Goal: Task Accomplishment & Management: Manage account settings

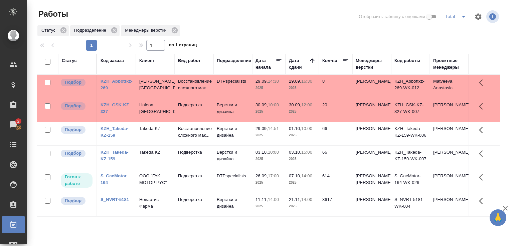
scroll to position [33, 0]
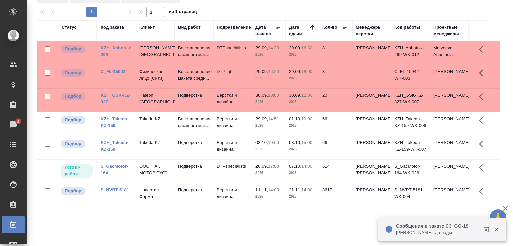
click at [435, 233] on p "Муталимов Марк: да лады" at bounding box center [437, 233] width 83 height 7
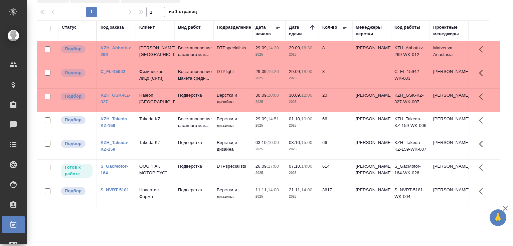
click at [120, 103] on link "KZH_GSK-KZ-327" at bounding box center [115, 99] width 30 height 12
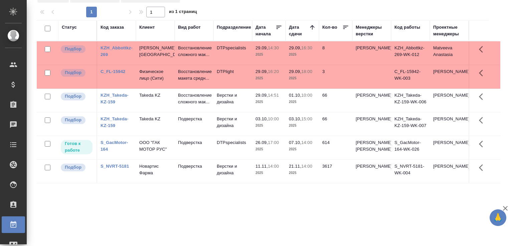
click at [236, 57] on td "DTPspecialists" at bounding box center [232, 52] width 39 height 23
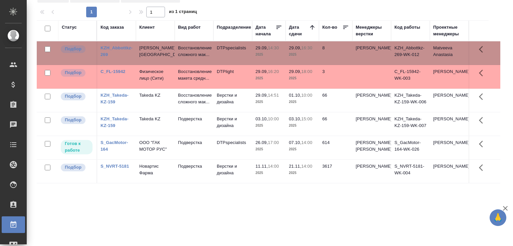
click at [236, 57] on td "DTPspecialists" at bounding box center [232, 52] width 39 height 23
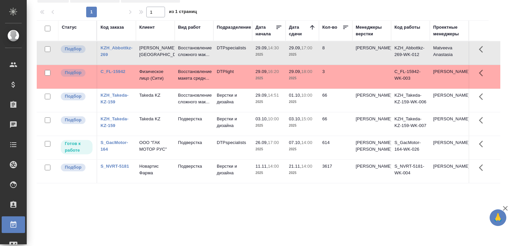
click at [222, 14] on div "1 1 из 1 страниц" at bounding box center [271, 12] width 469 height 11
click at [221, 12] on div "1 1 из 1 страниц" at bounding box center [271, 12] width 469 height 11
click at [224, 11] on div "1 1 из 1 страниц" at bounding box center [271, 12] width 469 height 11
click at [226, 10] on div "1 1 из 1 страниц" at bounding box center [271, 12] width 469 height 11
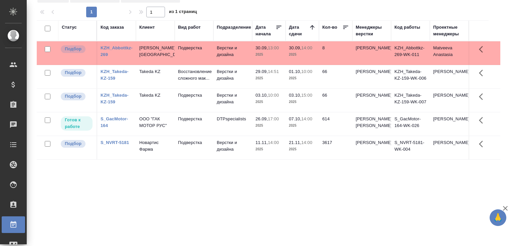
click at [179, 53] on td "Подверстка" at bounding box center [194, 52] width 39 height 23
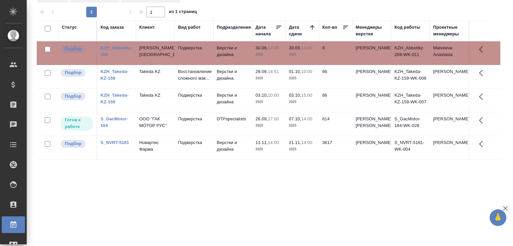
click at [178, 51] on td "Подверстка" at bounding box center [194, 52] width 39 height 23
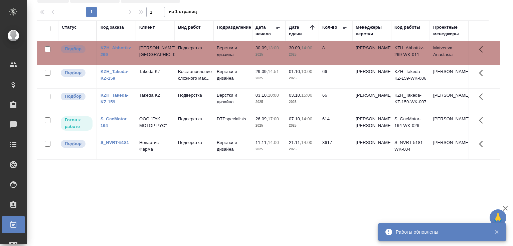
click at [171, 83] on td "Takeda KZ" at bounding box center [155, 76] width 39 height 23
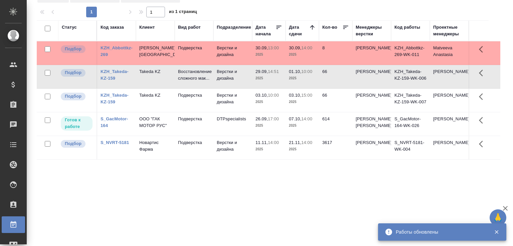
click at [214, 80] on td "Верстки и дизайна" at bounding box center [232, 76] width 39 height 23
click at [240, 211] on div "Статус Код заказа Клиент Вид работ Подразделение Дата начала Дата сдачи Кол-во …" at bounding box center [268, 140] width 463 height 240
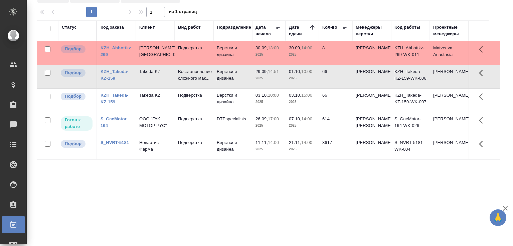
click at [249, 7] on div "1 1 из 1 страниц" at bounding box center [271, 12] width 469 height 11
click at [188, 210] on div "Статус Код заказа Клиент Вид работ Подразделение Дата начала Дата сдачи Кол-во …" at bounding box center [268, 140] width 463 height 240
click at [261, 6] on div at bounding box center [271, 4] width 469 height 3
click at [214, 6] on div at bounding box center [271, 4] width 469 height 3
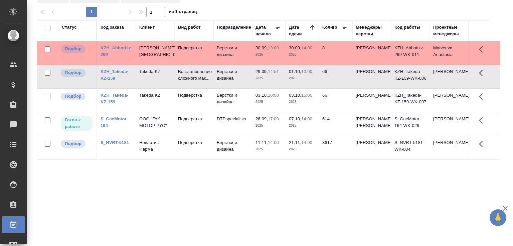
click at [216, 12] on div "1 1 из 1 страниц" at bounding box center [271, 12] width 469 height 11
click at [215, 7] on div "1 1 из 1 страниц" at bounding box center [271, 12] width 469 height 11
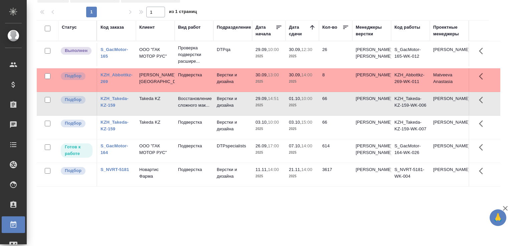
click at [232, 227] on div "Статус Код заказа Клиент Вид работ Подразделение Дата начала Дата сдачи Кол-во …" at bounding box center [268, 140] width 463 height 240
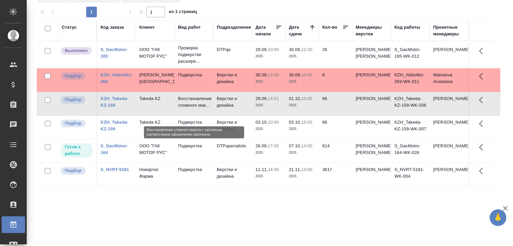
click at [189, 109] on p "Восстановление сложного мак..." at bounding box center [194, 101] width 32 height 13
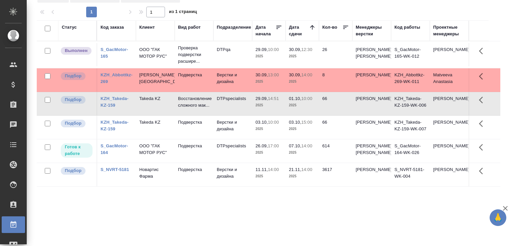
click at [311, 101] on p "10:00" at bounding box center [306, 98] width 11 height 5
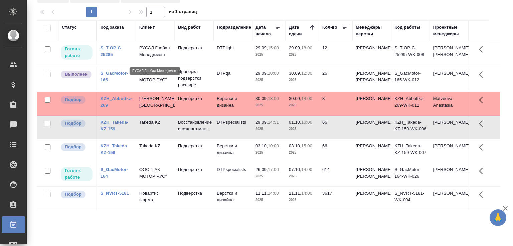
click at [170, 55] on p "РУСАЛ Глобал Менеджмент" at bounding box center [155, 51] width 32 height 13
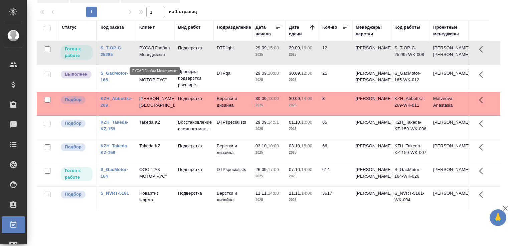
click at [170, 55] on p "РУСАЛ Глобал Менеджмент" at bounding box center [155, 51] width 32 height 13
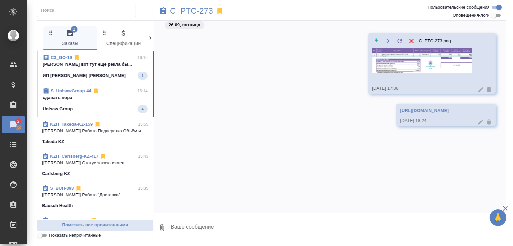
click at [96, 63] on p "[PERSON_NAME] вот тут ещё рекла бы..." at bounding box center [95, 64] width 105 height 7
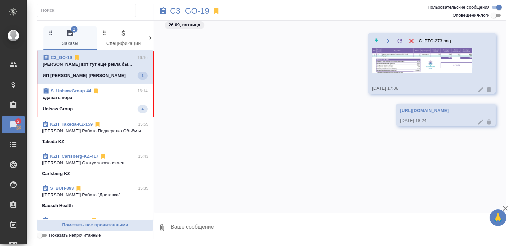
scroll to position [195, 0]
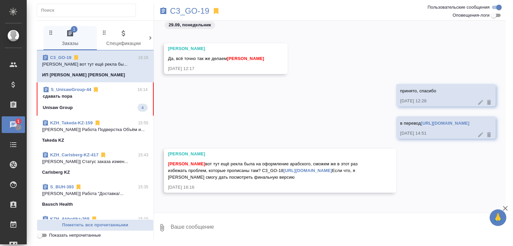
click at [200, 231] on textarea at bounding box center [338, 228] width 336 height 23
type textarea "Да, давайте после вёрстки посмотрит ред"
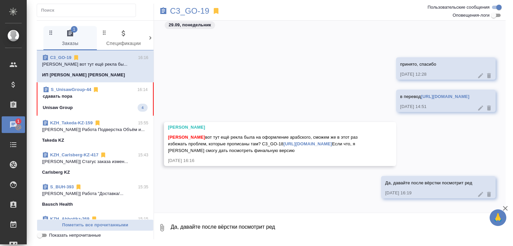
scroll to position [227, 0]
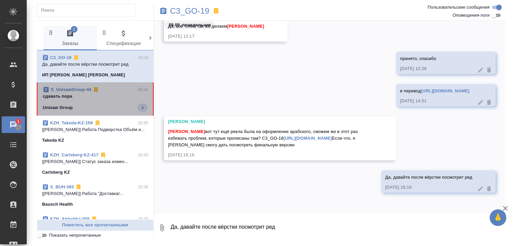
click at [107, 105] on div "Unisaw Group 4" at bounding box center [95, 108] width 105 height 8
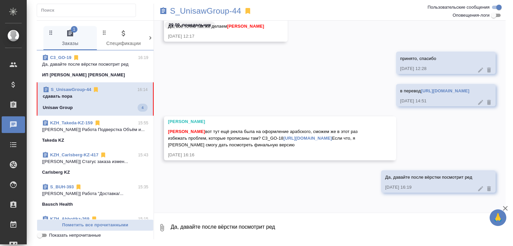
click at [112, 105] on div "Unisaw Group 4" at bounding box center [95, 108] width 105 height 8
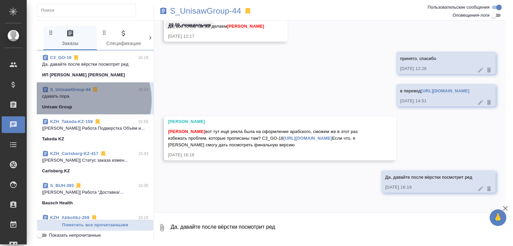
click at [85, 100] on span "S_UnisawGroup-44 16:14 сдавать пора Unisaw Group" at bounding box center [95, 98] width 106 height 24
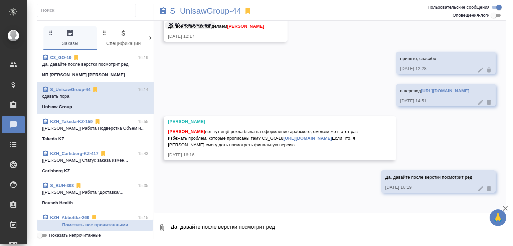
click at [75, 89] on link "S_UnisawGroup-44" at bounding box center [70, 89] width 40 height 5
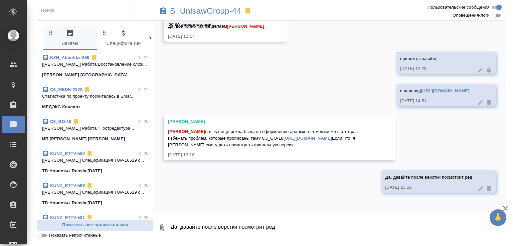
scroll to position [0, 0]
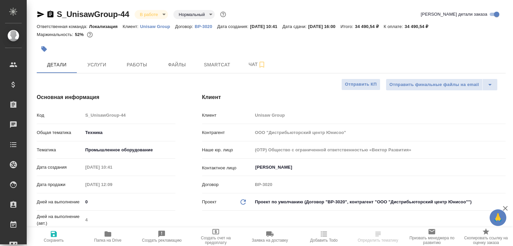
select select "RU"
type input "Белякова Юлия"
click at [244, 64] on span "Чат" at bounding box center [257, 64] width 32 height 8
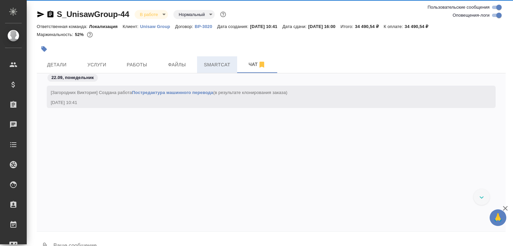
scroll to position [2930, 0]
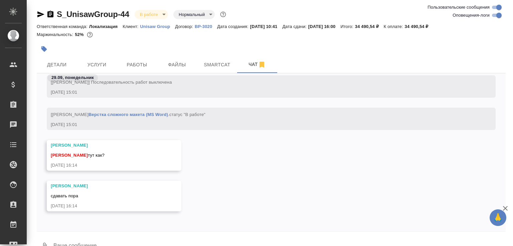
click at [144, 54] on div at bounding box center [193, 49] width 313 height 15
click at [143, 60] on button "Работы" at bounding box center [137, 64] width 40 height 17
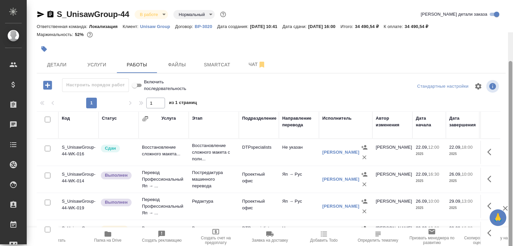
scroll to position [32, 0]
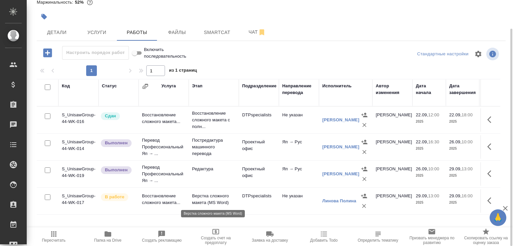
click at [225, 196] on p "Верстка сложного макета (MS Word)" at bounding box center [213, 199] width 43 height 13
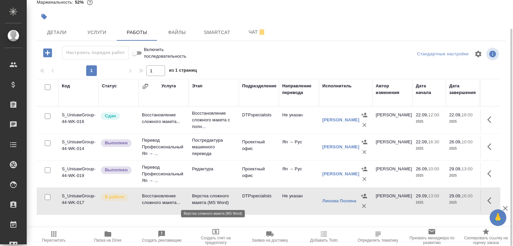
click at [225, 196] on p "Верстка сложного макета (MS Word)" at bounding box center [213, 199] width 43 height 13
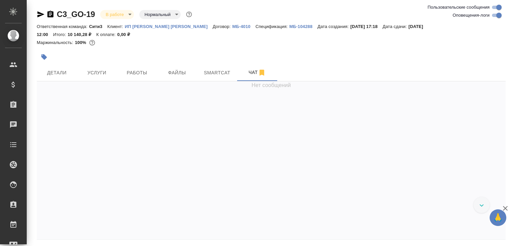
scroll to position [1144, 0]
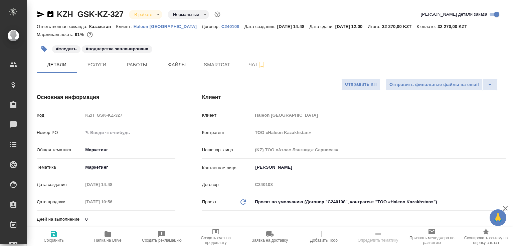
select select "RU"
click at [126, 72] on button "Работы" at bounding box center [137, 64] width 40 height 17
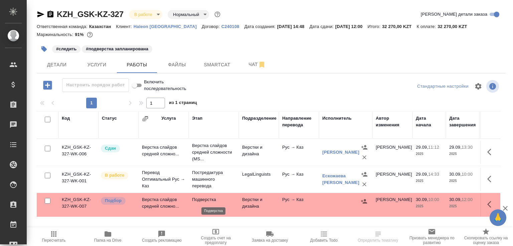
click at [210, 199] on p "Подверстка" at bounding box center [213, 200] width 43 height 7
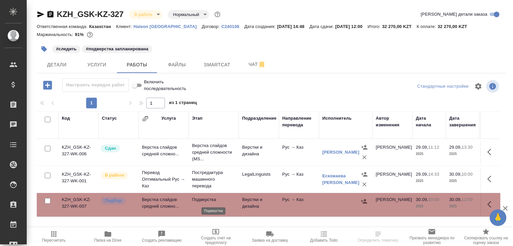
click at [210, 199] on p "Подверстка" at bounding box center [213, 200] width 43 height 7
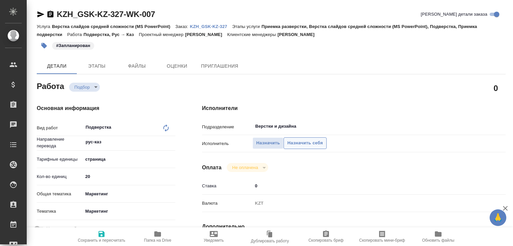
click at [289, 145] on span "Назначить себя" at bounding box center [304, 144] width 35 height 8
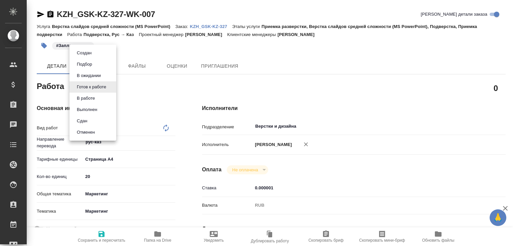
click at [106, 87] on body "🙏 .cls-1 fill:#fff; AWATERA [PERSON_NAME]malofeeva Клиенты Спецификации Заказы …" at bounding box center [256, 123] width 513 height 246
type textarea "x"
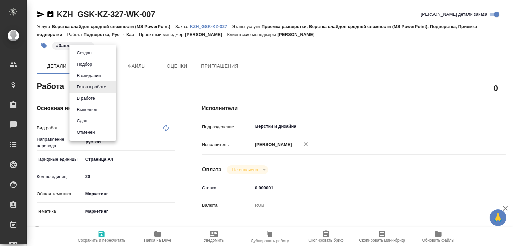
type textarea "x"
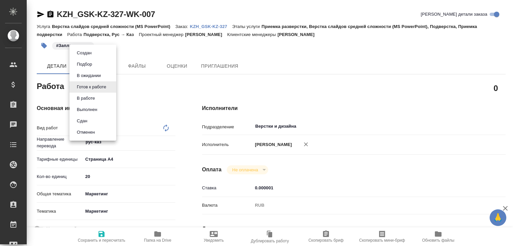
type textarea "x"
click at [105, 80] on li "В ожидании" at bounding box center [92, 75] width 47 height 11
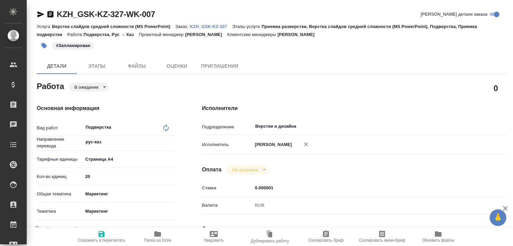
type textarea "x"
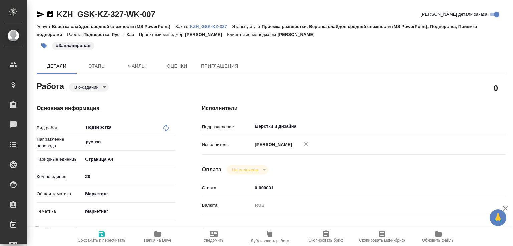
type textarea "x"
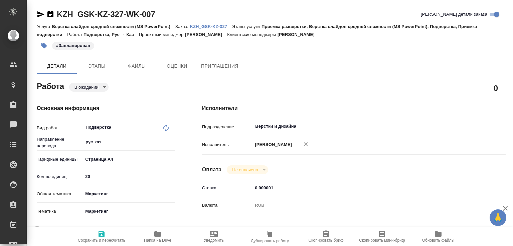
type textarea "x"
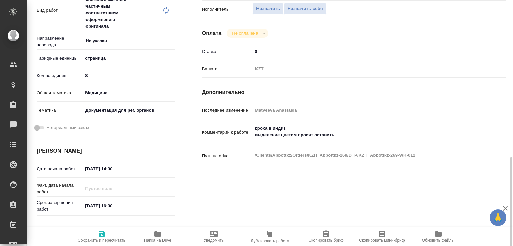
scroll to position [214, 0]
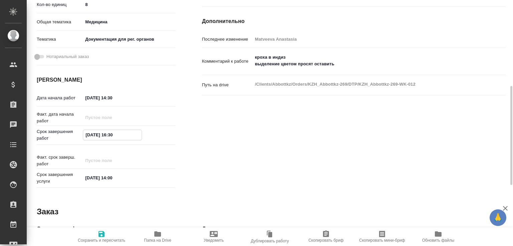
drag, startPoint x: 113, startPoint y: 134, endPoint x: 122, endPoint y: 136, distance: 8.5
click at [122, 136] on input "29.09.2025 16:30" at bounding box center [112, 135] width 58 height 10
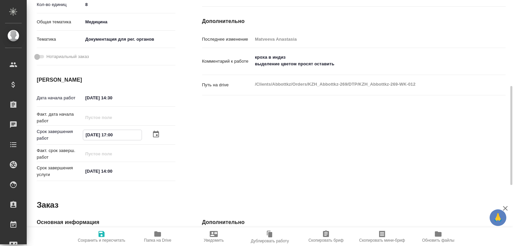
type input "29.09.2025 17:00"
drag, startPoint x: 99, startPoint y: 239, endPoint x: 108, endPoint y: 201, distance: 39.4
click at [99, 239] on span "Сохранить и пересчитать" at bounding box center [101, 240] width 47 height 5
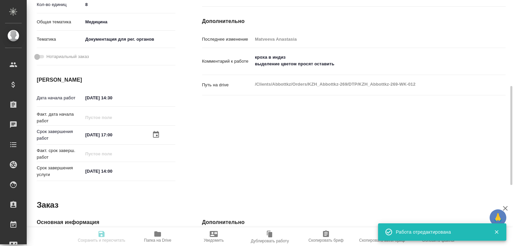
type input "recruiting"
type input "Не указан"
type input "5a8b1489cc6b4906c91bfdb2"
type input "8"
type input "med"
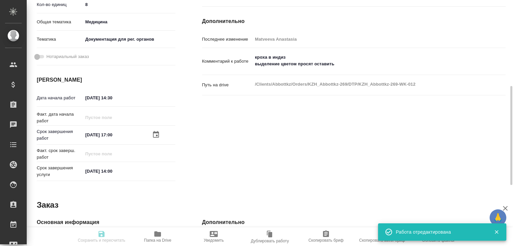
type input "5f647205b73bc97568ca66c6"
type input "29.09.2025 14:30"
type input "29.09.2025 17:00"
type input "30.09.2025 14:00"
type input "DTPspecialists"
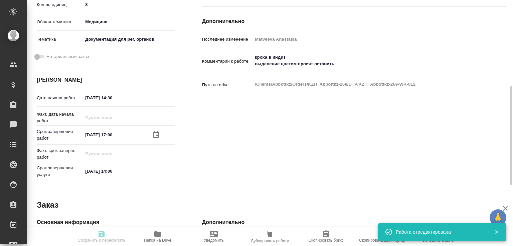
type input "notPayed"
type input "0"
type input "KZT"
type input "Matveeva Anastasia"
type input "KZH_Abbottkz-269"
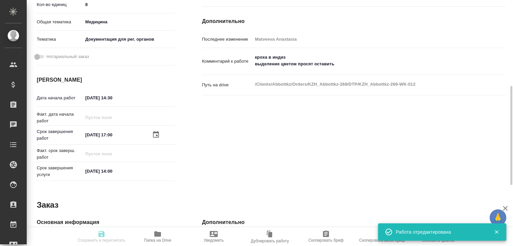
type input "Восстановление сложного макета с частичным соответствием оформлению оригинала"
type input "Восстановление сложного макета с частичным соответствием оформлению оригинала, …"
type input "Кошербаева Назерке"
type input "[PERSON_NAME]"
type input "/Clients/Abbottkz/Orders/KZH_Abbottkz-269"
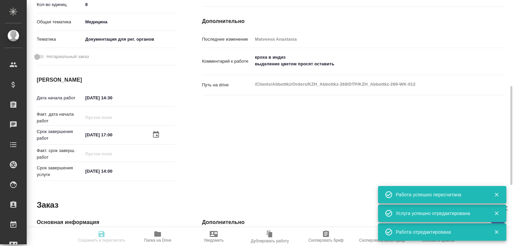
type input "recruiting"
type input "Не указан"
type input "5a8b1489cc6b4906c91bfdb2"
type input "8"
type input "med"
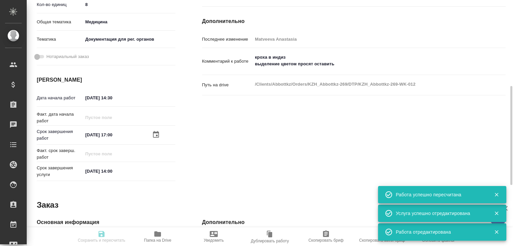
type input "5f647205b73bc97568ca66c6"
type input "29.09.2025 14:30"
type input "29.09.2025 17:00"
type input "30.09.2025 14:00"
type input "DTPspecialists"
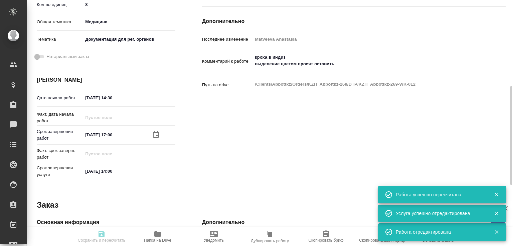
type input "notPayed"
type input "0"
type input "KZT"
type input "Matveeva Anastasia"
type input "KZH_Abbottkz-269"
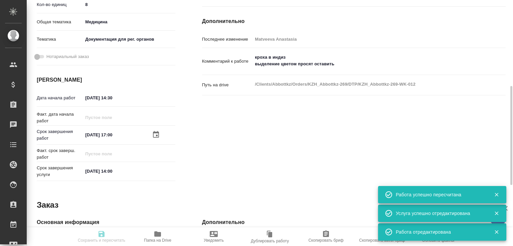
type input "Восстановление сложного макета с частичным соответствием оформлению оригинала"
type input "Восстановление сложного макета с частичным соответствием оформлению оригинала, …"
type input "Кошербаева Назерке"
type input "[PERSON_NAME]"
type input "/Clients/Abbottkz/Orders/KZH_Abbottkz-269"
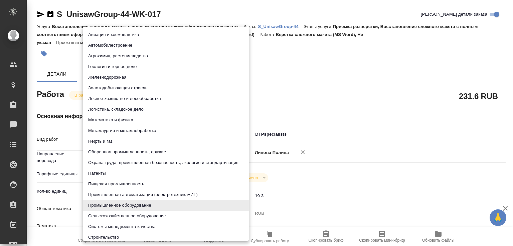
click at [155, 227] on body "🙏 .cls-1 fill:#fff; AWATERA [PERSON_NAME]malofeeva Клиенты Спецификации Заказы …" at bounding box center [256, 123] width 513 height 246
click at [328, 106] on div at bounding box center [256, 123] width 513 height 246
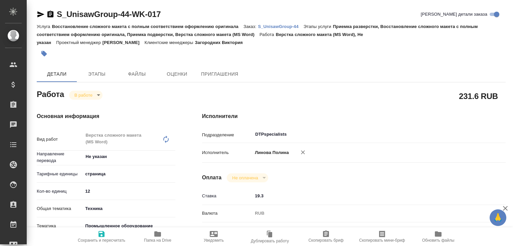
click at [171, 234] on span "Папка на Drive" at bounding box center [158, 236] width 48 height 13
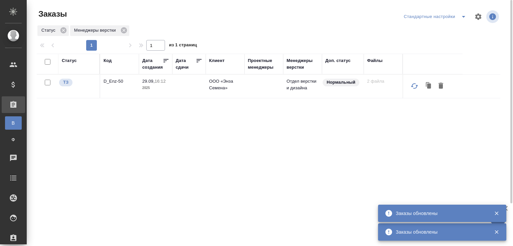
click at [106, 60] on div "Код" at bounding box center [107, 60] width 8 height 7
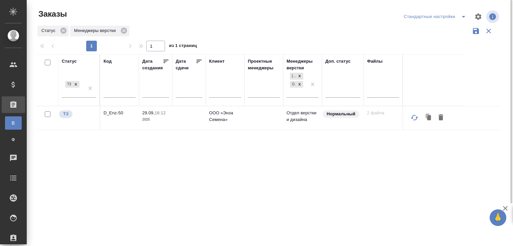
click at [111, 92] on input "text" at bounding box center [119, 93] width 32 height 8
paste input "S_T-OP-C-25191/"
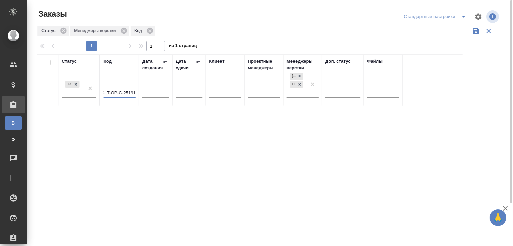
scroll to position [0, 2]
type input "S_T-OP-C-25191"
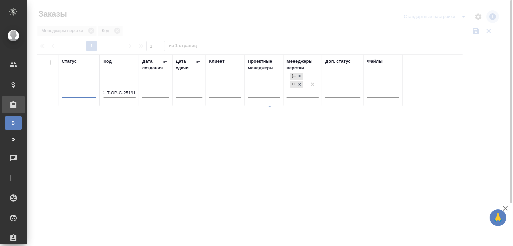
scroll to position [0, 0]
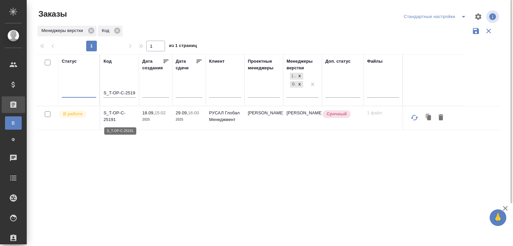
click at [115, 113] on p "S_T-OP-C-25191" at bounding box center [119, 116] width 32 height 13
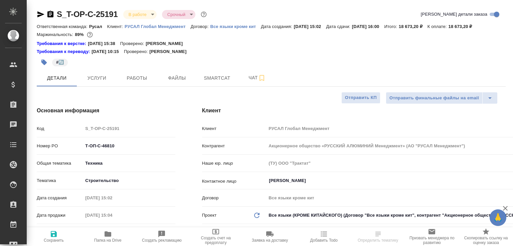
select select "RU"
click at [148, 82] on span "Работы" at bounding box center [137, 78] width 32 height 8
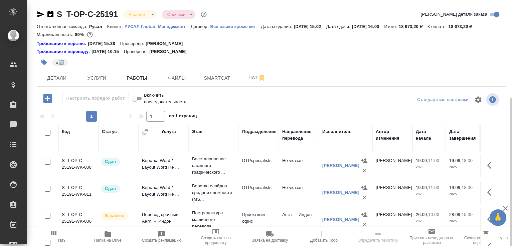
scroll to position [54, 0]
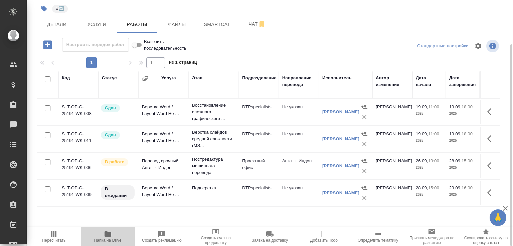
click at [109, 237] on icon "button" at bounding box center [108, 234] width 8 height 8
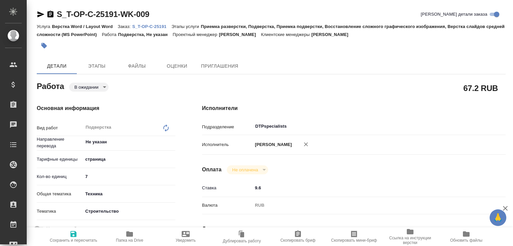
click at [92, 88] on body "🙏 .cls-1 fill:#fff; AWATERA Малофеева Екатерина e.malofeeva Клиенты Спецификаци…" at bounding box center [256, 123] width 513 height 246
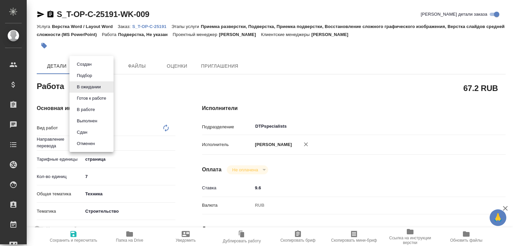
click at [189, 105] on div at bounding box center [256, 123] width 513 height 246
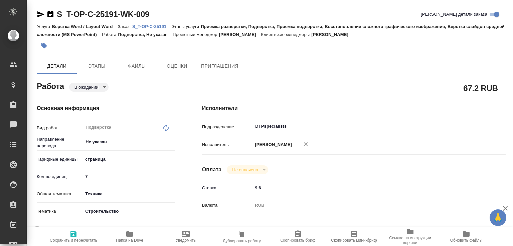
click at [141, 230] on span "Папка на Drive" at bounding box center [130, 236] width 48 height 13
click at [162, 26] on p "S_T-OP-C-25191" at bounding box center [151, 26] width 39 height 5
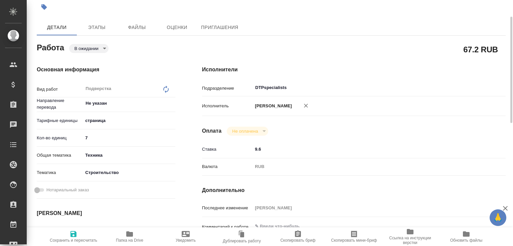
scroll to position [214, 0]
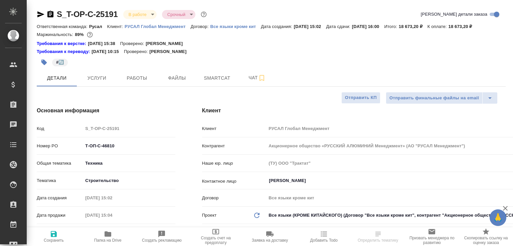
select select "RU"
type textarea "x"
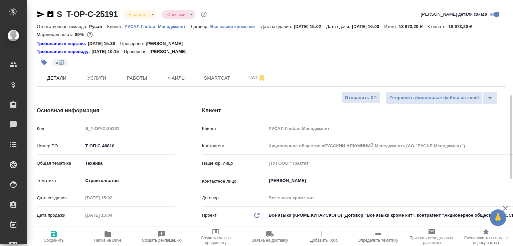
scroll to position [214, 0]
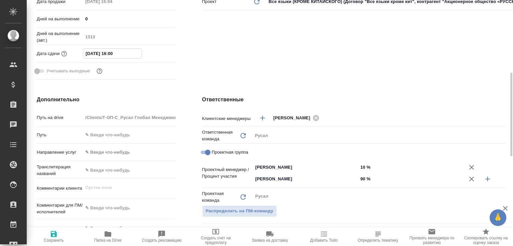
click at [116, 58] on input "[DATE] 16:00" at bounding box center [112, 54] width 58 height 10
type input "[DATE] 17:00"
type textarea "x"
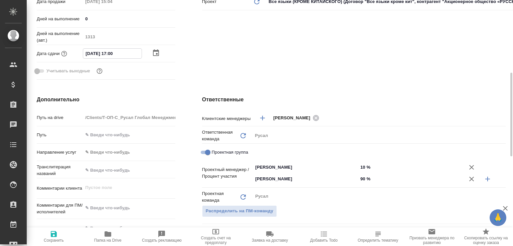
type input "29.09.2025 17:30"
type textarea "x"
type input "29.09.2025 17:30"
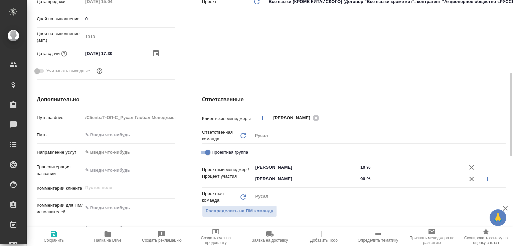
type textarea "x"
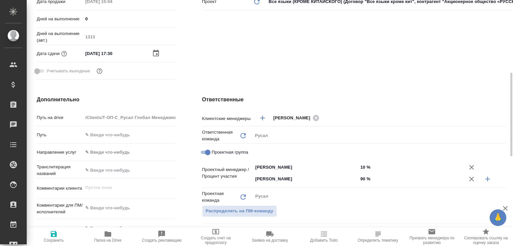
type textarea "x"
drag, startPoint x: 120, startPoint y: 61, endPoint x: 117, endPoint y: 59, distance: 3.9
click at [117, 58] on input "29.09.2025 17:30" at bounding box center [112, 54] width 58 height 10
type input "[DATE] 17:00"
type textarea "x"
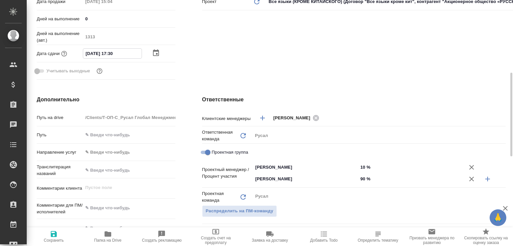
type textarea "x"
type input "[DATE] 17:00"
click at [66, 232] on span "Сохранить" at bounding box center [54, 236] width 46 height 13
type textarea "x"
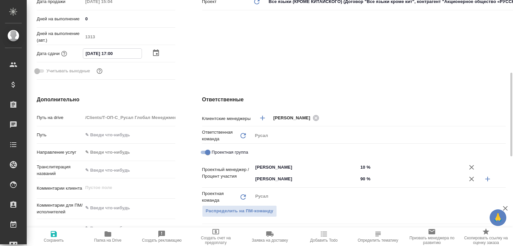
type textarea "x"
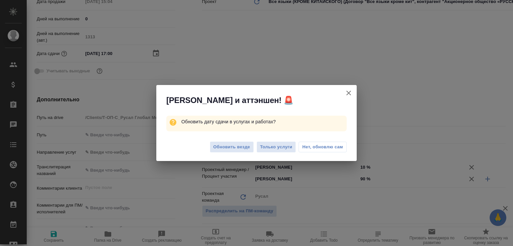
select select "RU"
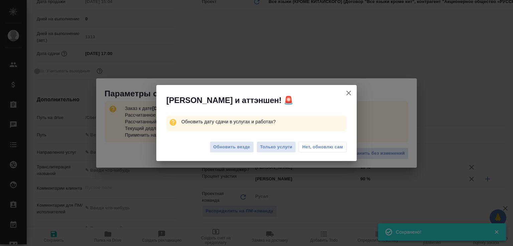
type textarea "x"
click at [242, 149] on span "Обновить везде" at bounding box center [231, 148] width 37 height 8
type textarea "x"
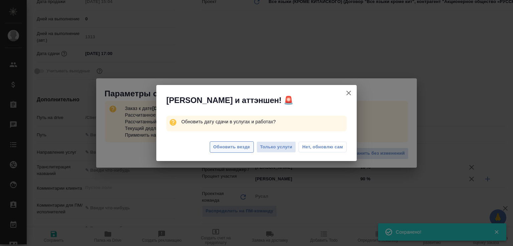
type textarea "x"
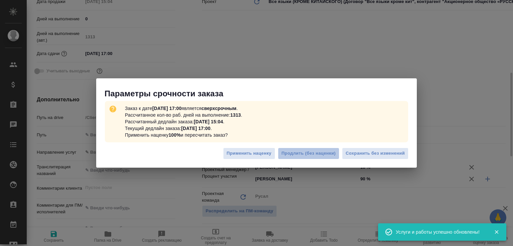
click at [327, 151] on span "Продлить (без наценки)" at bounding box center [308, 154] width 54 height 8
type textarea "x"
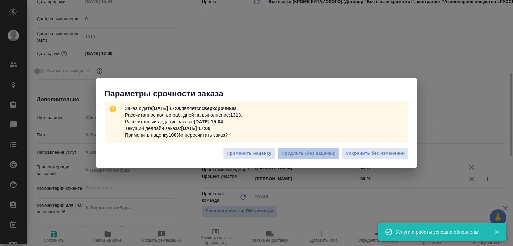
type textarea "x"
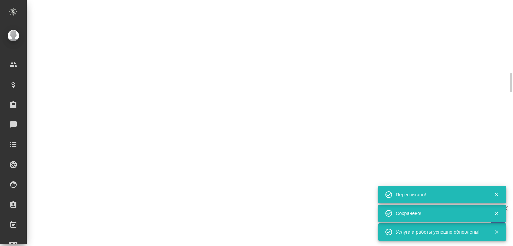
select select "RU"
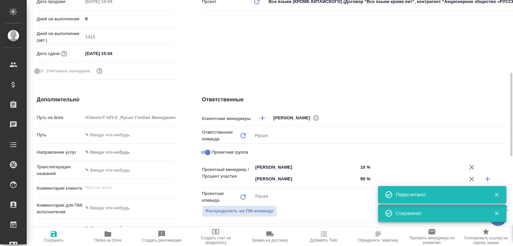
type textarea "x"
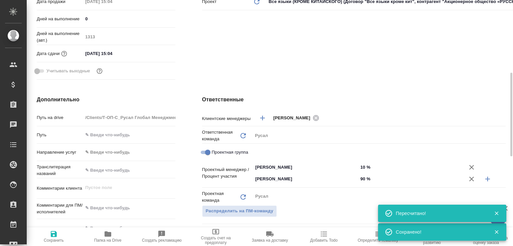
type textarea "x"
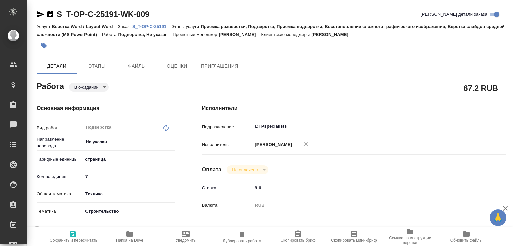
scroll to position [247, 0]
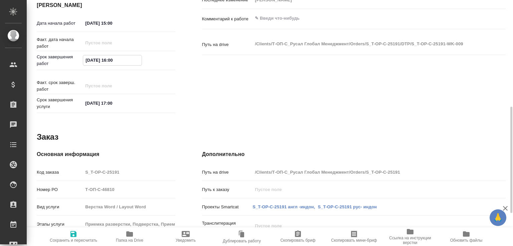
click at [116, 62] on input "[DATE] 16:00" at bounding box center [112, 60] width 58 height 10
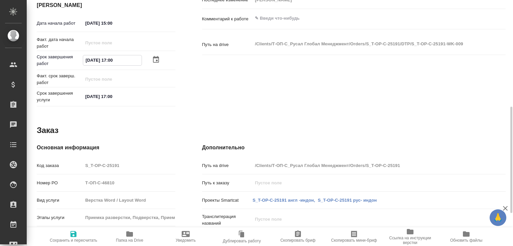
type input "[DATE] 17:00"
drag, startPoint x: 113, startPoint y: 22, endPoint x: 126, endPoint y: 26, distance: 12.9
click at [126, 26] on input "[DATE] 15:00" at bounding box center [112, 23] width 58 height 10
type input "[DATE] 16:30"
drag, startPoint x: 86, startPoint y: 235, endPoint x: 175, endPoint y: 160, distance: 116.3
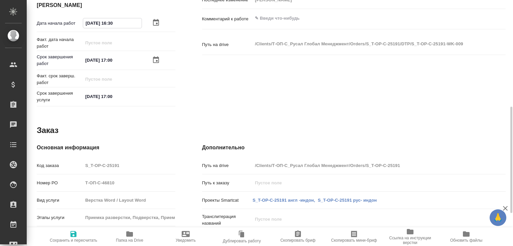
click at [86, 238] on span "Сохранить и пересчитать" at bounding box center [73, 240] width 47 height 5
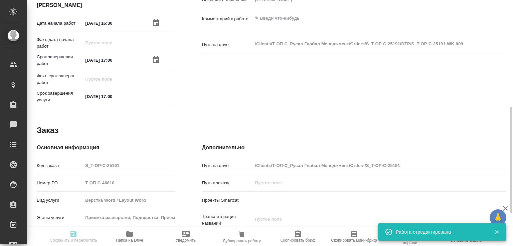
type input "pending"
type input "Не указан"
type input "5a8b1489cc6b4906c91bfdb2"
type input "7"
type input "tech"
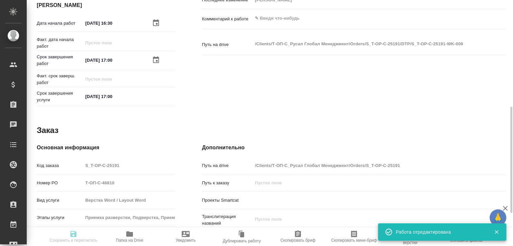
type input "5a8b8b956a9677013d343d92"
type input "[DATE] 16:30"
type input "[DATE] 17:00"
type input "DTPspecialists"
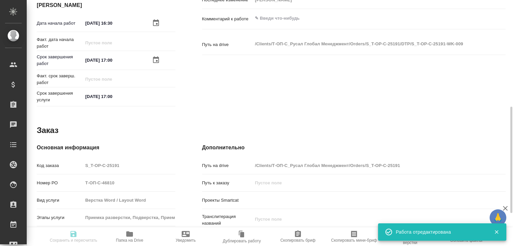
type input "notPayed"
type input "9.6"
type input "RUB"
type input "[PERSON_NAME]"
type input "S_T-OP-C-25191"
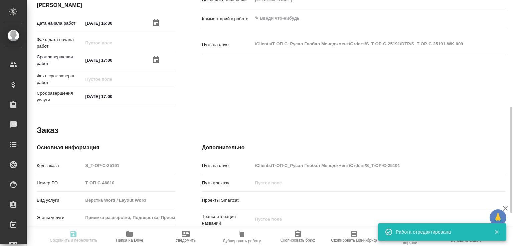
type input "Т-ОП-С-46810"
type input "Верстка Word / Layout Word"
type input "Приемка разверстки, Подверстка, Приемка подверстки, Восстановление сложного гра…"
type input "Меньшикова Александра"
type input "[PERSON_NAME]"
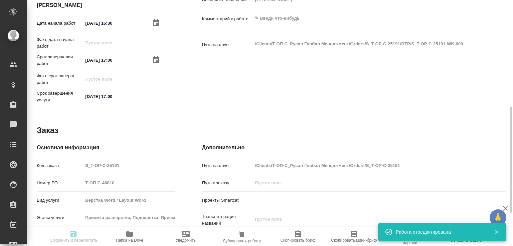
type input "/Clients/Т-ОП-С_Русал Глобал Менеджмент/Orders/S_T-OP-C-25191"
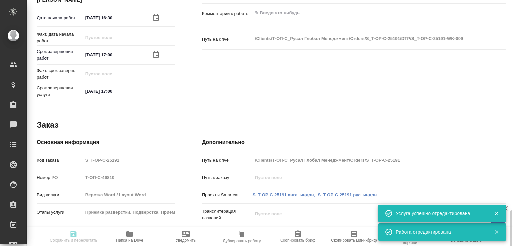
type input "pending"
type input "Не указан"
type input "5a8b1489cc6b4906c91bfdb2"
type input "7"
type input "tech"
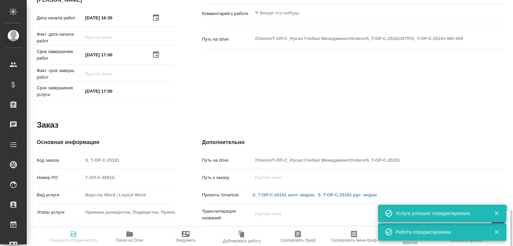
type input "5a8b8b956a9677013d343d92"
type input "28.09.2025 16:30"
type input "29.09.2025 17:00"
type input "DTPspecialists"
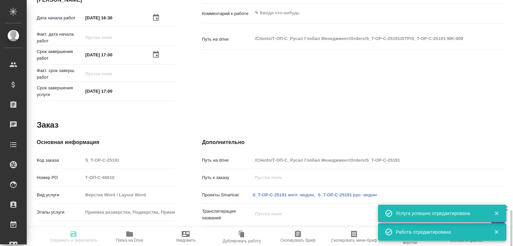
type input "notPayed"
type input "9.6"
type input "RUB"
type input "[PERSON_NAME]"
type input "S_T-OP-C-25191"
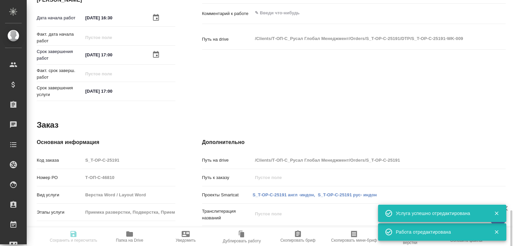
type input "Т-ОП-С-46810"
type input "Верстка Word / Layout Word"
type input "Приемка разверстки, Подверстка, Приемка подверстки, Восстановление сложного гра…"
type input "Меньшикова Александра"
type input "Малофеева Екатерина"
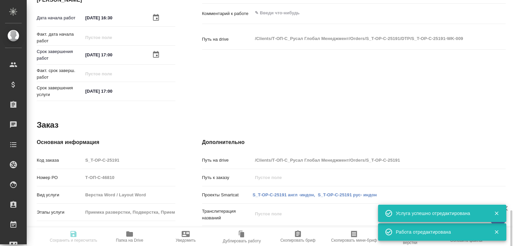
type input "/Clients/Т-ОП-С_Русал Глобал Менеджмент/Orders/S_T-OP-C-25191"
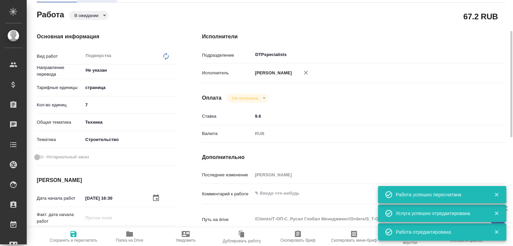
scroll to position [0, 0]
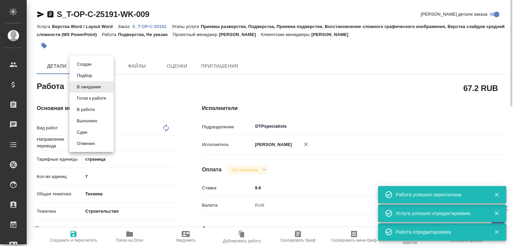
click at [96, 88] on body "🙏 .cls-1 fill:#fff; AWATERA Малофеева Екатерина e.malofeeva Клиенты Спецификаци…" at bounding box center [256, 123] width 513 height 246
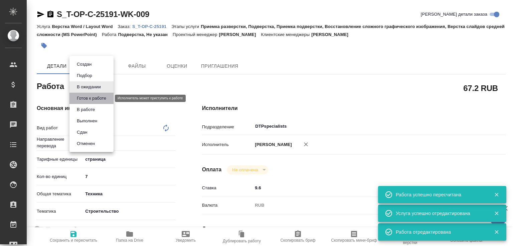
click at [95, 99] on button "Готов к работе" at bounding box center [91, 98] width 33 height 7
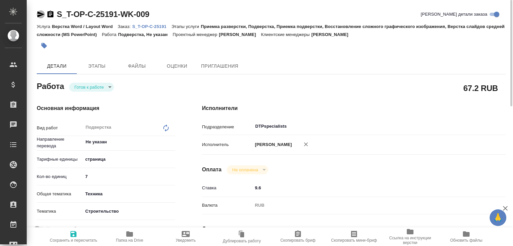
click at [42, 13] on icon "button" at bounding box center [41, 14] width 8 height 8
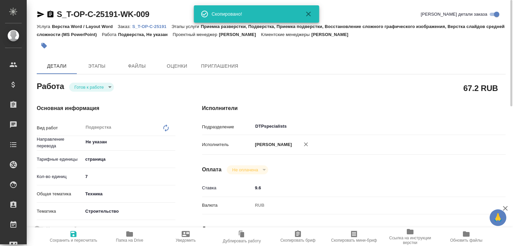
type textarea "x"
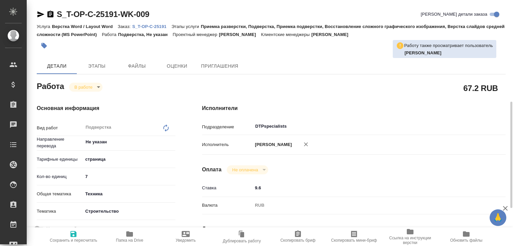
scroll to position [71, 0]
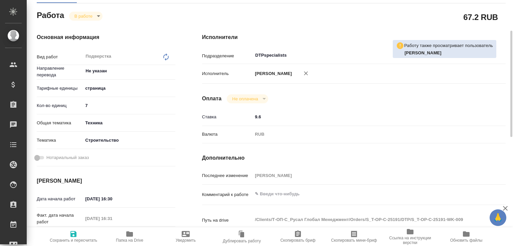
click at [140, 240] on span "Папка на Drive" at bounding box center [129, 240] width 27 height 5
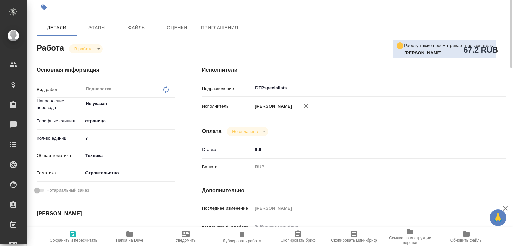
scroll to position [0, 0]
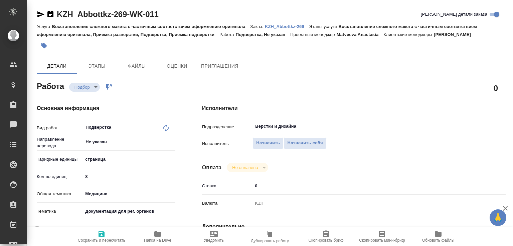
click at [276, 25] on p "KZH_Abbottkz-269" at bounding box center [287, 26] width 44 height 5
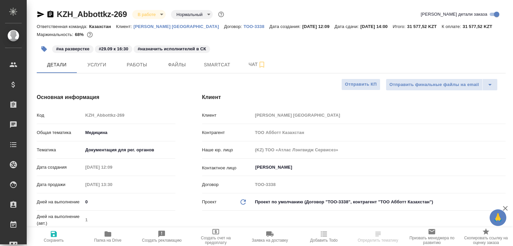
select select "RU"
click at [123, 70] on button "Работы" at bounding box center [137, 64] width 40 height 17
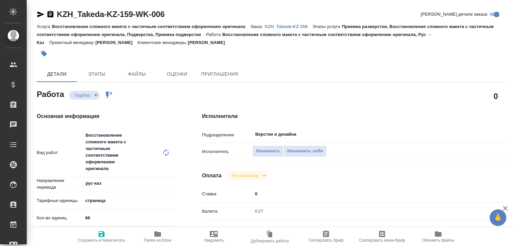
click at [174, 238] on span "Папка на Drive" at bounding box center [158, 236] width 48 height 13
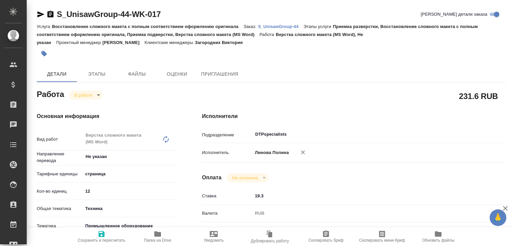
type textarea "x"
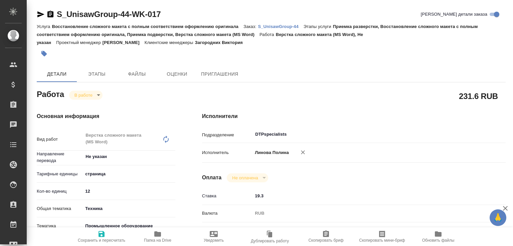
type textarea "x"
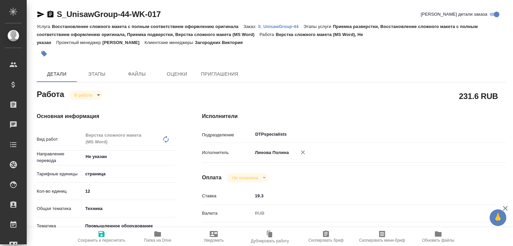
type textarea "x"
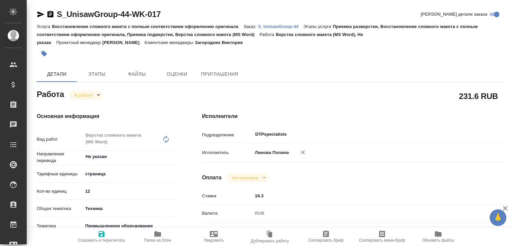
type textarea "x"
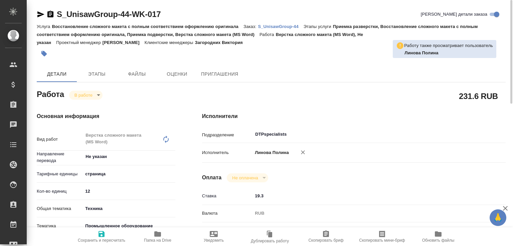
click at [162, 233] on span "Папка на Drive" at bounding box center [158, 236] width 48 height 13
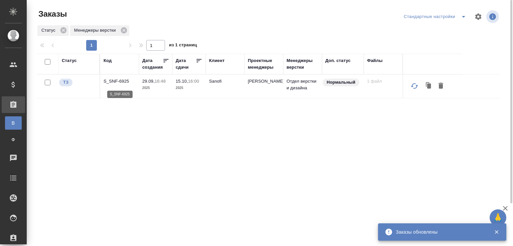
click at [123, 83] on p "S_SNF-6925" at bounding box center [119, 81] width 32 height 7
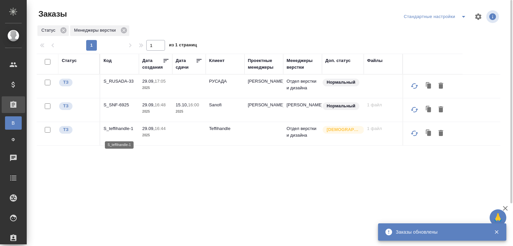
click at [123, 132] on p "S_teffihandle-1" at bounding box center [119, 129] width 32 height 7
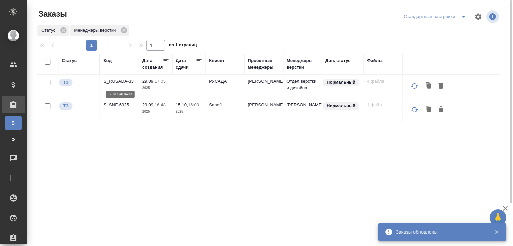
click at [119, 84] on p "S_RUSADA-33" at bounding box center [119, 81] width 32 height 7
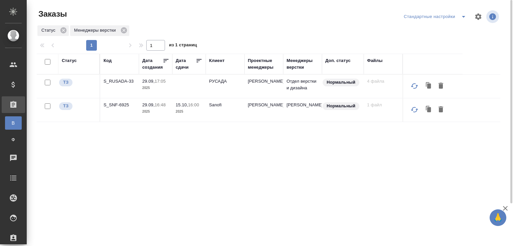
click at [227, 188] on div "Статус Код Дата создания Дата сдачи Клиент Проектные менеджеры Менеджеры верстк…" at bounding box center [268, 174] width 463 height 240
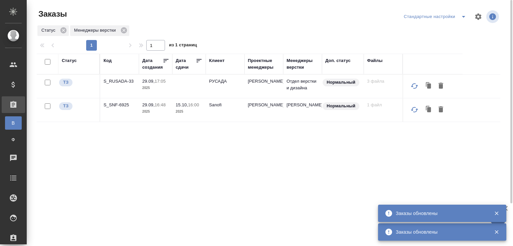
click at [118, 82] on p "S_RUSADA-33" at bounding box center [119, 81] width 32 height 7
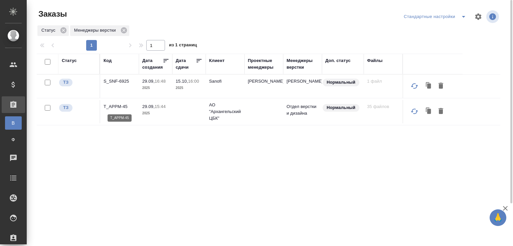
click at [115, 108] on p "T_APPM-45" at bounding box center [119, 106] width 32 height 7
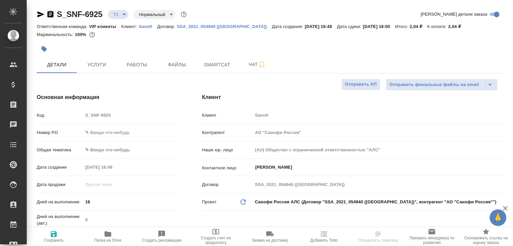
select select "RU"
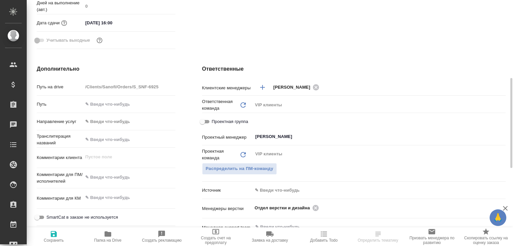
scroll to position [247, 0]
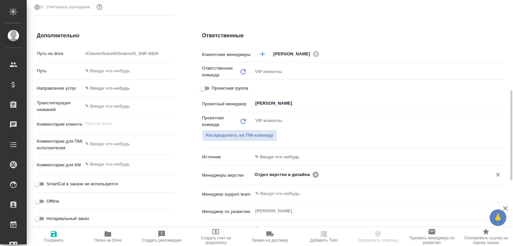
click at [313, 173] on icon at bounding box center [316, 175] width 6 height 6
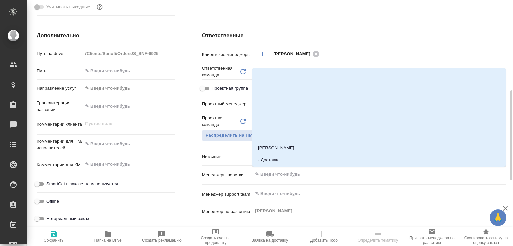
click at [312, 173] on input "text" at bounding box center [367, 175] width 227 height 8
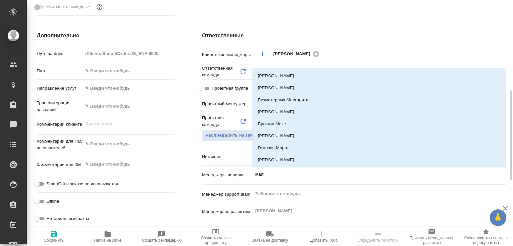
type input "мало"
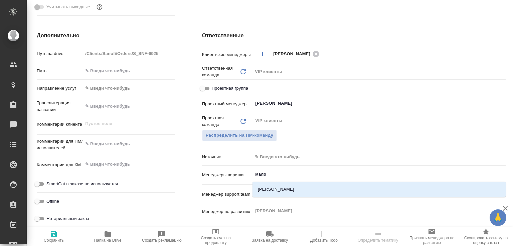
click at [304, 183] on div "[PERSON_NAME]" at bounding box center [378, 189] width 253 height 15
click at [300, 186] on li "[PERSON_NAME]" at bounding box center [378, 190] width 253 height 12
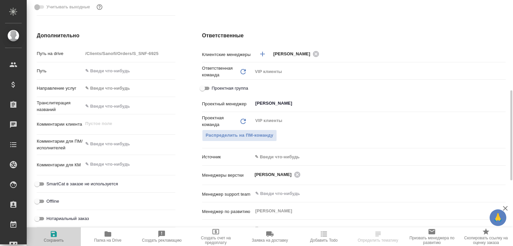
click at [55, 233] on icon "button" at bounding box center [54, 234] width 6 height 6
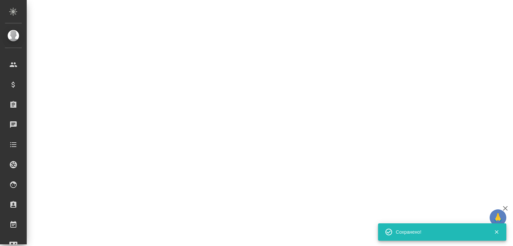
select select "RU"
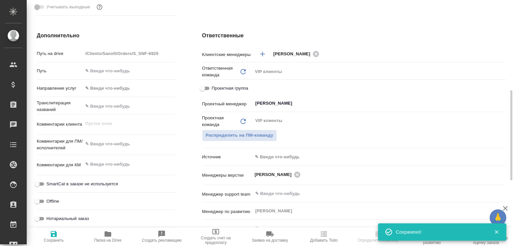
click at [110, 235] on icon "button" at bounding box center [108, 234] width 7 height 5
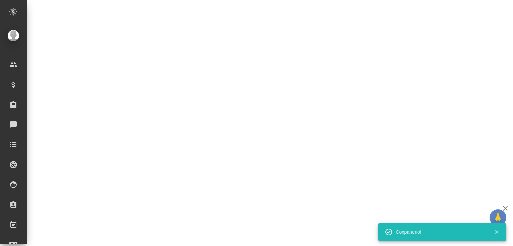
select select "RU"
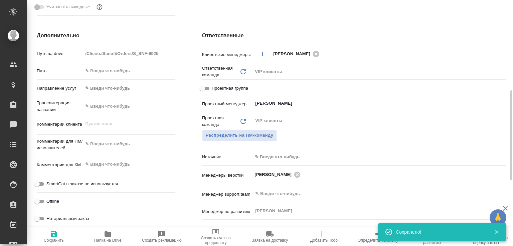
type textarea "x"
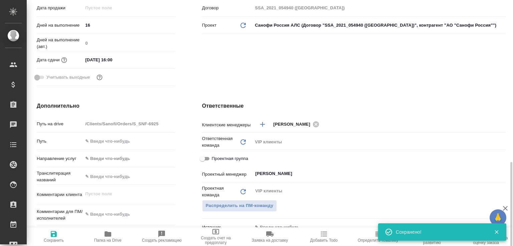
scroll to position [177, 0]
type textarea "x"
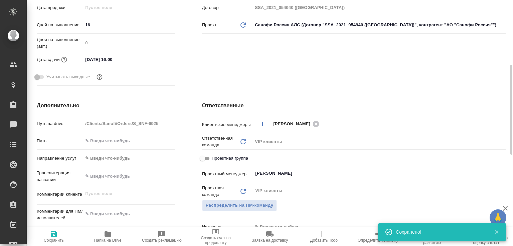
type textarea "x"
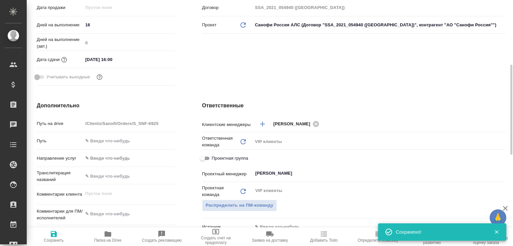
type textarea "x"
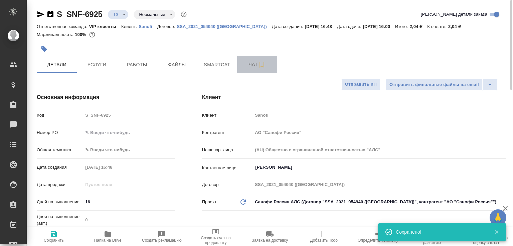
click at [251, 58] on button "Чат" at bounding box center [257, 64] width 40 height 17
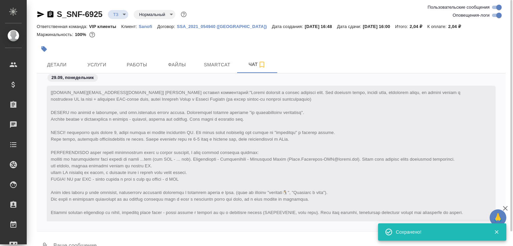
scroll to position [241, 0]
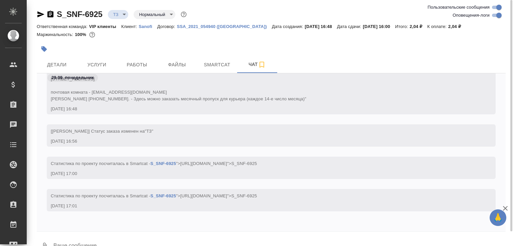
click at [101, 235] on div at bounding box center [271, 233] width 469 height 3
click at [103, 243] on textarea at bounding box center [279, 246] width 453 height 23
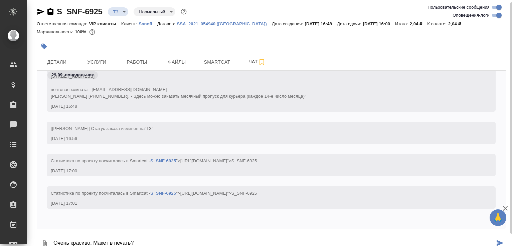
type textarea "Очень красиво. Макет в печать?"
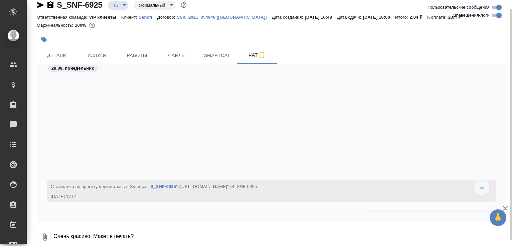
scroll to position [273, 0]
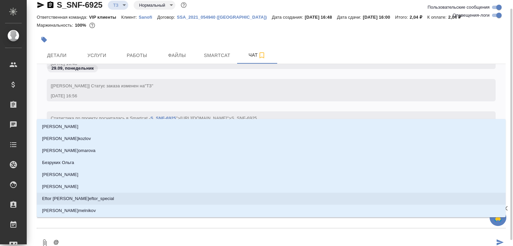
click at [63, 240] on textarea "@" at bounding box center [274, 243] width 442 height 23
type textarea "@с"
type input "с"
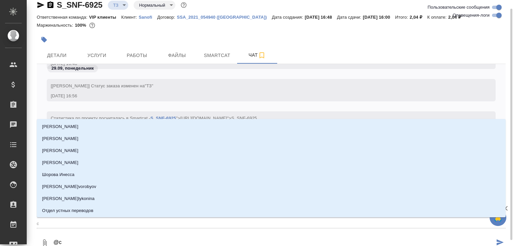
type textarea "@са"
type input "са"
type textarea "@сай"
type input "сай"
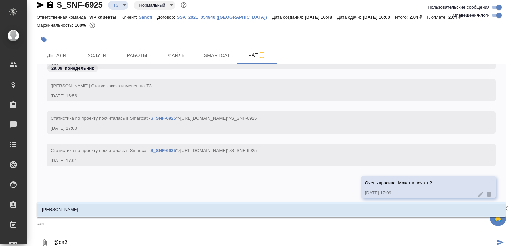
click at [89, 209] on li "Сайдашева Диляра" at bounding box center [271, 210] width 469 height 12
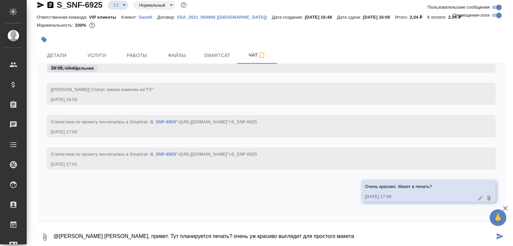
type textarea "@Сайдашева Диляра Диляра, привет. Тут планируется печать? очень уж красиво выгл…"
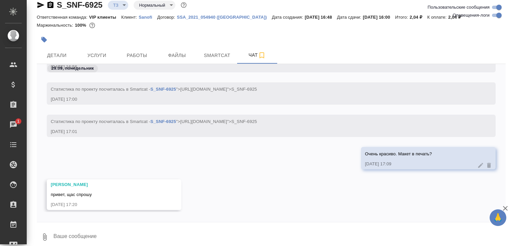
scroll to position [164, 0]
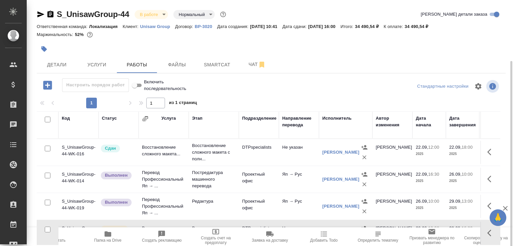
scroll to position [32, 0]
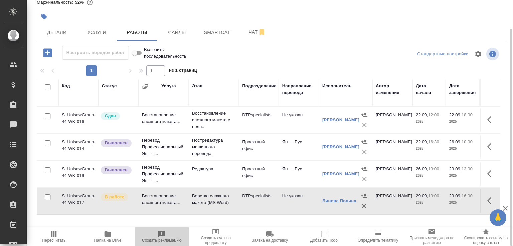
click at [164, 236] on icon "button" at bounding box center [162, 234] width 8 height 8
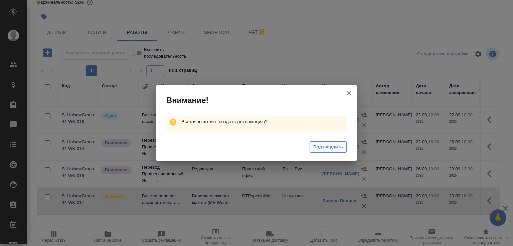
click at [331, 151] on span "Подтвердить" at bounding box center [328, 148] width 30 height 8
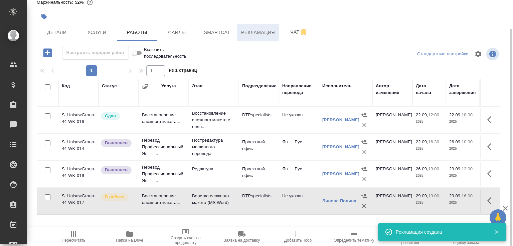
click at [261, 28] on span "Рекламация" at bounding box center [258, 32] width 34 height 8
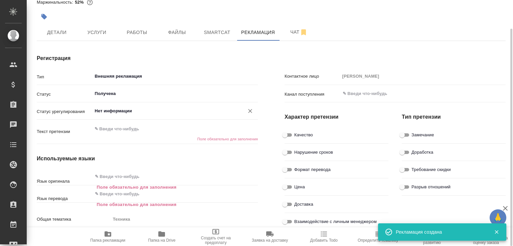
type textarea "x"
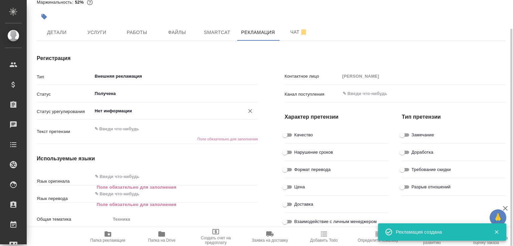
type textarea "x"
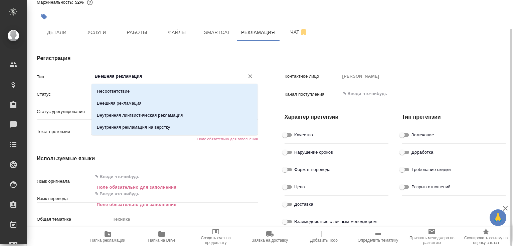
click at [155, 77] on input "Внешняя рекламация" at bounding box center [164, 76] width 140 height 8
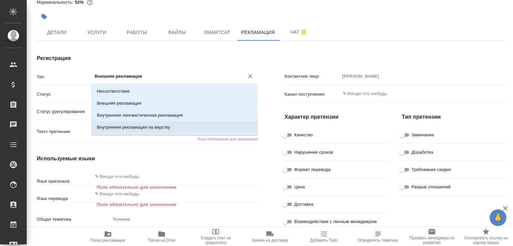
click at [147, 128] on p "Внутренняя рекламация на верстку" at bounding box center [133, 127] width 73 height 7
type input "Внутренняя рекламация на верстку"
type textarea "x"
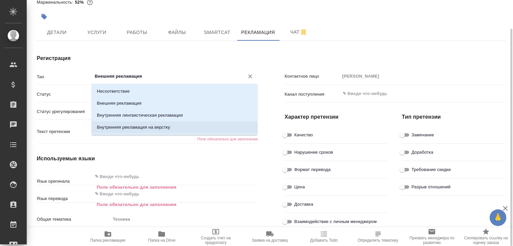
type textarea "x"
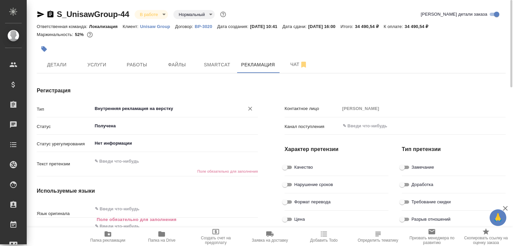
click at [419, 166] on span "Замечание" at bounding box center [422, 167] width 23 height 7
click at [414, 166] on input "Замечание" at bounding box center [402, 168] width 24 height 8
checkbox input "true"
type textarea "x"
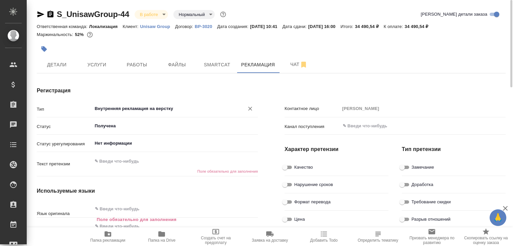
type textarea "x"
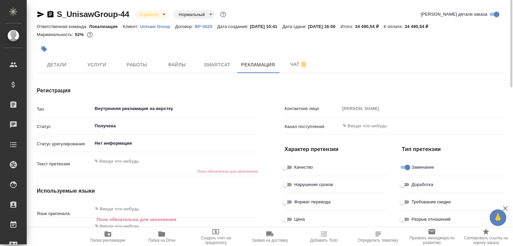
click at [323, 186] on span "Нарушение сроков" at bounding box center [313, 185] width 39 height 7
click at [297, 186] on input "Нарушение сроков" at bounding box center [285, 185] width 24 height 8
checkbox input "true"
type textarea "x"
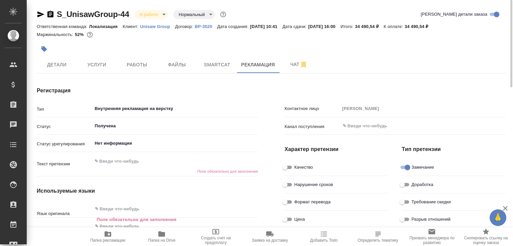
type textarea "x"
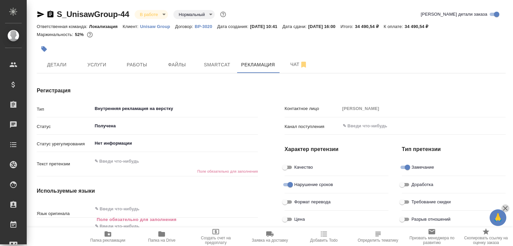
click at [505, 209] on icon "button" at bounding box center [505, 208] width 5 height 5
click at [115, 144] on input "Нет информации" at bounding box center [164, 144] width 140 height 8
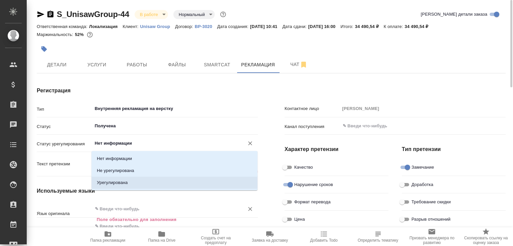
click at [114, 211] on input "text" at bounding box center [164, 209] width 140 height 8
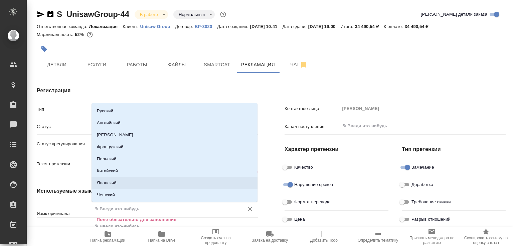
click at [110, 182] on li "Японский" at bounding box center [174, 183] width 166 height 12
type textarea "x"
type input "Японский"
type textarea "x"
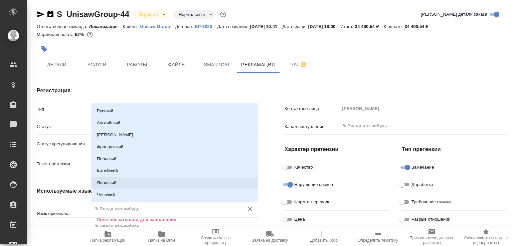
type textarea "x"
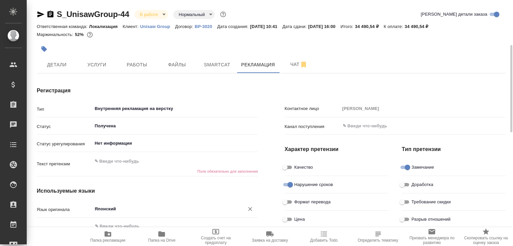
scroll to position [33, 0]
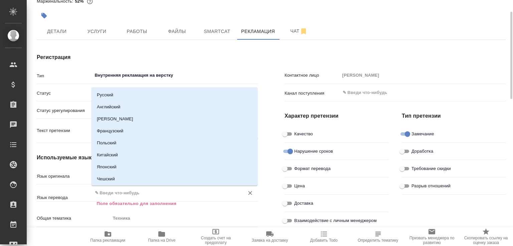
click at [120, 193] on input "text" at bounding box center [164, 193] width 140 height 8
click at [112, 95] on li "Русский" at bounding box center [174, 95] width 166 height 12
type textarea "x"
type input "Русский"
type textarea "x"
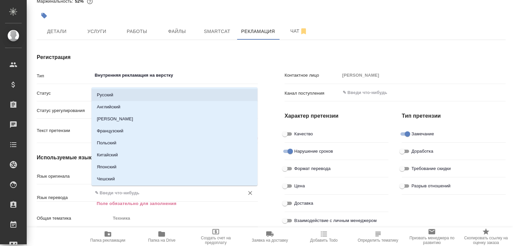
type textarea "x"
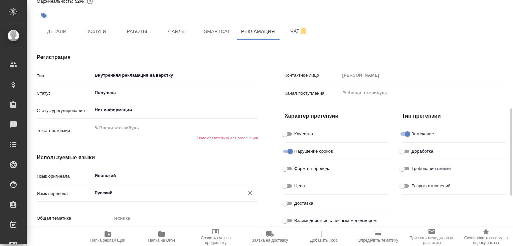
scroll to position [34, 0]
click at [268, 158] on div "Регистрация Тип Внутренняя рекламация на верстку ​ Статус Получена ​ Статус уре…" at bounding box center [147, 197] width 248 height 315
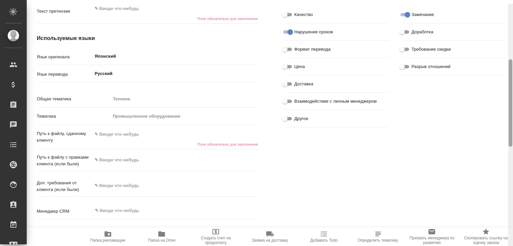
scroll to position [160, 0]
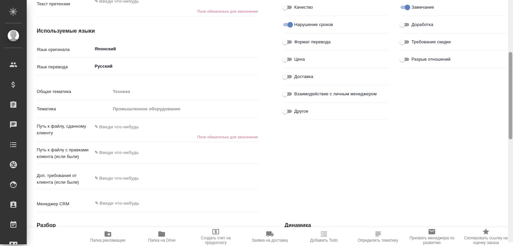
drag, startPoint x: 511, startPoint y: 79, endPoint x: 507, endPoint y: 121, distance: 42.0
click at [507, 121] on div "S_UnisawGroup-44 В работе inProgress Нормальный normal Кратко детали заказа Отв…" at bounding box center [270, 123] width 486 height 246
type textarea "x"
click at [115, 128] on textarea at bounding box center [175, 127] width 166 height 11
paste textarea "https://drive.awatera.com/f/10533145"
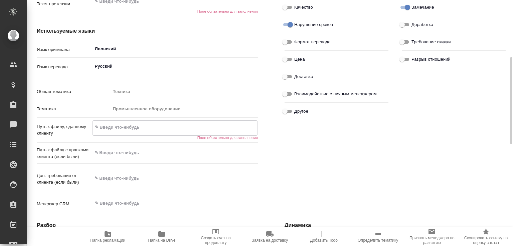
type textarea "x"
type textarea "https://drive.awatera.com/f/10533145"
type textarea "x"
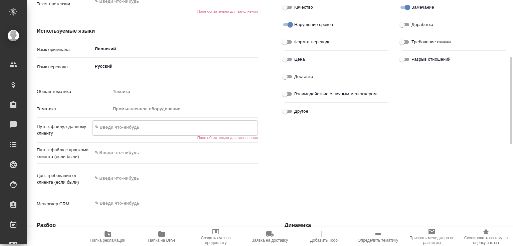
type textarea "x"
type textarea "https://drive.awatera.com/f/10533145"
type textarea "x"
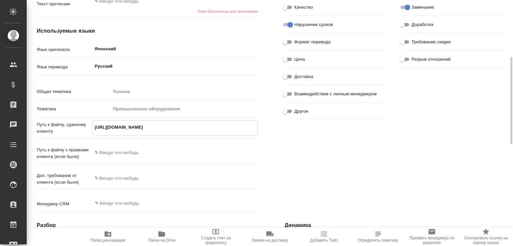
click at [293, 164] on div "Контактное лицо Павлюк Татьяна Канал поступления ​ Характер претензии Качество …" at bounding box center [395, 70] width 248 height 315
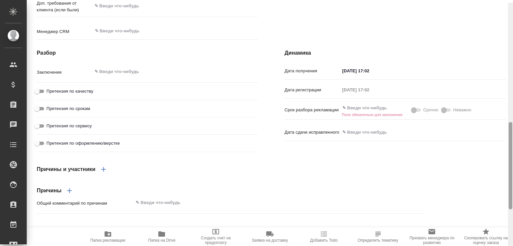
scroll to position [338, 0]
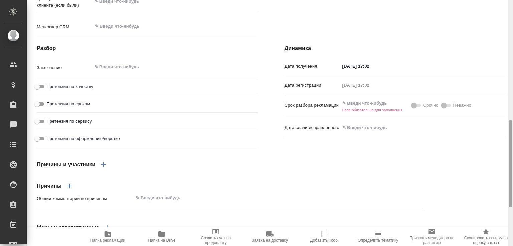
drag, startPoint x: 512, startPoint y: 127, endPoint x: 498, endPoint y: 189, distance: 64.0
click at [498, 189] on div "S_UnisawGroup-44 В работе inProgress Нормальный normal Кратко детали заказа Отв…" at bounding box center [270, 123] width 486 height 246
click at [375, 109] on input "text" at bounding box center [369, 104] width 58 height 10
type textarea "x"
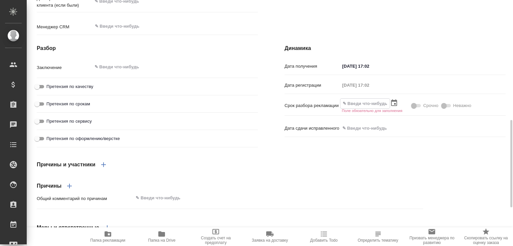
type textarea "x"
type input "2_.__.____ __:__"
type textarea "x"
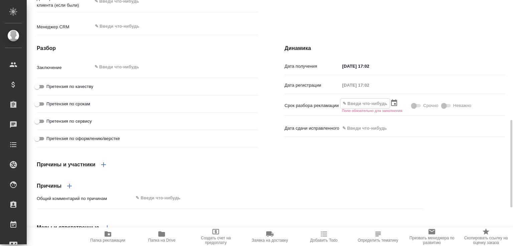
type textarea "x"
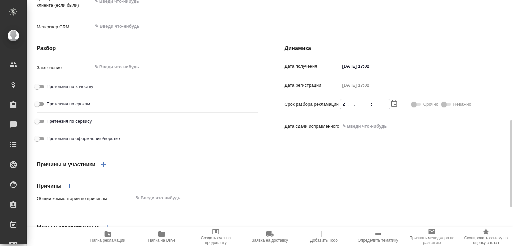
type textarea "x"
type input "29.__.____ __:__"
type textarea "x"
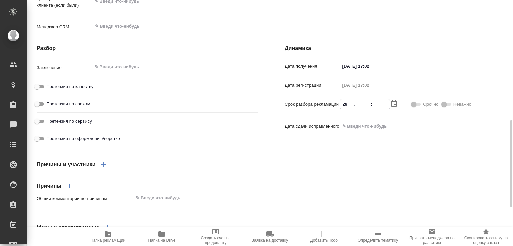
type textarea "x"
type input "29.0_.____ __:__"
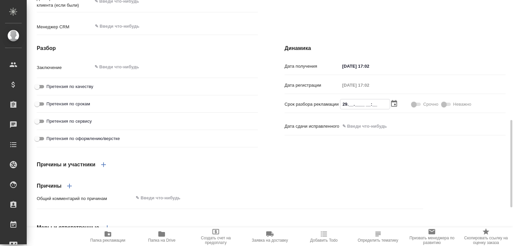
type textarea "x"
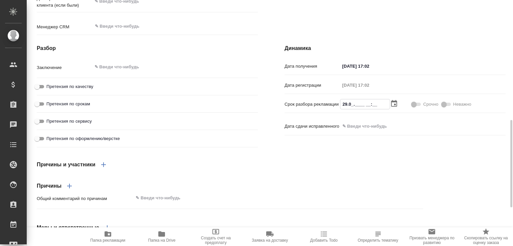
type textarea "x"
type input "29.09.____ __:__"
type textarea "x"
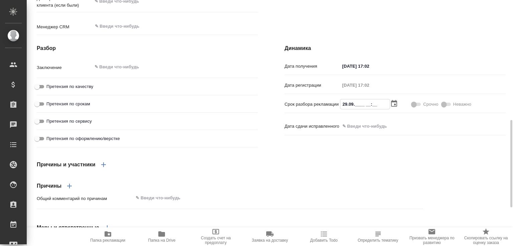
type textarea "x"
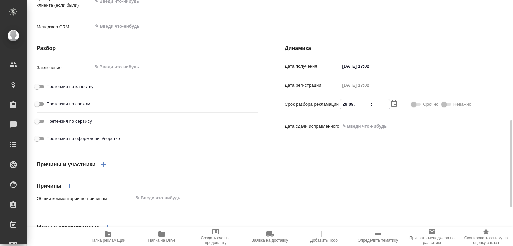
type input "29.09.2___ __:__"
type textarea "x"
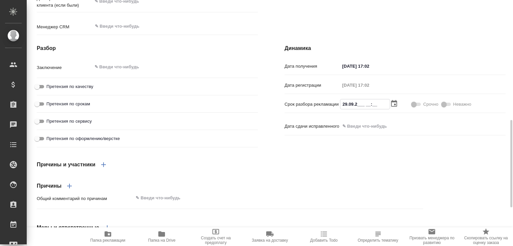
type textarea "x"
type input "29.09.20__ __:__"
type textarea "x"
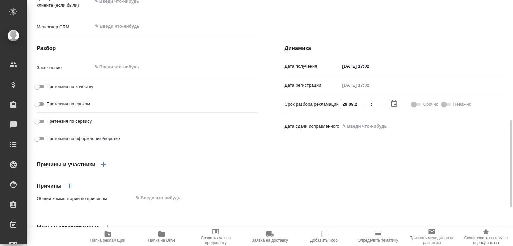
type textarea "x"
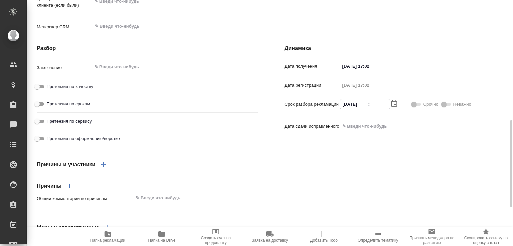
type textarea "x"
type input "29.09.202_ __:__"
type textarea "x"
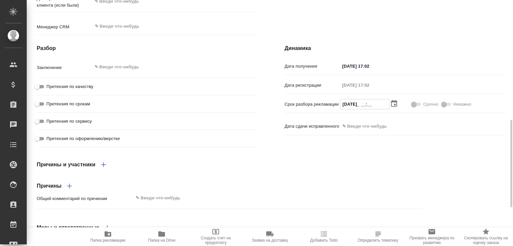
type textarea "x"
type input "29.09.2025 __:__"
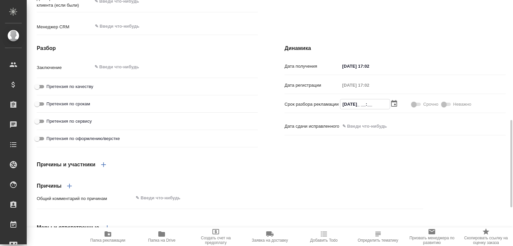
type textarea "x"
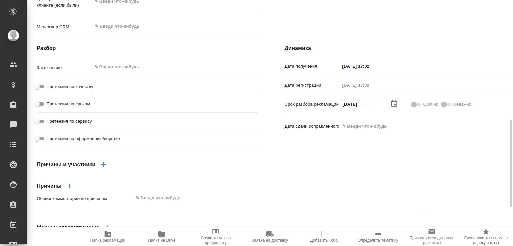
type textarea "x"
type input "29.09.2025 1_:__"
type textarea "x"
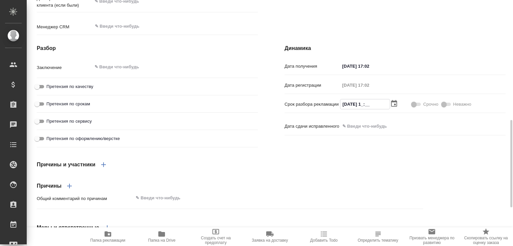
type textarea "x"
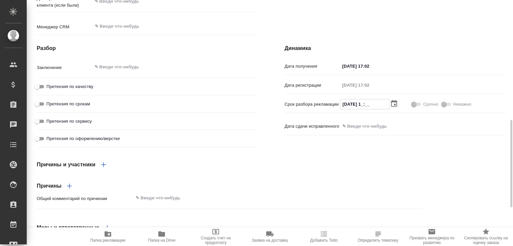
type input "29.09.2025 18:__"
type textarea "x"
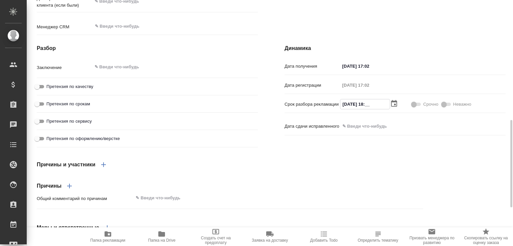
type textarea "x"
type input "29.09.2025 18:0_"
type textarea "x"
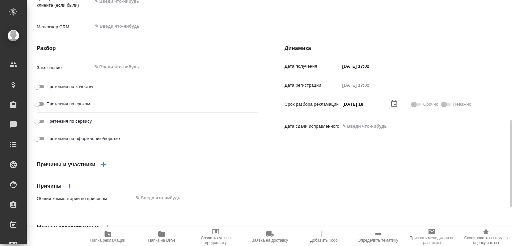
type textarea "x"
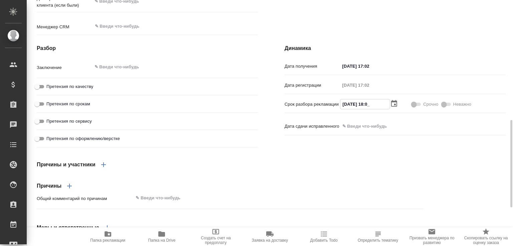
type textarea "x"
type input "29.09.2025 18:00"
type textarea "x"
type input "29.09.2025 18:00"
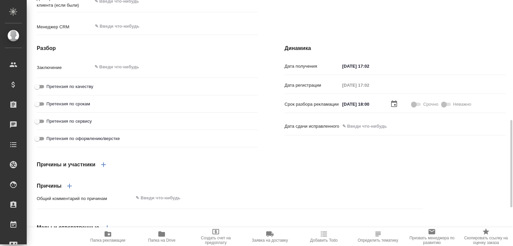
click at [85, 108] on span "Претензия по срокам" at bounding box center [68, 104] width 44 height 7
click at [49, 108] on input "Претензия по срокам" at bounding box center [37, 104] width 24 height 8
checkbox input "true"
type textarea "x"
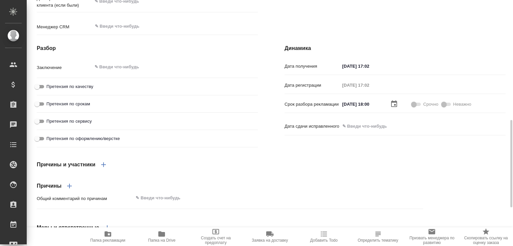
type textarea "x"
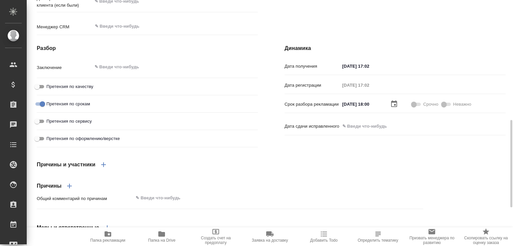
click at [84, 142] on span "Претензия по оформлению/верстке" at bounding box center [82, 139] width 73 height 7
click at [49, 143] on input "Претензия по оформлению/верстке" at bounding box center [37, 139] width 24 height 8
checkbox input "true"
type textarea "x"
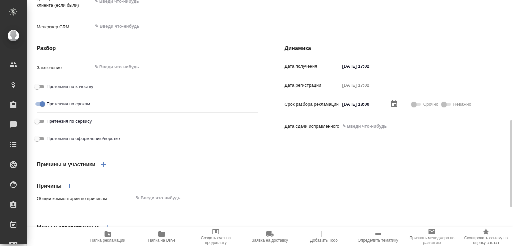
type textarea "x"
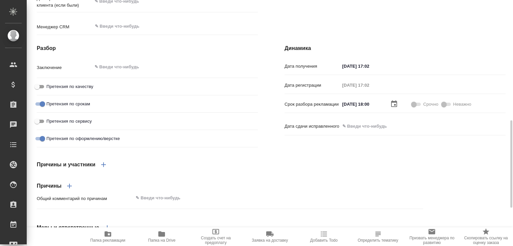
scroll to position [338, 0]
click at [176, 204] on textarea at bounding box center [278, 198] width 289 height 11
type textarea "x"
click at [105, 169] on icon "button" at bounding box center [103, 165] width 8 height 8
type textarea "x"
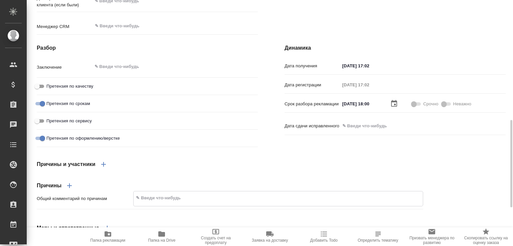
type textarea "x"
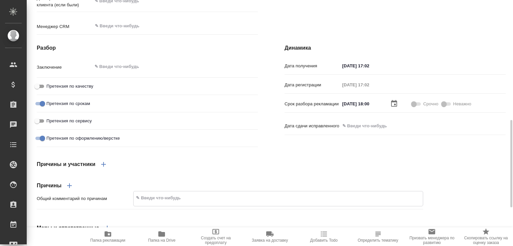
type textarea "x"
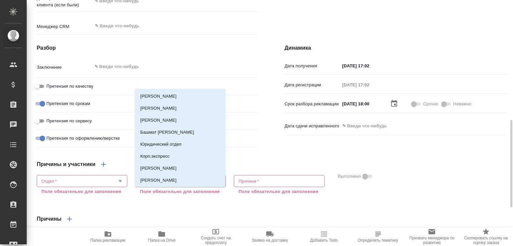
click at [181, 185] on input "ФИО сотрудника   *" at bounding box center [169, 181] width 64 height 8
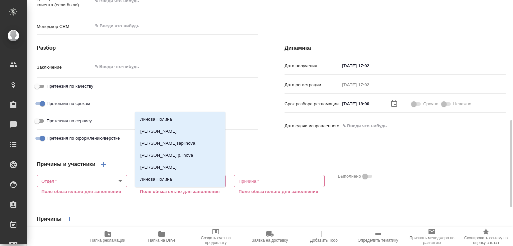
type input "линова"
click at [176, 131] on li "Линова Полина" at bounding box center [180, 132] width 90 height 12
type textarea "x"
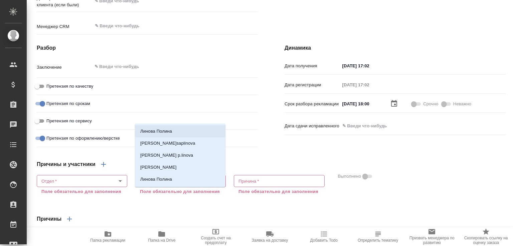
type textarea "x"
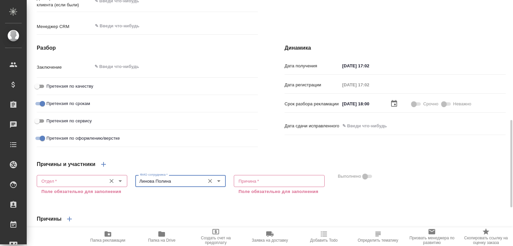
type input "Линова Полина"
click at [70, 185] on input "Отдел   *" at bounding box center [71, 181] width 64 height 8
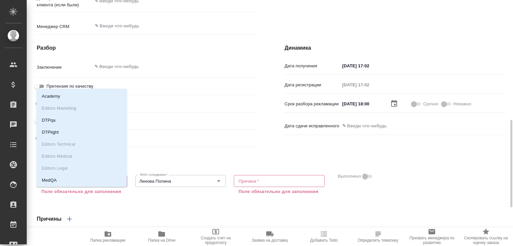
type input "dt"
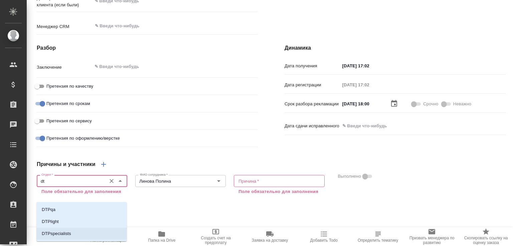
click at [65, 238] on li "DTPspecialists" at bounding box center [81, 234] width 90 height 12
type textarea "x"
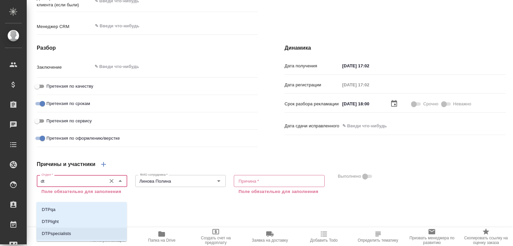
type textarea "x"
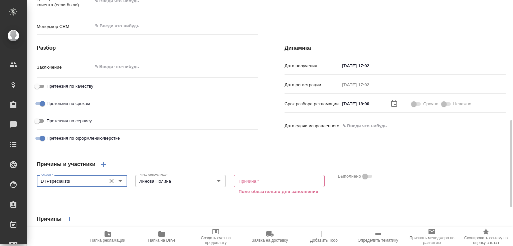
type input "DTPspecialists"
click at [245, 184] on textarea at bounding box center [278, 181] width 81 height 5
type textarea "x"
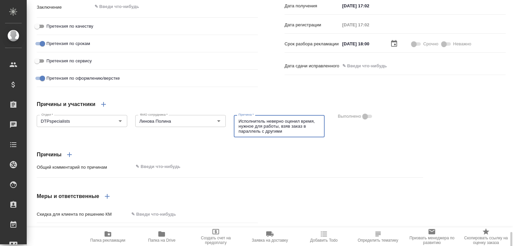
scroll to position [469, 0]
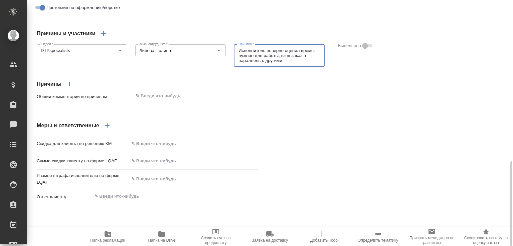
click at [175, 167] on div "Сумма скидки клиенту по форме LQAF" at bounding box center [147, 161] width 221 height 12
click at [167, 102] on textarea at bounding box center [278, 96] width 289 height 11
paste textarea "Исполнитель неверно оценил время, нужное для работы, взяв заказ в параллель с д…"
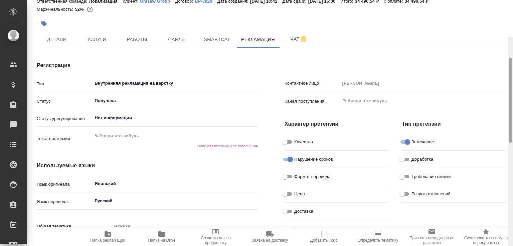
scroll to position [0, 0]
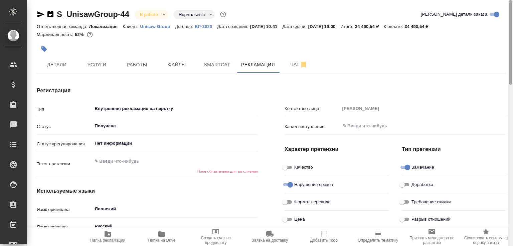
drag, startPoint x: 511, startPoint y: 192, endPoint x: 496, endPoint y: 16, distance: 176.2
click at [496, 16] on div "S_UnisawGroup-44 В работе inProgress Нормальный normal Кратко детали заказа Отв…" at bounding box center [270, 123] width 486 height 246
click at [120, 165] on textarea at bounding box center [175, 161] width 166 height 11
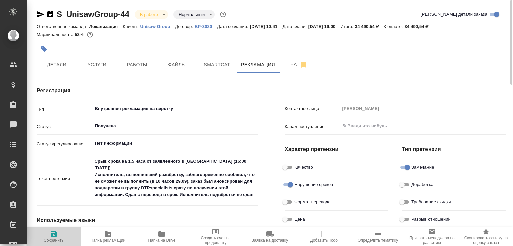
click at [59, 237] on span "Сохранить" at bounding box center [54, 236] width 46 height 13
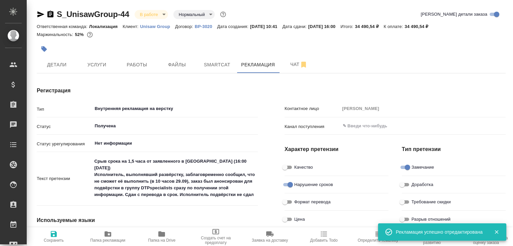
scroll to position [246, 0]
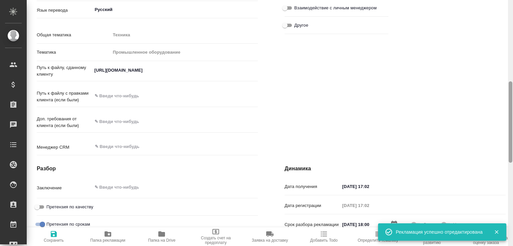
drag, startPoint x: 512, startPoint y: 77, endPoint x: 510, endPoint y: 93, distance: 16.9
click at [510, 93] on div at bounding box center [510, 123] width 5 height 246
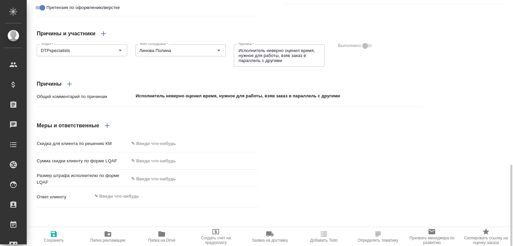
scroll to position [498, 0]
click at [111, 130] on icon "button" at bounding box center [107, 126] width 8 height 8
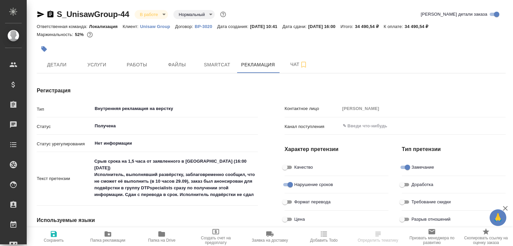
type input "Линова Полина"
click at [126, 128] on input "Получена" at bounding box center [164, 126] width 140 height 8
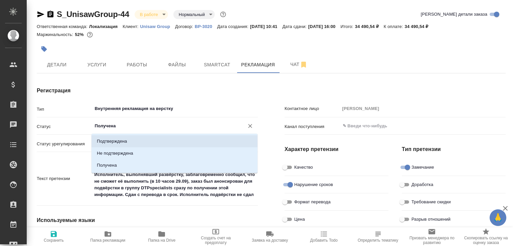
click at [125, 143] on p "Подтверждена" at bounding box center [112, 141] width 30 height 7
type input "Подтверждена"
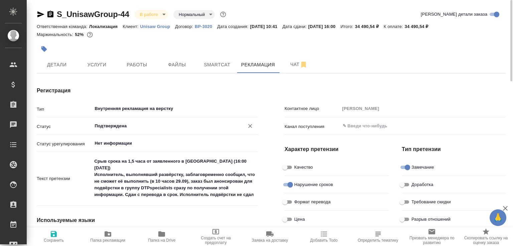
click at [60, 234] on span "Сохранить" at bounding box center [54, 236] width 46 height 13
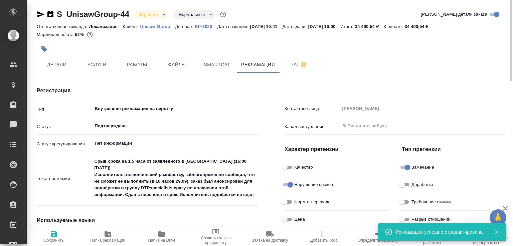
click at [209, 195] on textarea "Срыв срока на 1,5 часа от заявленного в [GEOGRAPHIC_DATA] (16:00 [DATE]) Исполн…" at bounding box center [175, 178] width 166 height 45
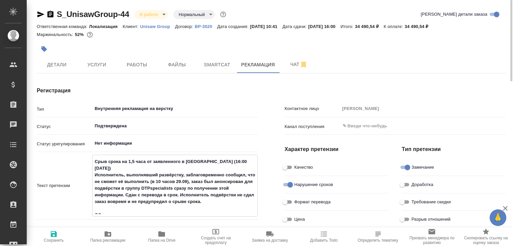
type textarea "Срыв срока на 1,5 часа от заявленного в [GEOGRAPHIC_DATA] (16:00 [DATE]) Исполн…"
click at [57, 235] on icon "button" at bounding box center [54, 234] width 8 height 8
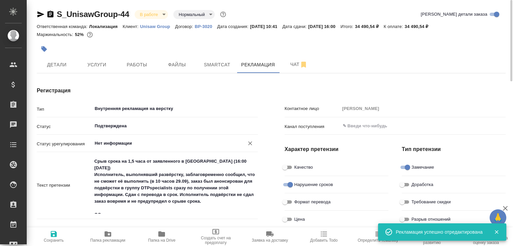
click at [120, 148] on input "Нет информации" at bounding box center [164, 144] width 140 height 8
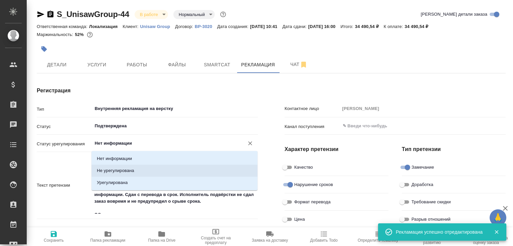
click at [119, 171] on p "Не урегулирована" at bounding box center [115, 171] width 37 height 7
type input "Не урегулирована"
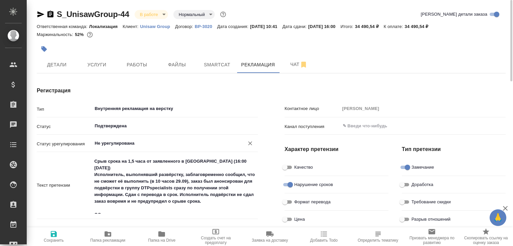
click at [56, 238] on span "Сохранить" at bounding box center [54, 240] width 20 height 5
click at [292, 70] on button "Чат" at bounding box center [299, 64] width 40 height 17
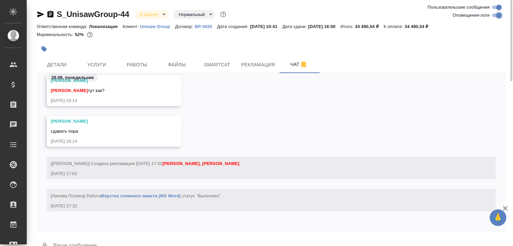
click at [497, 17] on input "Оповещения-логи" at bounding box center [499, 15] width 24 height 8
checkbox input "false"
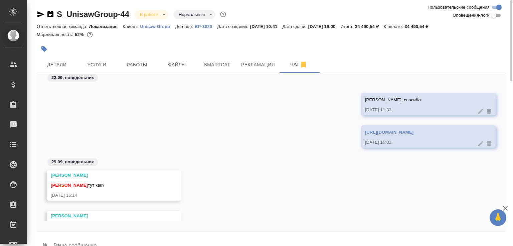
scroll to position [174, 0]
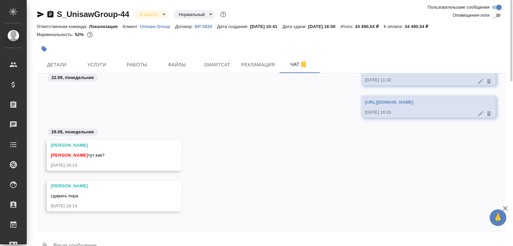
click at [100, 242] on textarea at bounding box center [279, 246] width 453 height 23
paste textarea "https://drive.awatera.com/f/10424122"
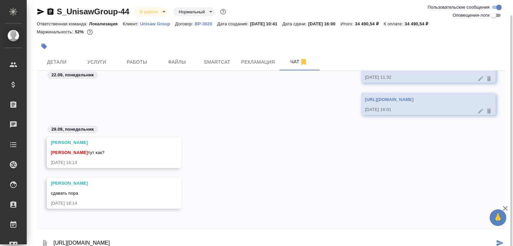
scroll to position [9, 0]
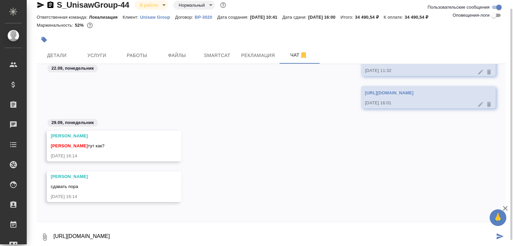
type textarea "https://drive.awatera.com/f/10424122"
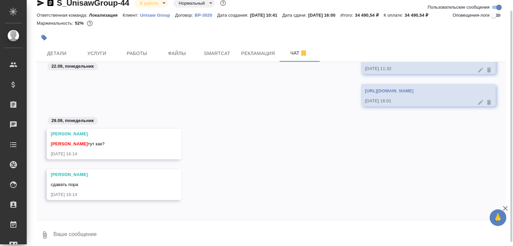
scroll to position [206, 0]
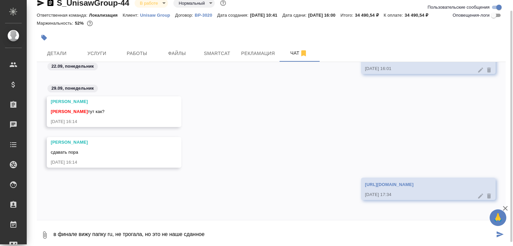
type textarea "в финале вижу папку ru, не трогала, но это не наше сданное"
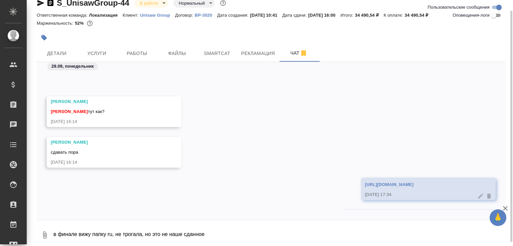
scroll to position [239, 0]
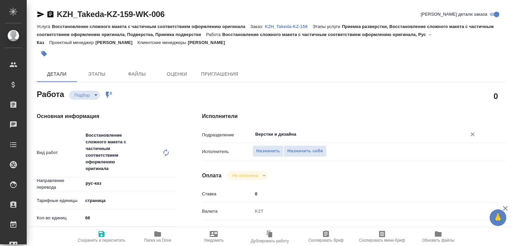
click at [288, 136] on input "Верстки и дизайна" at bounding box center [354, 135] width 201 height 8
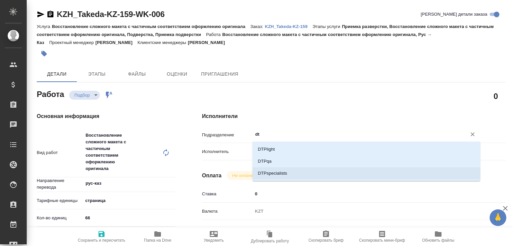
click at [268, 173] on li "DTPspecialists" at bounding box center [366, 174] width 228 height 12
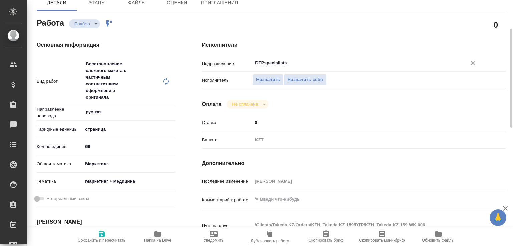
scroll to position [105, 0]
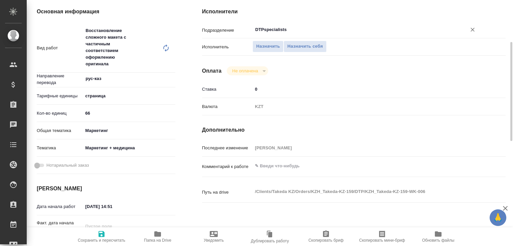
type input "DTPspecialists"
click at [267, 169] on textarea at bounding box center [366, 166] width 227 height 11
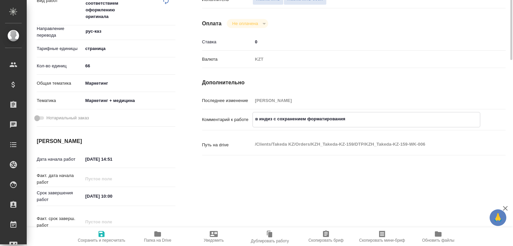
scroll to position [119, 0]
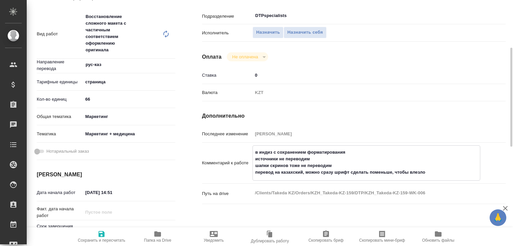
type textarea "в индиз с сохранением форматирования источники не переводим шапки скринов тоже …"
click at [104, 241] on span "Сохранить и пересчитать" at bounding box center [101, 240] width 47 height 5
type input "recruiting"
type input "рус-каз"
type input "5a8b1489cc6b4906c91bfdb2"
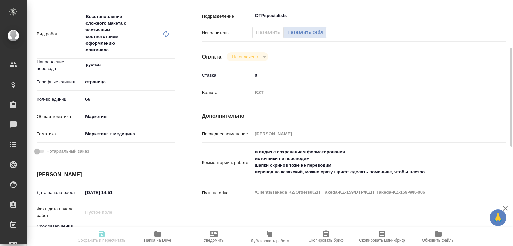
type input "66"
type input "marketing"
type input "5f647205b73bc97568ca66b5"
type input "[DATE] 14:51"
type input "[DATE] 10:00"
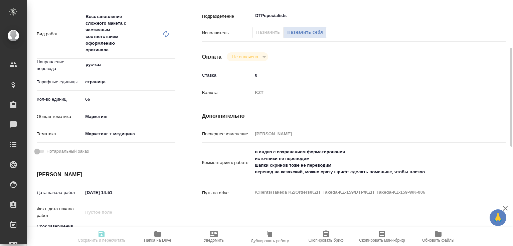
type input "[DATE] 15:00"
type input "DTPspecialists"
type input "notPayed"
type input "0"
type input "KZT"
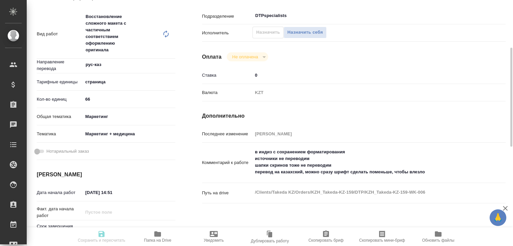
type input "[PERSON_NAME]"
type input "KZH_Takeda-KZ-159"
type input "Восстановление сложного макета с частичным соответствием оформлению оригинала"
type input "Приемка разверстки, Восстановление сложного макета с частичным соответствием оф…"
type input "[PERSON_NAME]"
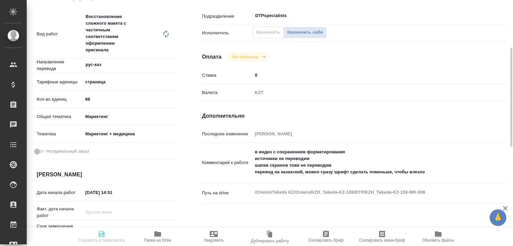
type input "[PERSON_NAME]"
type input "/Clients/Takeda KZ/Orders/KZH_Takeda-KZ-159"
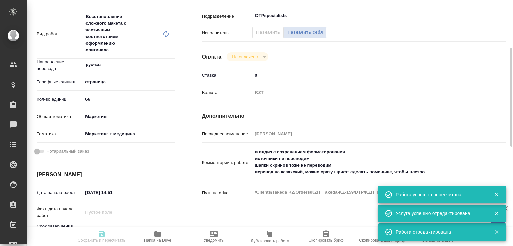
type input "recruiting"
type input "рус-каз"
type input "5a8b1489cc6b4906c91bfdb2"
type input "66"
type input "marketing"
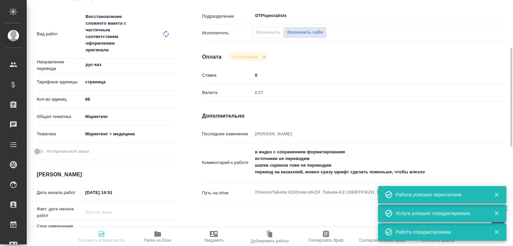
type input "5f647205b73bc97568ca66b5"
type input "[DATE] 14:51"
type input "[DATE] 10:00"
type input "[DATE] 15:00"
type input "DTPspecialists"
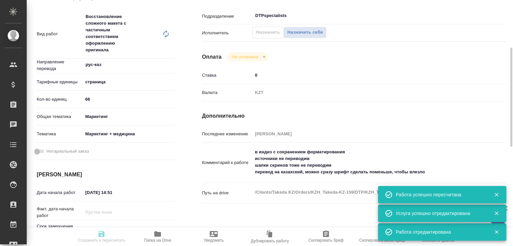
type input "notPayed"
type input "0"
type input "KZT"
type input "Валеев Динар"
type input "KZH_Takeda-KZ-159"
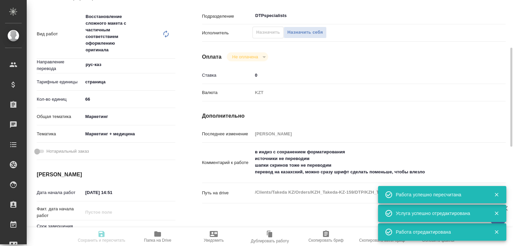
type input "Восстановление сложного макета с частичным соответствием оформлению оригинала"
type input "Приемка разверстки, Восстановление сложного макета с частичным соответствием оф…"
type input "Асланукова Сати"
type input "[PERSON_NAME]"
type input "/Clients/Takeda KZ/Orders/KZH_Takeda-KZ-159"
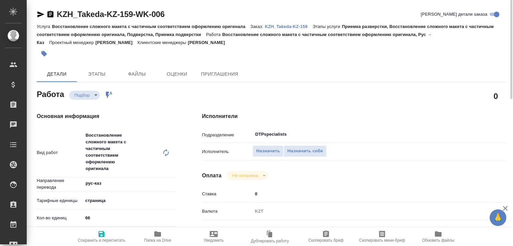
scroll to position [71, 0]
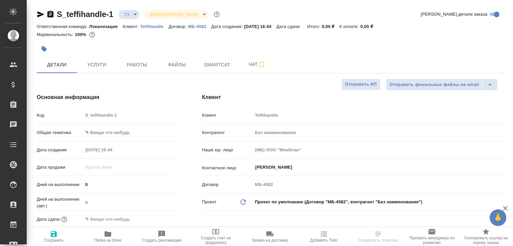
select select "RU"
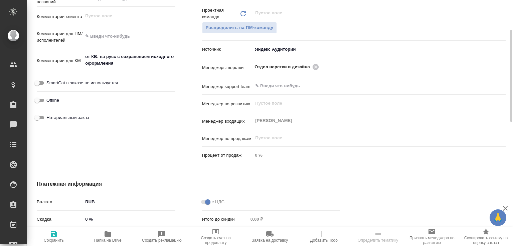
scroll to position [267, 0]
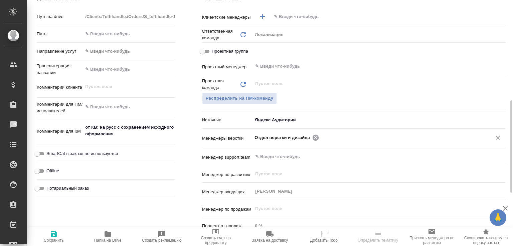
click at [314, 137] on icon at bounding box center [315, 137] width 7 height 7
click at [314, 137] on input "text" at bounding box center [367, 138] width 227 height 8
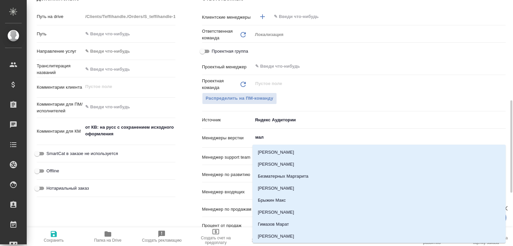
type input "мало"
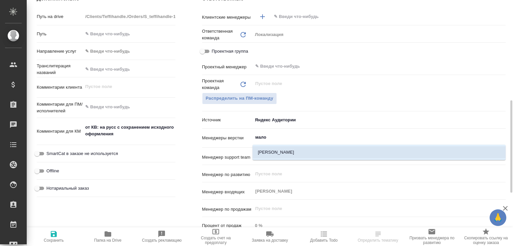
click at [274, 151] on li "Малофеева Екатерина" at bounding box center [378, 153] width 253 height 12
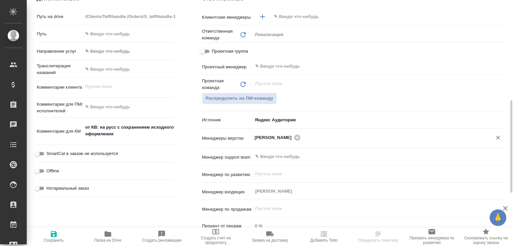
click at [64, 238] on span "Сохранить" at bounding box center [54, 236] width 46 height 13
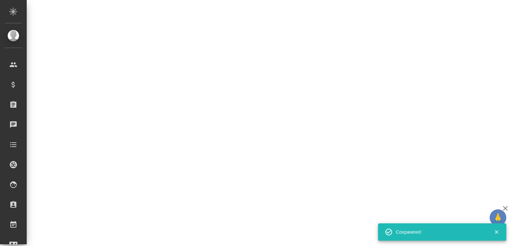
select select "RU"
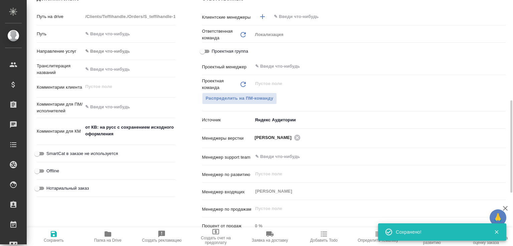
click at [506, 208] on icon "button" at bounding box center [505, 209] width 8 height 8
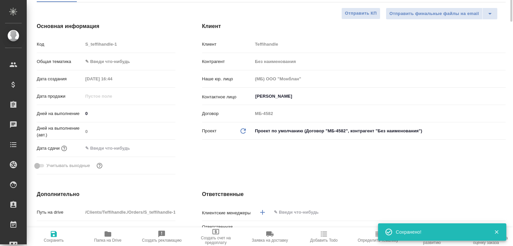
scroll to position [0, 0]
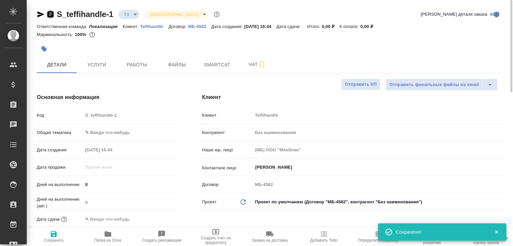
click at [52, 14] on icon "button" at bounding box center [50, 14] width 6 height 7
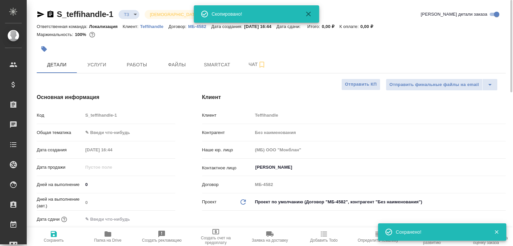
click at [111, 229] on button "Папка на Drive" at bounding box center [108, 237] width 54 height 19
type textarea "x"
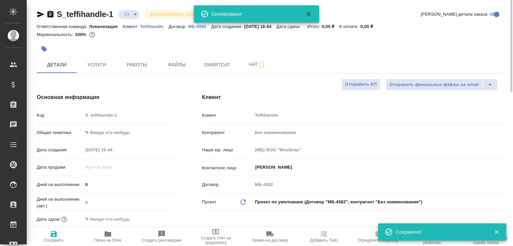
type textarea "x"
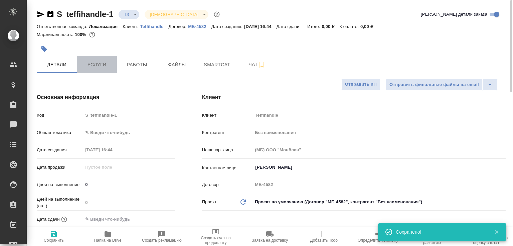
click at [91, 56] on button "Услуги" at bounding box center [97, 64] width 40 height 17
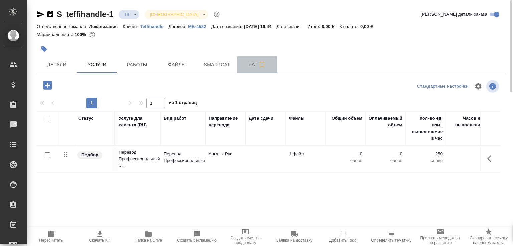
click at [246, 68] on span "Чат" at bounding box center [257, 64] width 32 height 8
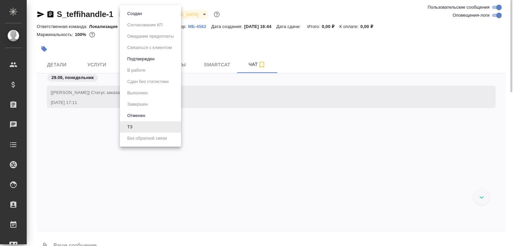
click at [133, 14] on body ".cls-1 fill:#fff; AWATERA Малофеева Екатерина e.malofeeva Клиенты Спецификации …" at bounding box center [256, 123] width 513 height 246
click at [133, 14] on button "Создан" at bounding box center [134, 13] width 19 height 7
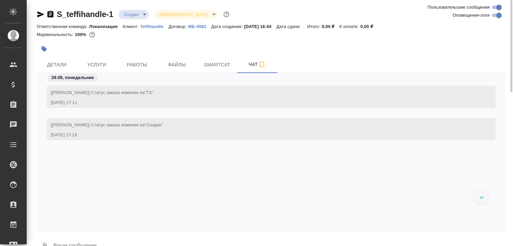
click at [51, 12] on icon "button" at bounding box center [50, 14] width 6 height 7
click at [46, 241] on button "0" at bounding box center [45, 246] width 16 height 23
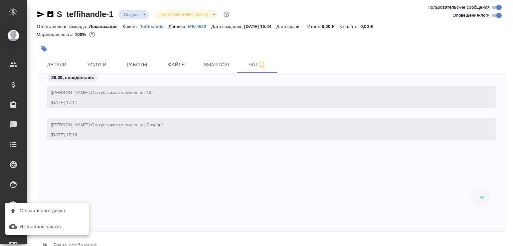
click at [53, 215] on label "С локального диска" at bounding box center [46, 211] width 83 height 13
click at [0, 0] on input "С локального диска" at bounding box center [0, 0] width 0 height 0
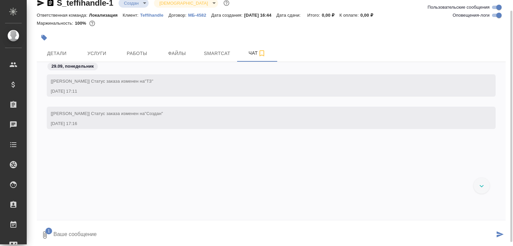
drag, startPoint x: 102, startPoint y: 226, endPoint x: 96, endPoint y: 219, distance: 9.2
click at [101, 226] on textarea at bounding box center [274, 235] width 442 height 23
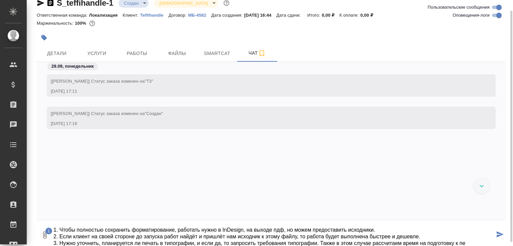
scroll to position [11, 0]
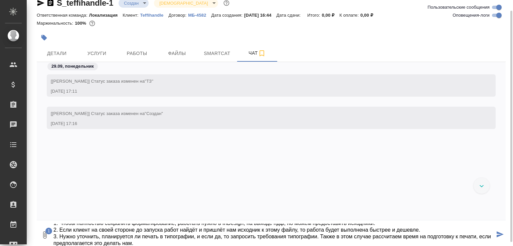
type textarea "1. Чтобы полностью сохранить форматирование, работать нужно в InDesign, на выхо…"
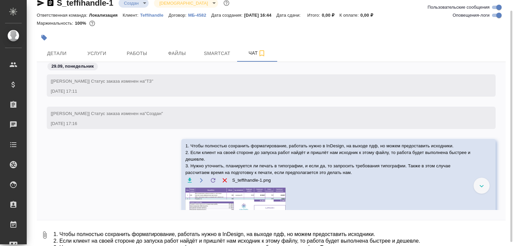
scroll to position [8, 0]
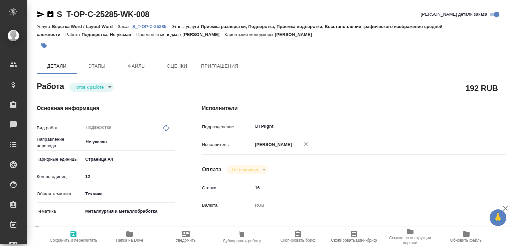
type textarea "x"
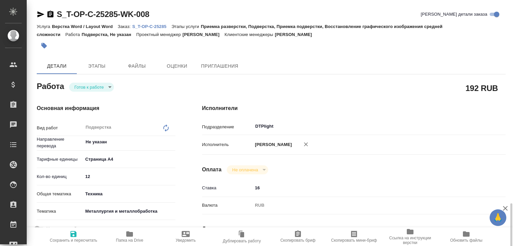
type textarea "x"
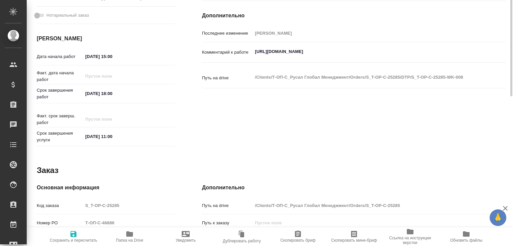
scroll to position [285, 0]
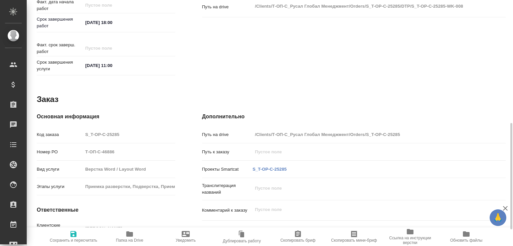
type textarea "x"
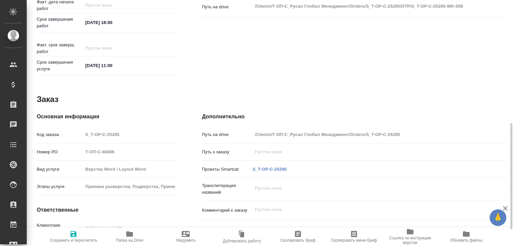
type textarea "x"
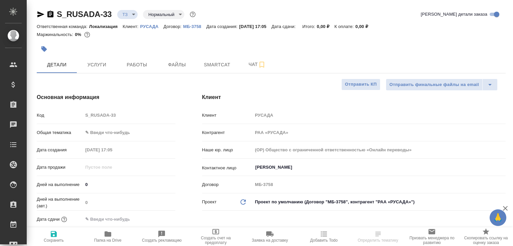
select select "RU"
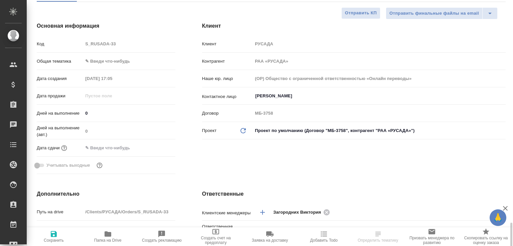
scroll to position [214, 0]
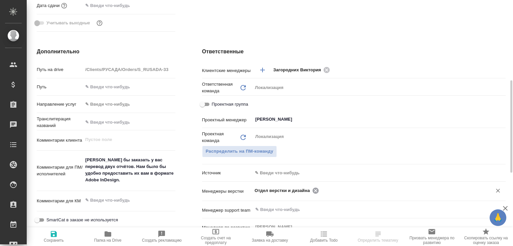
click at [313, 193] on icon at bounding box center [316, 191] width 6 height 6
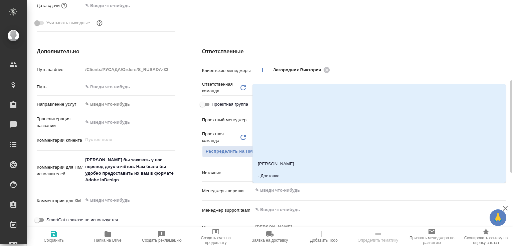
click at [312, 193] on input "text" at bounding box center [367, 191] width 227 height 8
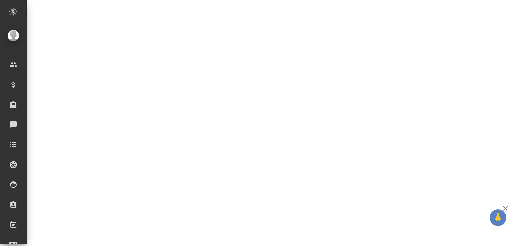
select select "RU"
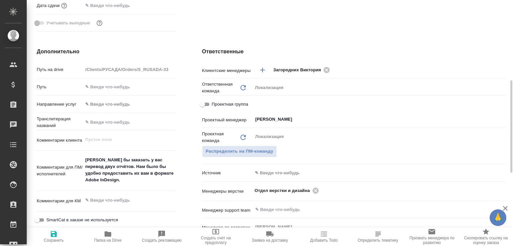
type textarea "x"
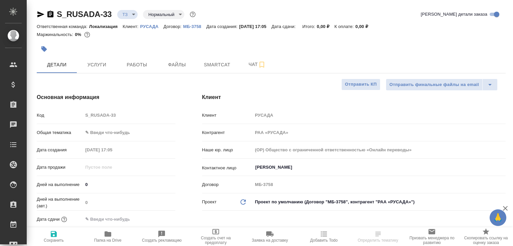
select select "RU"
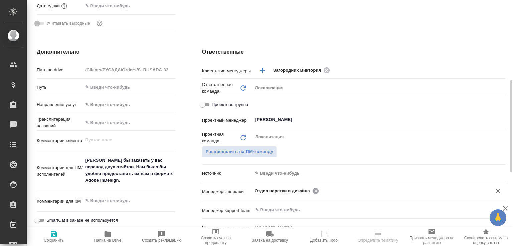
click at [315, 192] on icon at bounding box center [316, 191] width 6 height 6
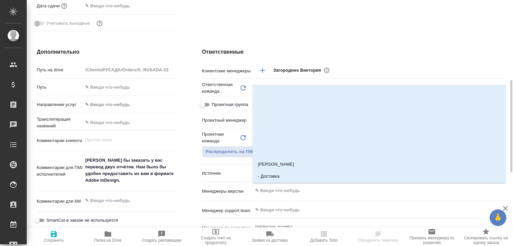
click at [315, 192] on input "text" at bounding box center [367, 191] width 227 height 8
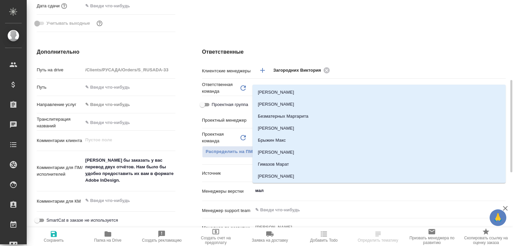
type input "мало"
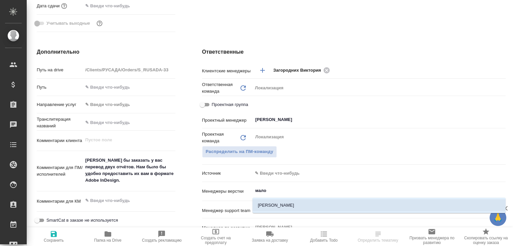
click at [289, 206] on li "[PERSON_NAME]" at bounding box center [378, 206] width 253 height 12
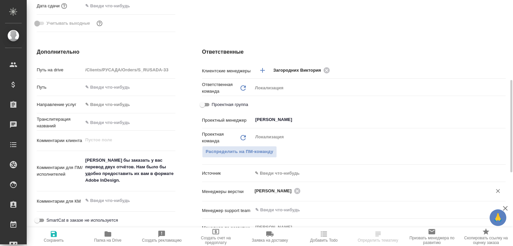
click at [59, 234] on span "Сохранить" at bounding box center [54, 236] width 46 height 13
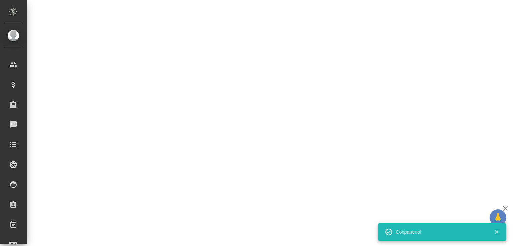
select select "RU"
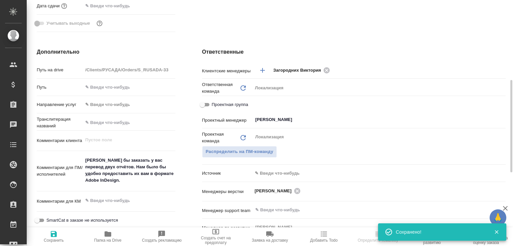
type textarea "x"
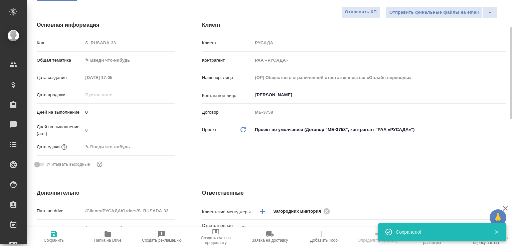
scroll to position [1, 0]
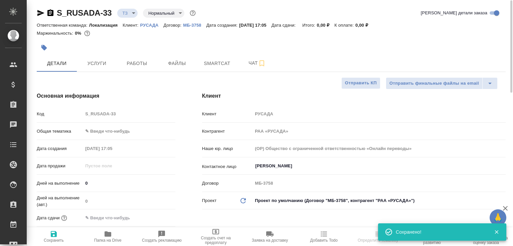
click at [50, 13] on icon "button" at bounding box center [50, 12] width 6 height 7
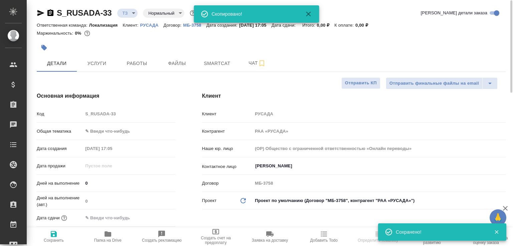
click at [114, 233] on span "Папка на Drive" at bounding box center [108, 236] width 46 height 13
type textarea "x"
select select "RU"
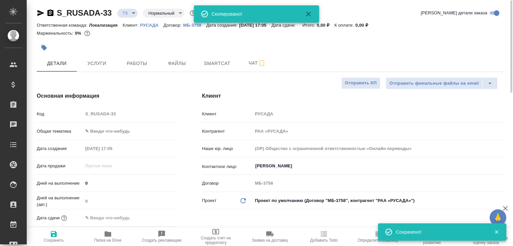
type textarea "x"
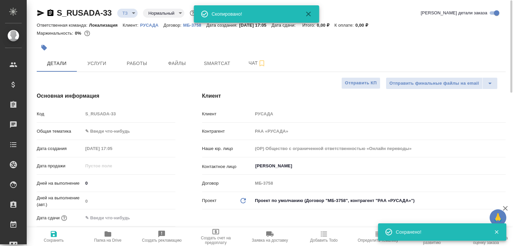
type textarea "x"
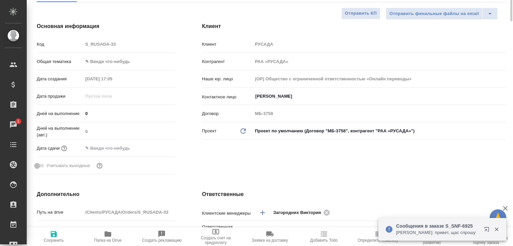
scroll to position [0, 0]
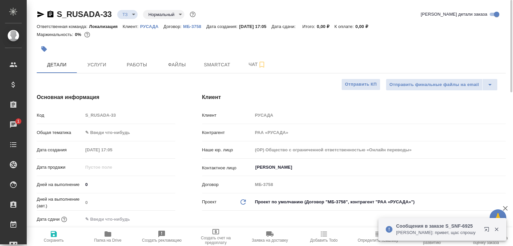
type textarea "x"
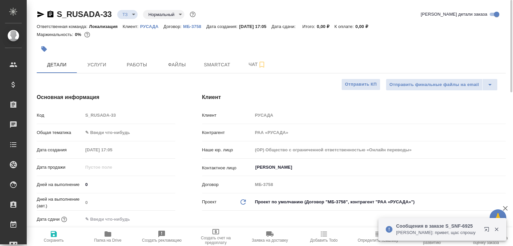
type textarea "x"
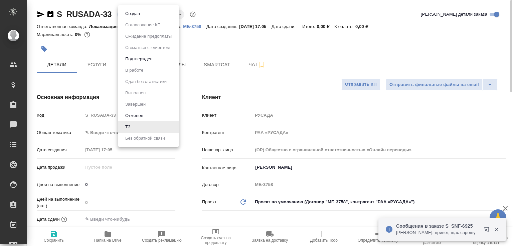
click at [126, 12] on body "🙏 .cls-1 fill:#fff; AWATERA Малофеева Екатерина e.malofeeva Клиенты Спецификаци…" at bounding box center [256, 123] width 513 height 246
click at [126, 12] on button "Создан" at bounding box center [132, 13] width 19 height 7
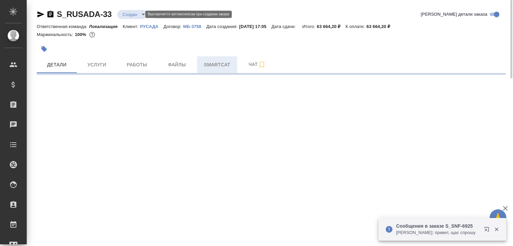
select select "RU"
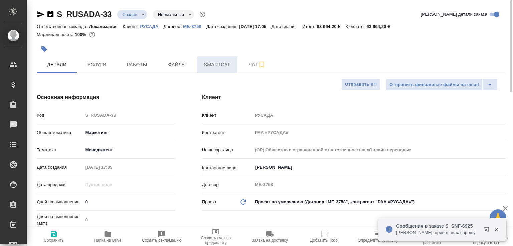
type textarea "x"
click at [235, 62] on button "Smartcat" at bounding box center [217, 64] width 40 height 17
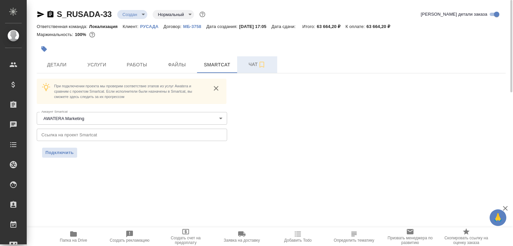
click at [243, 63] on span "Чат" at bounding box center [257, 64] width 32 height 8
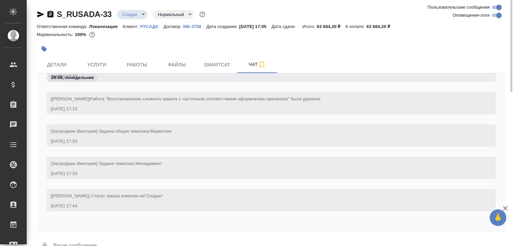
scroll to position [16, 0]
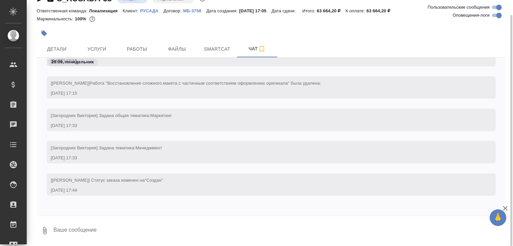
click at [43, 229] on icon "button" at bounding box center [45, 231] width 8 height 8
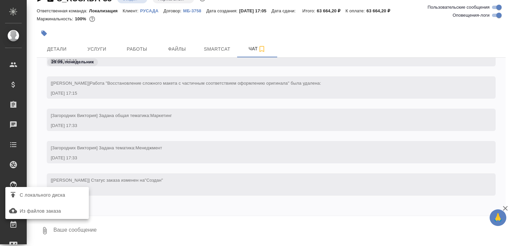
click at [61, 194] on span "С локального диска" at bounding box center [42, 195] width 45 height 8
click at [0, 0] on input "С локального диска" at bounding box center [0, 0] width 0 height 0
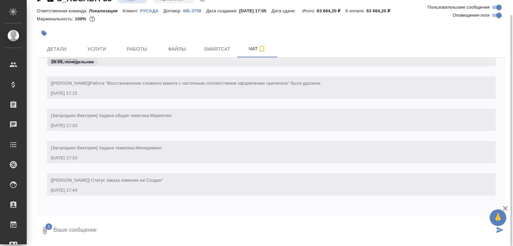
click at [115, 227] on textarea at bounding box center [274, 231] width 442 height 23
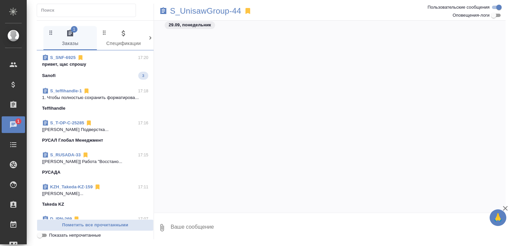
scroll to position [227, 0]
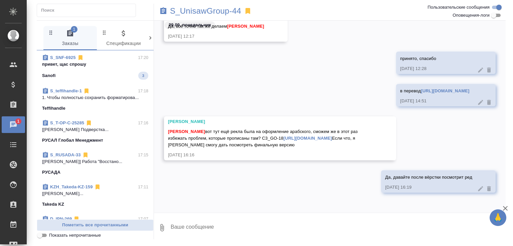
click at [115, 61] on p "привет, щас спрошу" at bounding box center [95, 64] width 106 height 7
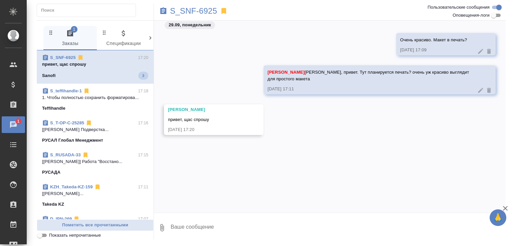
scroll to position [0, 0]
click at [121, 102] on span "S_teffihandle-1 17:18 1. Чтобы полностью сохранить форматирова... Teffihandle" at bounding box center [95, 100] width 106 height 24
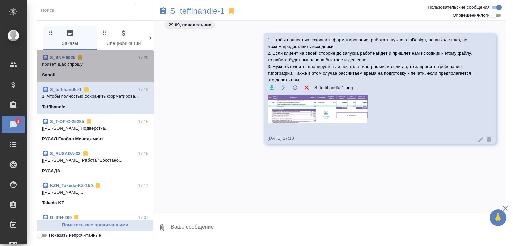
click at [111, 65] on p "привет, щас спрошу" at bounding box center [95, 64] width 106 height 7
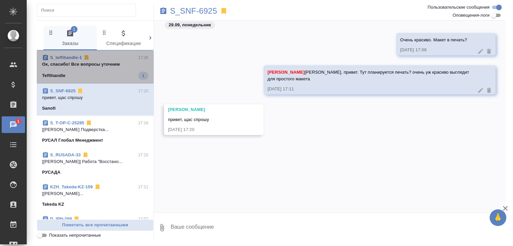
click at [98, 66] on p "Ок, спасибо! Все вопросы уточним" at bounding box center [95, 64] width 106 height 7
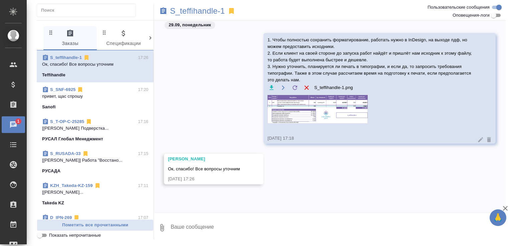
click at [108, 104] on div "Sanofi" at bounding box center [95, 107] width 106 height 7
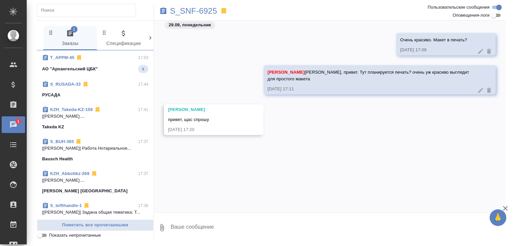
click at [115, 59] on div "T_APPM-45 17:53" at bounding box center [95, 57] width 106 height 7
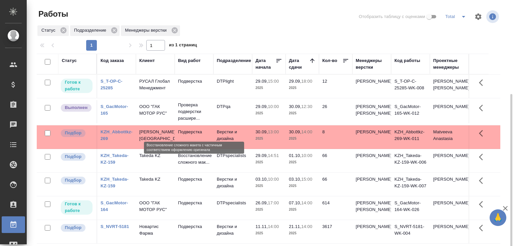
scroll to position [51, 0]
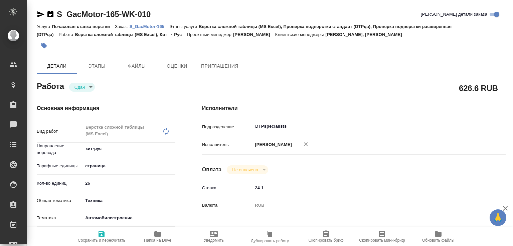
click at [142, 235] on span "Папка на Drive" at bounding box center [158, 236] width 48 height 13
click at [156, 24] on p "S_GacMotor-165" at bounding box center [150, 26] width 40 height 5
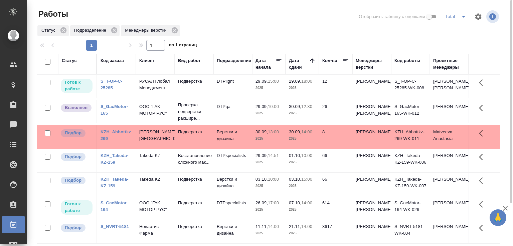
scroll to position [33, 0]
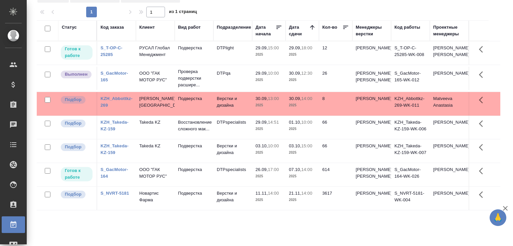
click at [146, 83] on p "ООО "ГАК МОТОР РУС"" at bounding box center [155, 76] width 32 height 13
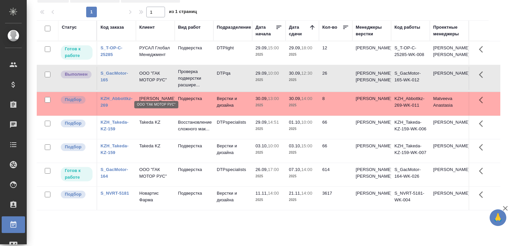
click at [146, 83] on p "ООО "ГАК МОТОР РУС"" at bounding box center [155, 76] width 32 height 13
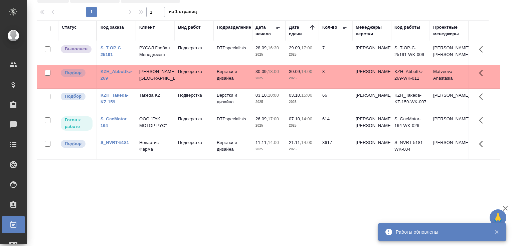
click at [200, 51] on p "Подверстка" at bounding box center [194, 48] width 32 height 7
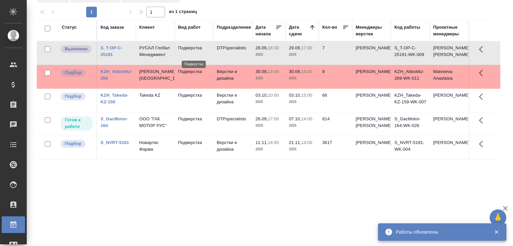
click at [199, 51] on p "Подверстка" at bounding box center [194, 48] width 32 height 7
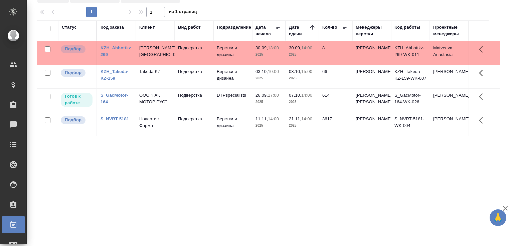
click at [122, 47] on link "KZH_Abbottkz-269" at bounding box center [116, 51] width 32 height 12
click at [113, 81] on link "KZH_Takeda-KZ-159" at bounding box center [114, 75] width 28 height 12
click at [161, 74] on p "Takeda KZ" at bounding box center [155, 71] width 32 height 7
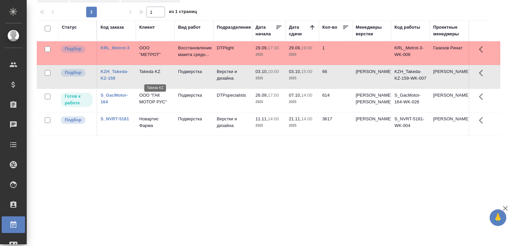
click at [161, 74] on p "Takeda KZ" at bounding box center [155, 71] width 32 height 7
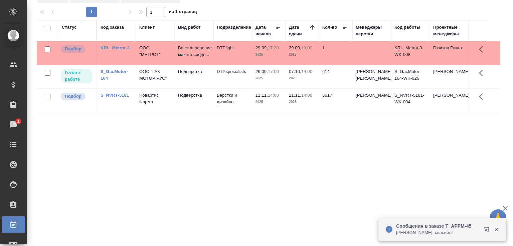
click at [444, 237] on div "Сообщения в заказе T_APPM-45 Прохорова Анастасия: спасибо!" at bounding box center [432, 229] width 94 height 19
click at [445, 233] on p "Прохорова Анастасия: спасибо!" at bounding box center [437, 233] width 83 height 7
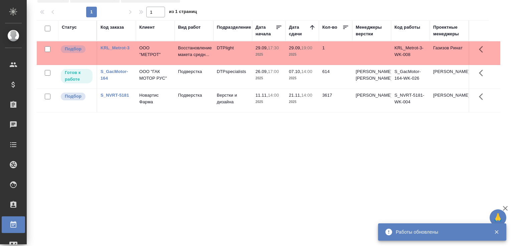
click at [86, 137] on div "Статус Код заказа Клиент Вид работ Подразделение Дата начала Дата сдачи Кол-во …" at bounding box center [268, 140] width 463 height 240
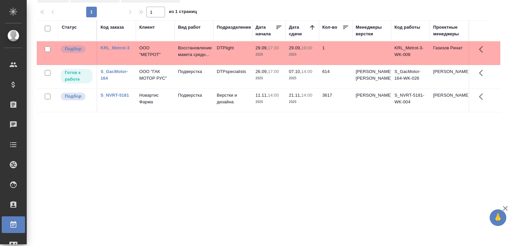
click at [70, 160] on div "Статус Код заказа Клиент Вид работ Подразделение Дата начала Дата сдачи Кол-во …" at bounding box center [268, 140] width 463 height 240
click at [74, 170] on div "Статус Код заказа Клиент Вид работ Подразделение Дата начала Дата сдачи Кол-во …" at bounding box center [268, 140] width 463 height 240
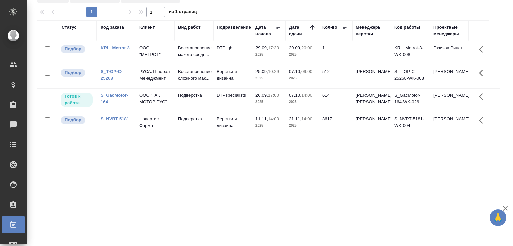
click at [248, 7] on div "1 1 из 1 страниц" at bounding box center [271, 12] width 469 height 11
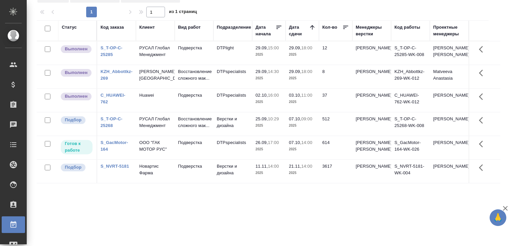
click at [123, 58] on div "S_T-OP-C-25285" at bounding box center [116, 51] width 32 height 13
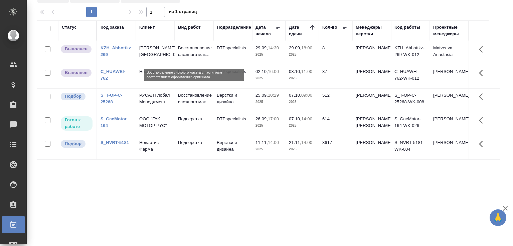
click at [205, 51] on p "Восстановление сложного мак..." at bounding box center [194, 51] width 32 height 13
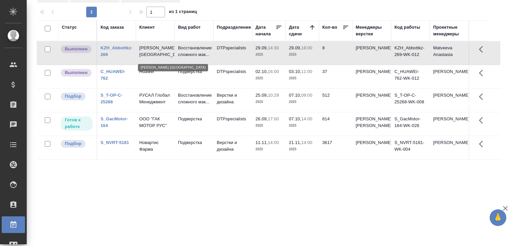
click at [154, 58] on p "Abbott Kazakhstan" at bounding box center [155, 51] width 32 height 13
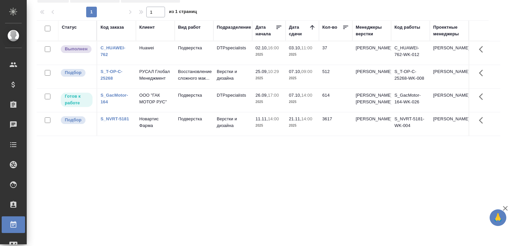
click at [163, 53] on td "Huawei" at bounding box center [155, 52] width 39 height 23
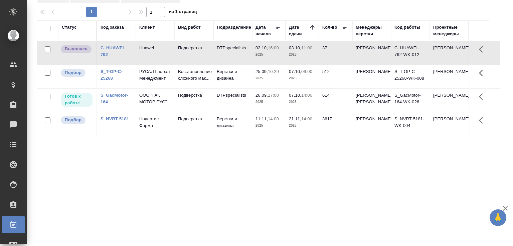
click at [163, 53] on td "Huawei" at bounding box center [155, 52] width 39 height 23
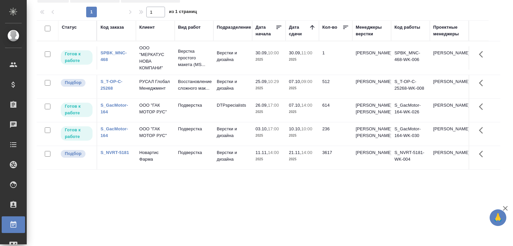
click at [108, 87] on link "S_T-OP-C-25268" at bounding box center [111, 85] width 22 height 12
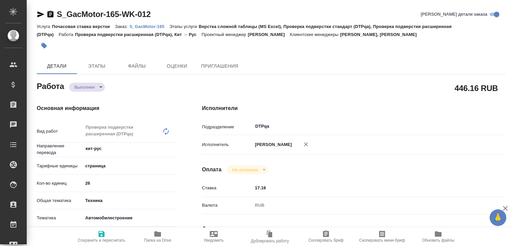
click at [96, 87] on body "🙏 .cls-1 fill:#fff; AWATERA [PERSON_NAME]malofeeva Клиенты Спецификации Заказы …" at bounding box center [256, 123] width 513 height 246
type textarea "x"
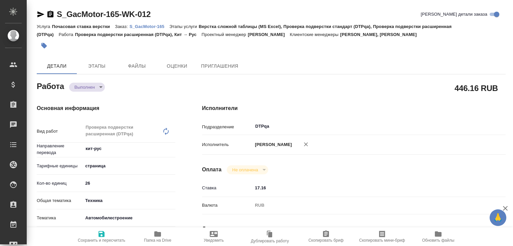
type textarea "x"
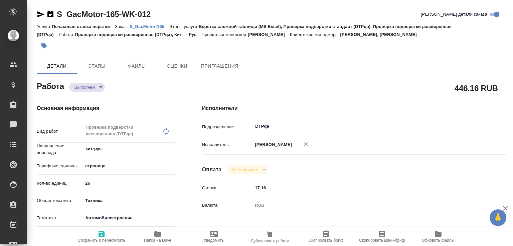
type textarea "x"
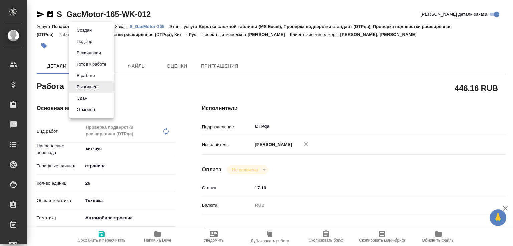
click at [91, 100] on li "Сдан" at bounding box center [91, 98] width 44 height 11
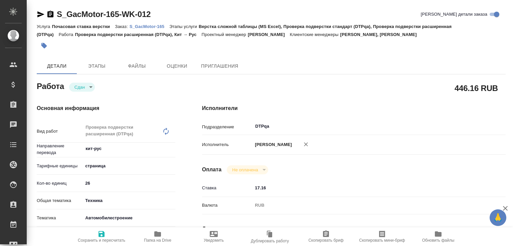
type textarea "x"
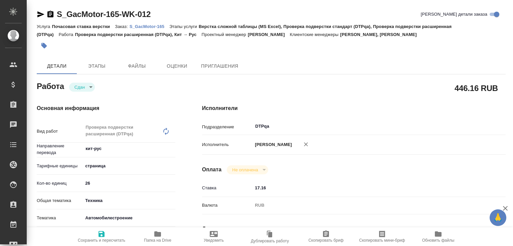
type textarea "x"
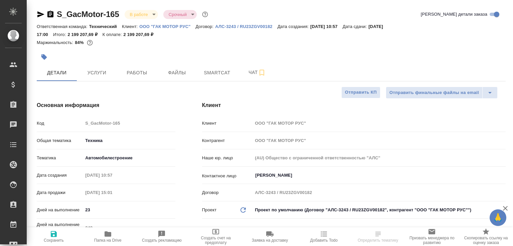
select select "RU"
click at [246, 75] on span "Чат" at bounding box center [257, 72] width 32 height 8
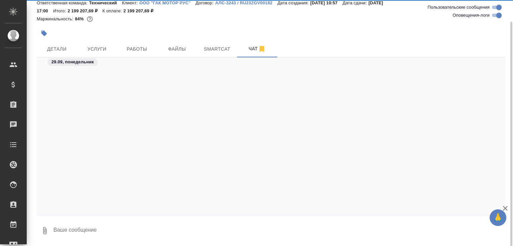
scroll to position [15529, 0]
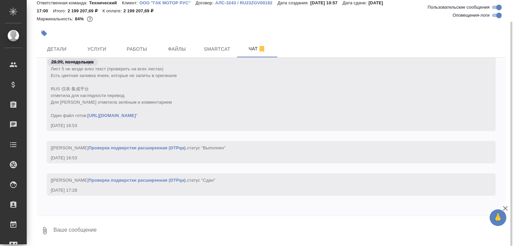
click at [95, 236] on textarea at bounding box center [279, 231] width 453 height 23
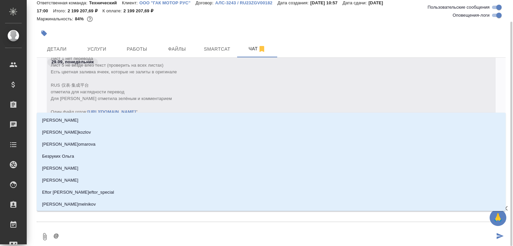
type textarea "@б"
type input "б"
type textarea "@бе"
type input "бе"
type textarea "@бел"
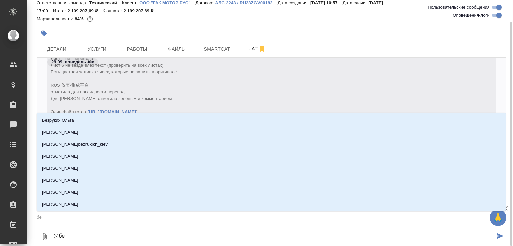
type input "бел"
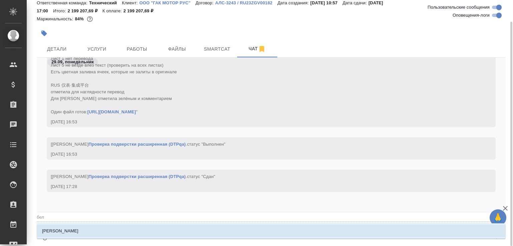
type textarea "@беля"
type input "беля"
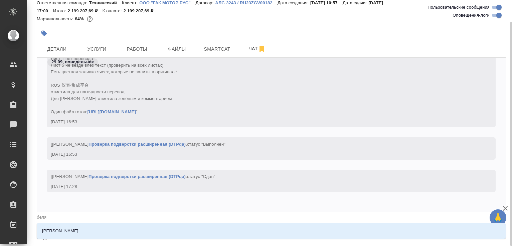
click at [95, 236] on li "[PERSON_NAME]" at bounding box center [271, 231] width 469 height 12
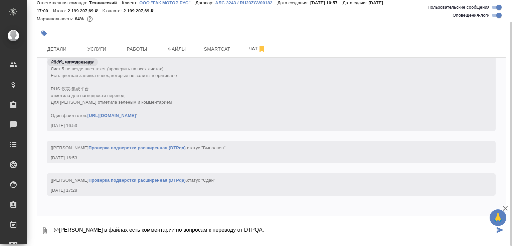
paste textarea "https://drive.awatera.com/s/r72954pdR78HGR9"
click at [101, 232] on textarea "@Белякова Юлия в файлах есть комментарии по вопросам к переводу от DTPQA: https…" at bounding box center [274, 231] width 442 height 23
type textarea "@Белякова Юлия закончили проверку, в файлах есть комментарии по вопросам к пере…"
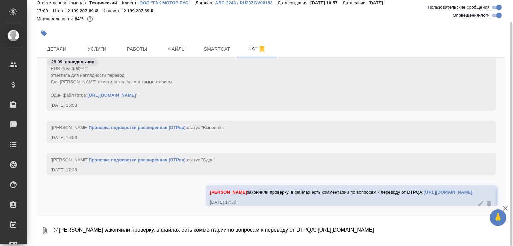
scroll to position [15568, 0]
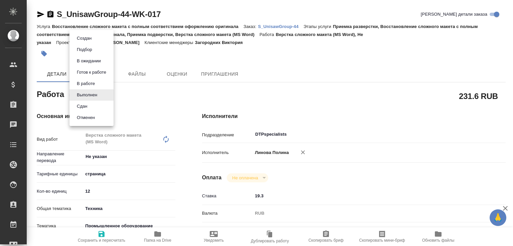
click at [86, 91] on body "🙏 .cls-1 fill:#fff; AWATERA [PERSON_NAME]malofeeva Клиенты Спецификации Заказы …" at bounding box center [256, 123] width 513 height 246
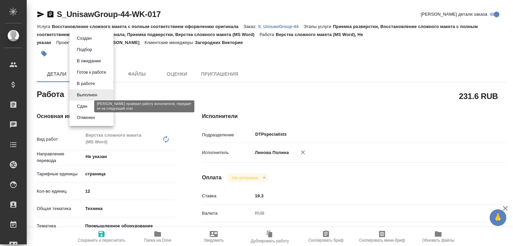
click at [84, 107] on button "Сдан" at bounding box center [82, 106] width 14 height 7
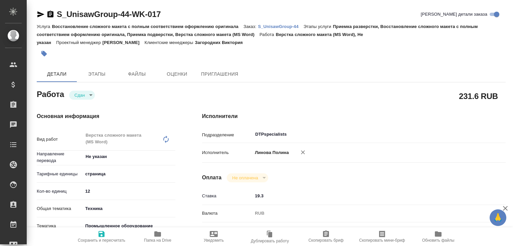
type textarea "x"
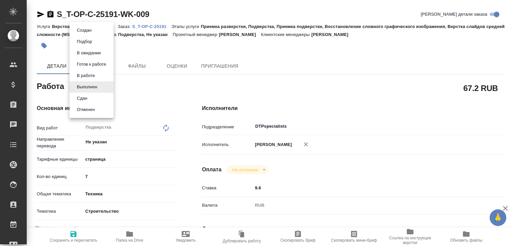
click at [92, 84] on body "🙏 .cls-1 fill:#fff; AWATERA [PERSON_NAME]malofeeva Клиенты Спецификации Заказы …" at bounding box center [256, 123] width 513 height 246
click at [91, 96] on li "Сдан" at bounding box center [91, 98] width 44 height 11
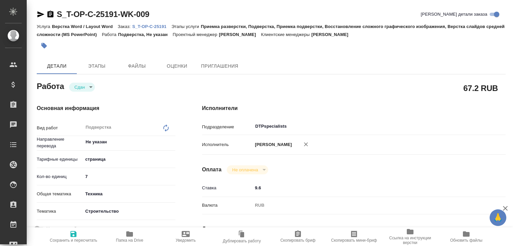
type textarea "x"
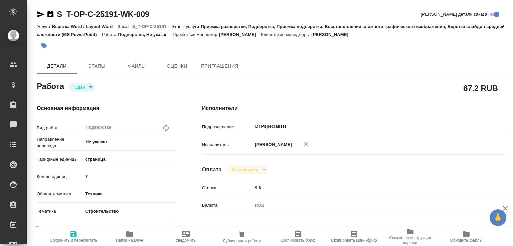
type textarea "x"
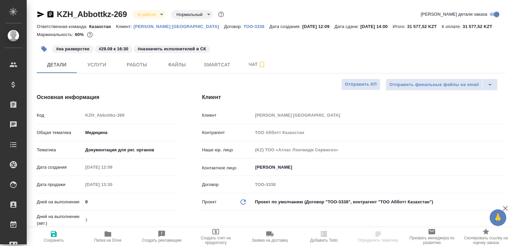
select select "RU"
click at [136, 69] on button "Работы" at bounding box center [137, 64] width 40 height 17
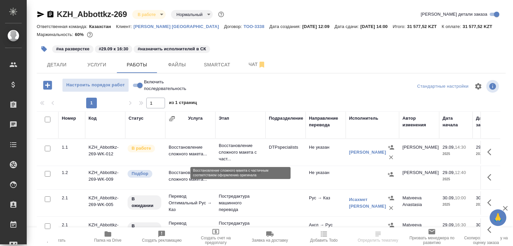
click at [219, 155] on p "Восстановление сложного макета с част..." at bounding box center [240, 153] width 43 height 20
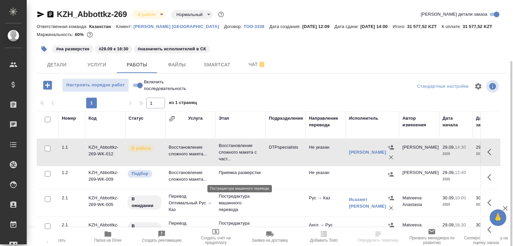
scroll to position [61, 0]
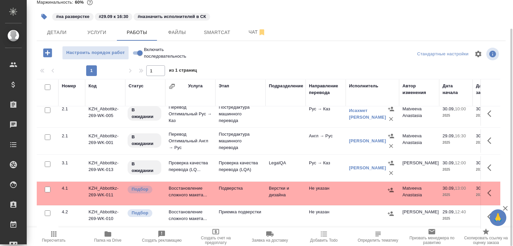
click at [222, 187] on td "Подверстка" at bounding box center [240, 193] width 50 height 23
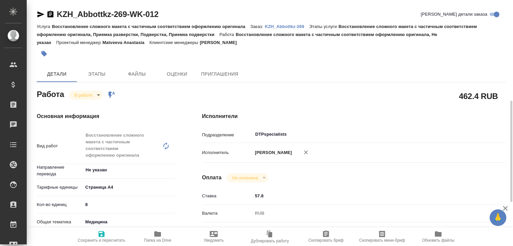
scroll to position [214, 0]
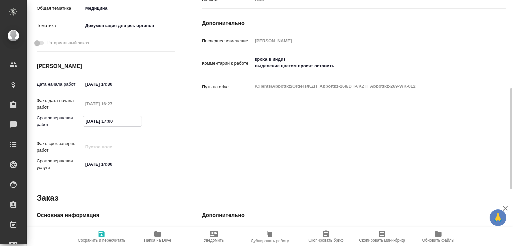
click at [113, 120] on input "29.09.2025 17:00" at bounding box center [112, 122] width 58 height 10
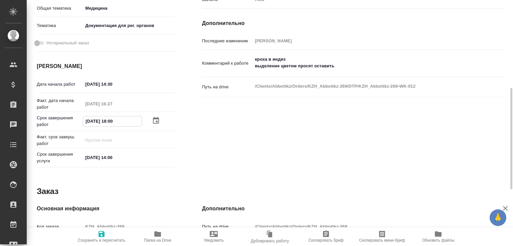
type input "29.09.2025 18:00"
click at [107, 234] on span "Сохранить и пересчитать" at bounding box center [101, 236] width 48 height 13
type input "inProgress"
type input "Не указан"
type input "5f036ec4e16dec2d6b59c8ff"
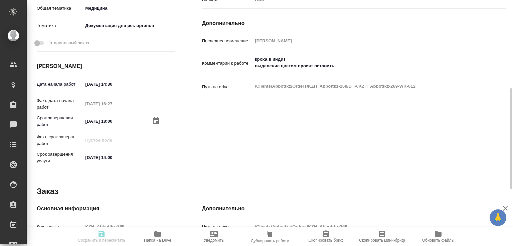
type input "8"
type input "med"
type input "5f647205b73bc97568ca66c6"
type input "29.09.2025 14:30"
type input "29.09.2025 16:27"
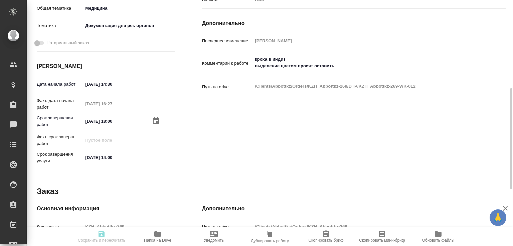
type input "29.09.2025 18:00"
type input "[DATE] 14:00"
type input "DTPspecialists"
type input "notPayed"
type input "57.8"
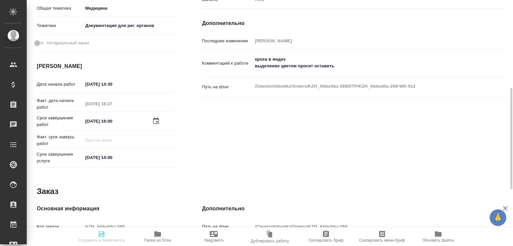
type input "RUB"
type input "Ганина Анна"
type input "KZH_Abbottkz-269"
type input "Восстановление сложного макета с частичным соответствием оформлению оригинала"
type input "Восстановление сложного макета с частичным соответствием оформлению оригинала, …"
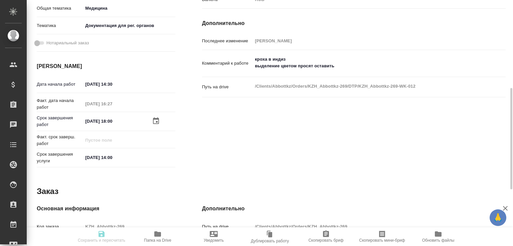
type input "[PERSON_NAME]"
type input "/Clients/Abbottkz/Orders/KZH_Abbottkz-269"
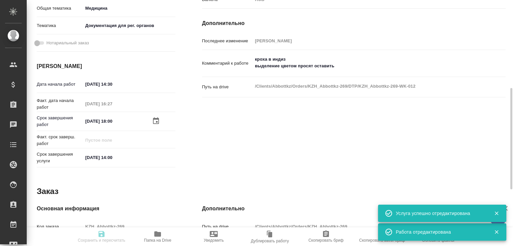
type input "inProgress"
type input "Не указан"
type input "5f036ec4e16dec2d6b59c8ff"
type input "8"
type input "med"
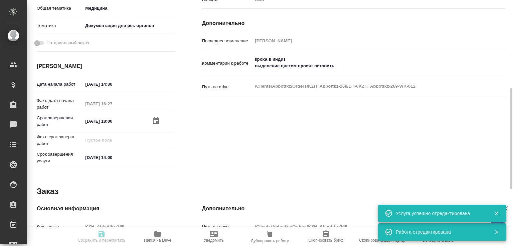
type input "5f647205b73bc97568ca66c6"
type input "29.09.2025 14:30"
type input "29.09.2025 16:27"
type input "29.09.2025 18:00"
type input "[DATE] 14:00"
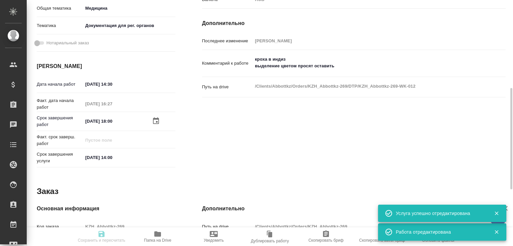
type input "DTPspecialists"
type input "notPayed"
type input "57.8"
type input "RUB"
type input "Ганина Анна"
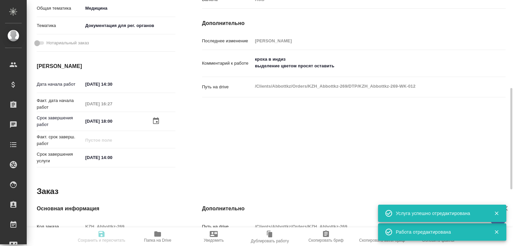
type input "KZH_Abbottkz-269"
type input "Восстановление сложного макета с частичным соответствием оформлению оригинала"
type input "Восстановление сложного макета с частичным соответствием оформлению оригинала, …"
type input "[PERSON_NAME]"
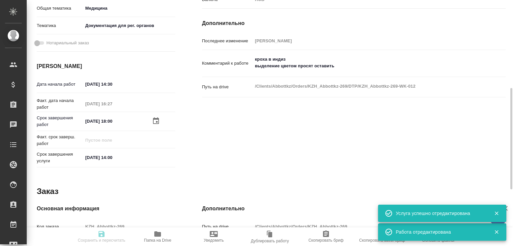
type input "/Clients/Abbottkz/Orders/KZH_Abbottkz-269"
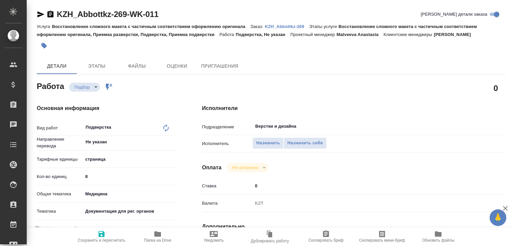
type textarea "x"
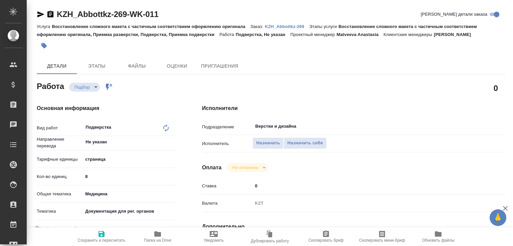
type textarea "x"
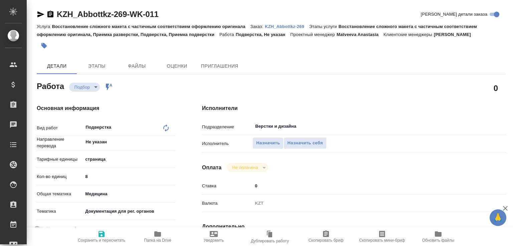
type textarea "x"
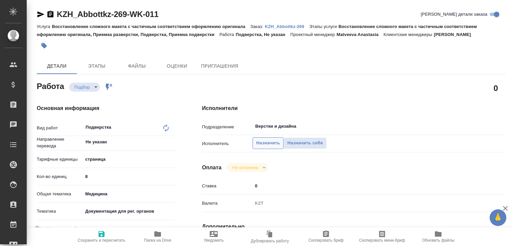
type textarea "x"
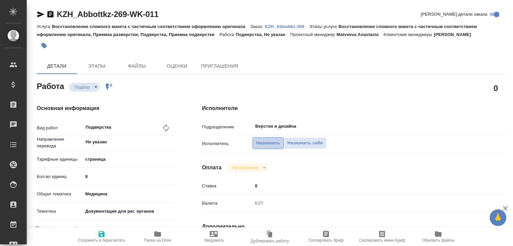
click at [270, 147] on button "Назначить" at bounding box center [267, 144] width 31 height 12
type textarea "x"
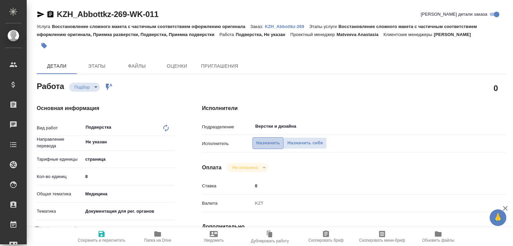
type textarea "x"
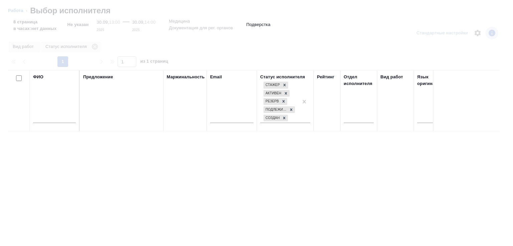
click at [43, 122] on input "text" at bounding box center [54, 119] width 43 height 8
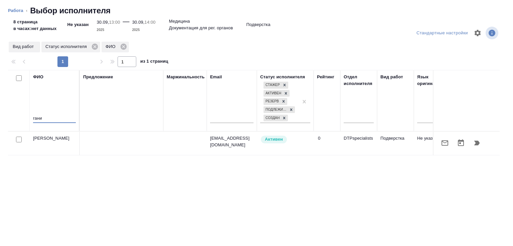
type input "гани"
click at [474, 144] on icon "button" at bounding box center [477, 143] width 6 height 5
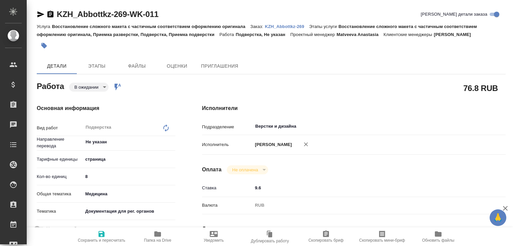
type textarea "x"
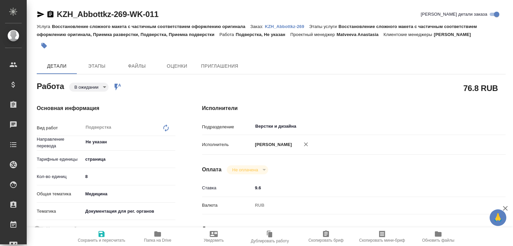
type textarea "x"
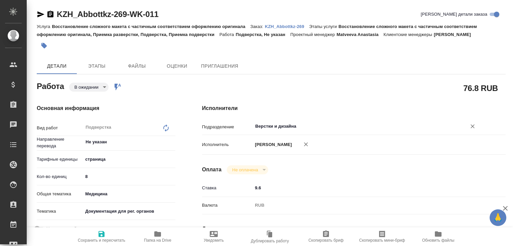
click at [278, 125] on input "Верстки и дизайна" at bounding box center [354, 127] width 201 height 8
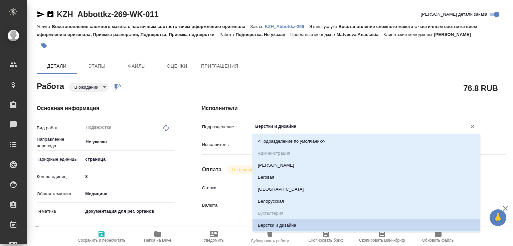
type textarea "x"
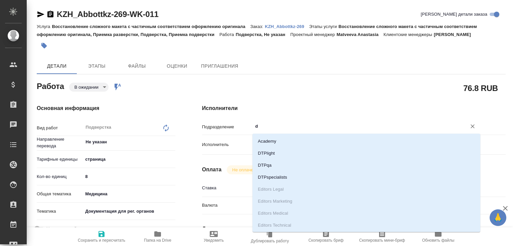
type input "dt"
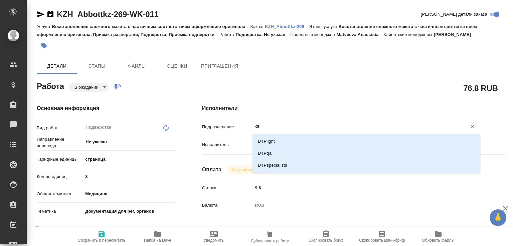
type textarea "x"
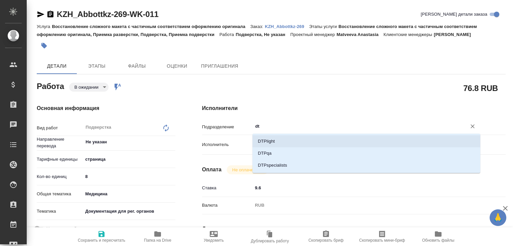
click at [276, 138] on li "DTPlight" at bounding box center [366, 142] width 228 height 12
type textarea "x"
type input "DTPlight"
type textarea "x"
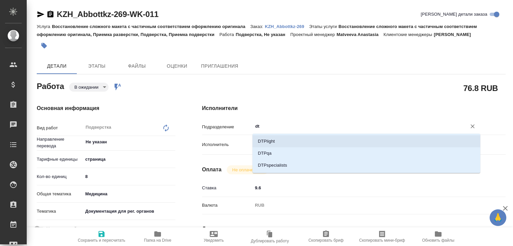
type textarea "x"
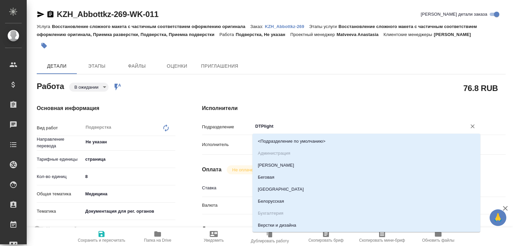
drag, startPoint x: 261, startPoint y: 128, endPoint x: 290, endPoint y: 128, distance: 29.4
click at [290, 128] on input "DTPlight" at bounding box center [354, 127] width 201 height 8
type input "DT"
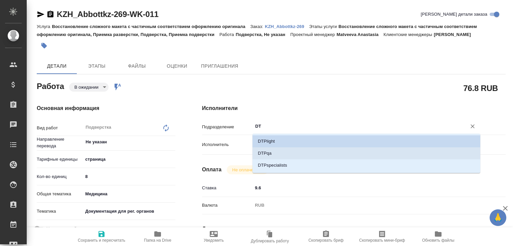
click at [279, 161] on li "DTPspecialists" at bounding box center [366, 166] width 228 height 12
type textarea "x"
type input "DTPspecialists"
type textarea "x"
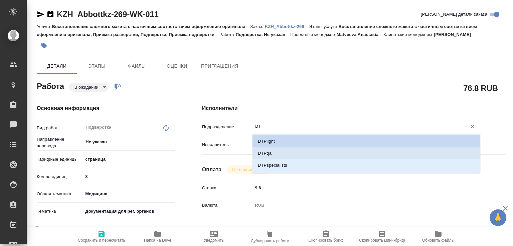
type textarea "x"
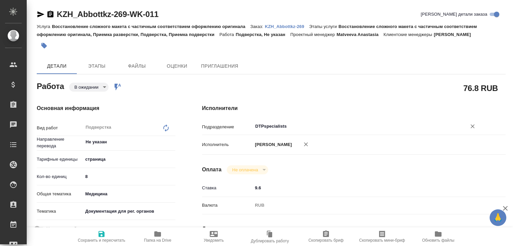
type input "DTPspecialists"
click at [102, 231] on icon "button" at bounding box center [101, 234] width 6 height 6
type textarea "x"
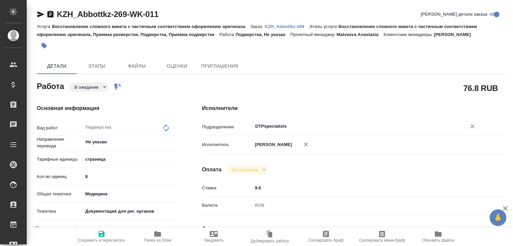
type textarea "x"
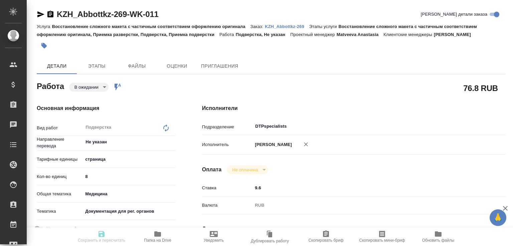
type textarea "x"
type input "pending"
type textarea "Подверстка"
type textarea "x"
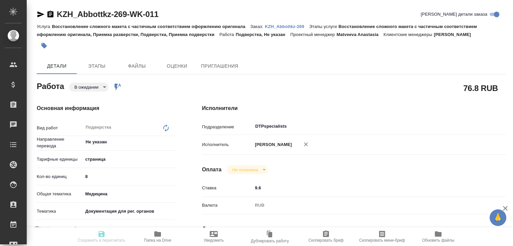
type input "Не указан"
type input "5a8b1489cc6b4906c91bfdb2"
type input "8"
type input "med"
type input "5f647205b73bc97568ca66c6"
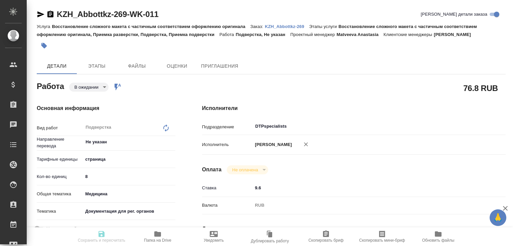
type input "30.09.2025 13:00"
type input "30.09.2025 14:00"
type input "DTPspecialists"
type input "notPayed"
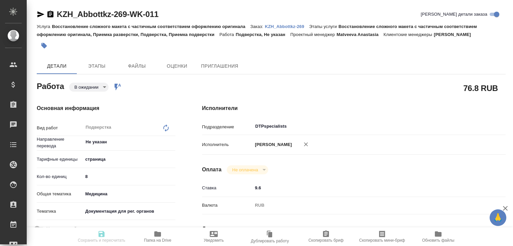
type input "9.6"
type input "RUB"
type input "[PERSON_NAME]"
type textarea "x"
type textarea "/Clients/Abbottkz/Orders/KZH_Abbottkz-269/DTP/KZH_Abbottkz-269-WK-011"
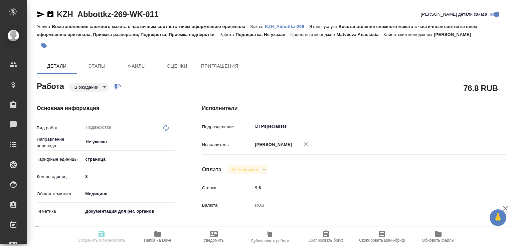
type textarea "x"
type input "KZH_Abbottkz-269"
type input "Восстановление сложного макета с частичным соответствием оформлению оригинала"
type input "Восстановление сложного макета с частичным соответствием оформлению оригинала, …"
type input "Кошербаева Назерке"
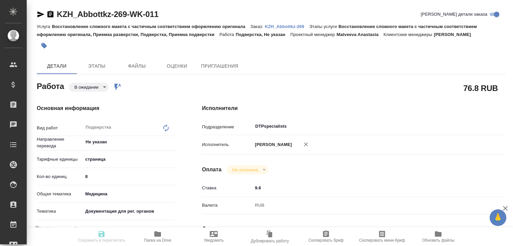
type input "[PERSON_NAME]"
type input "/Clients/Abbottkz/Orders/KZH_Abbottkz-269"
type textarea "x"
type textarea "перевести документ на казахский и русский язык."
type textarea "x"
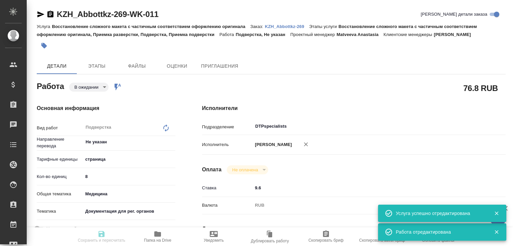
type textarea "x"
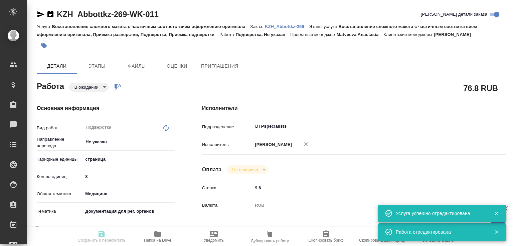
type textarea "x"
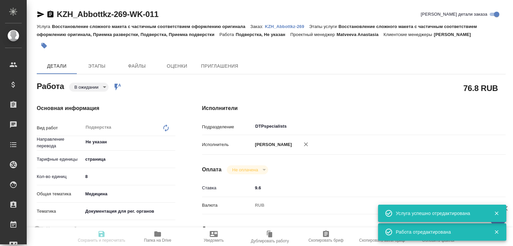
type textarea "x"
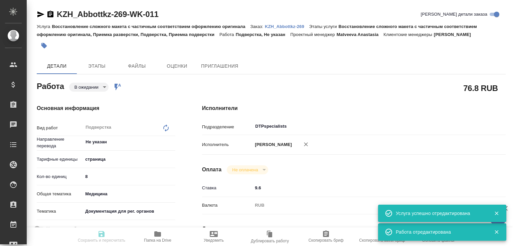
type input "pending"
type textarea "Подверстка"
type textarea "x"
type input "Не указан"
type input "5a8b1489cc6b4906c91bfdb2"
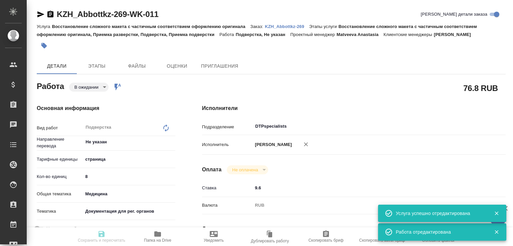
type input "8"
type input "med"
type input "5f647205b73bc97568ca66c6"
type input "30.09.2025 13:00"
type input "30.09.2025 14:00"
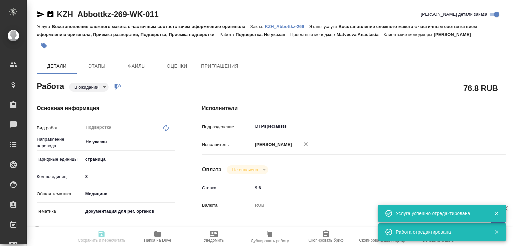
type input "30.09.2025 14:00"
type input "DTPspecialists"
type input "notPayed"
type input "9.6"
type input "RUB"
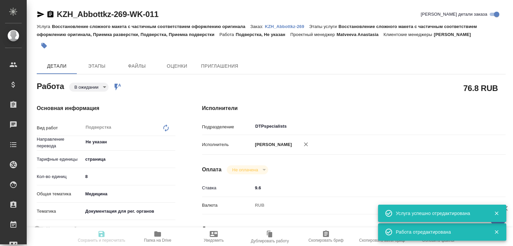
type input "[PERSON_NAME]"
type textarea "x"
type textarea "/Clients/Abbottkz/Orders/KZH_Abbottkz-269/DTP/KZH_Abbottkz-269-WK-011"
type textarea "x"
type input "KZH_Abbottkz-269"
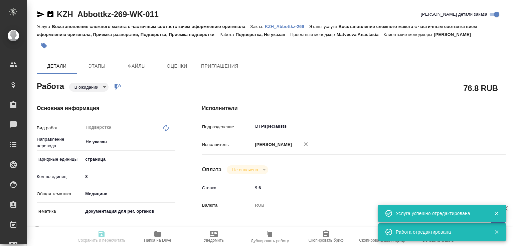
type input "Восстановление сложного макета с частичным соответствием оформлению оригинала"
type input "Восстановление сложного макета с частичным соответствием оформлению оригинала, …"
type input "Кошербаева Назерке"
type input "[PERSON_NAME]"
type input "/Clients/Abbottkz/Orders/KZH_Abbottkz-269"
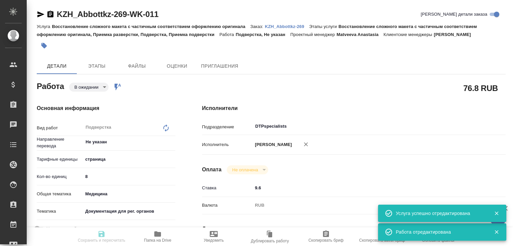
type textarea "x"
type textarea "перевести документ на казахский и русский язык."
type textarea "x"
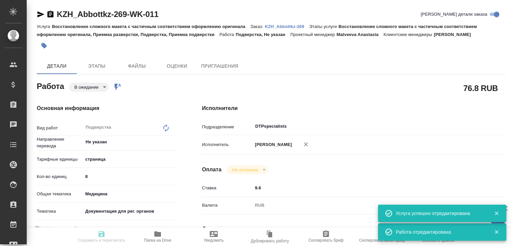
type textarea "x"
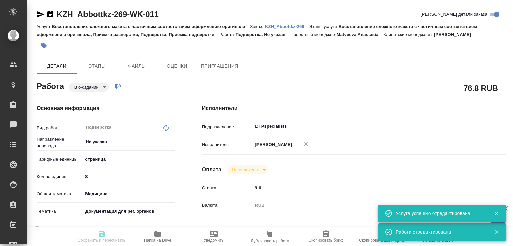
type textarea "x"
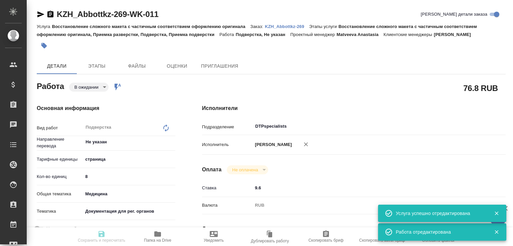
type textarea "x"
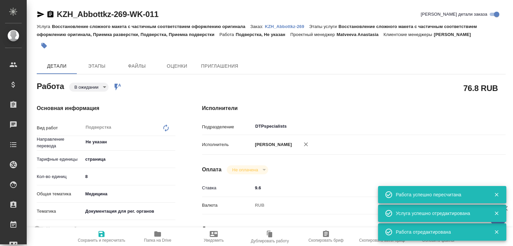
type textarea "x"
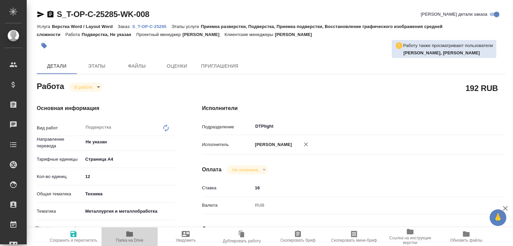
click at [129, 232] on icon "button" at bounding box center [129, 234] width 7 height 5
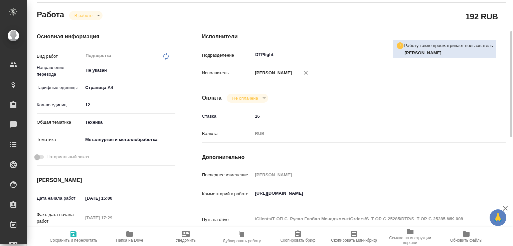
scroll to position [143, 0]
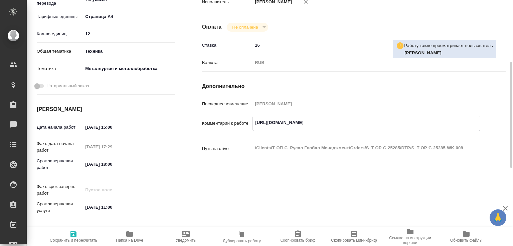
drag, startPoint x: 345, startPoint y: 123, endPoint x: 227, endPoint y: 125, distance: 118.2
click at [227, 125] on div "Комментарий к работе https://drive.awatera.com/f/10507417 x" at bounding box center [353, 123] width 303 height 15
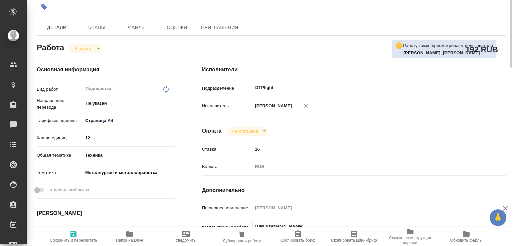
scroll to position [0, 0]
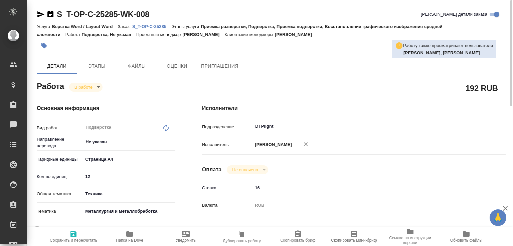
click at [156, 27] on p "S_T-OP-C-25285" at bounding box center [151, 26] width 39 height 5
click at [40, 12] on icon "button" at bounding box center [41, 14] width 8 height 8
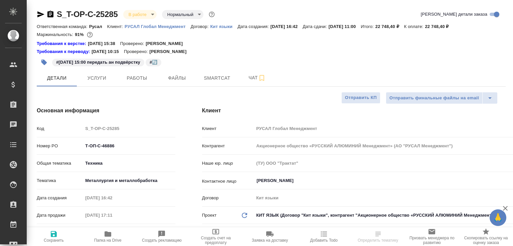
select select "RU"
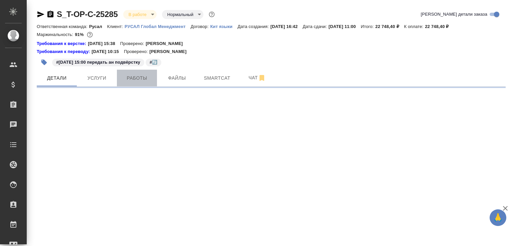
click at [123, 84] on button "Работы" at bounding box center [137, 78] width 40 height 17
select select "RU"
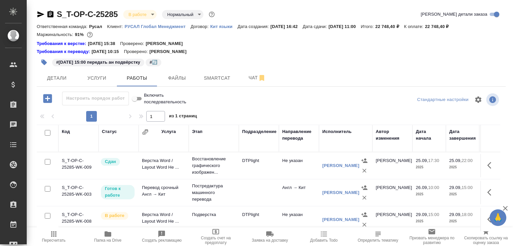
scroll to position [46, 0]
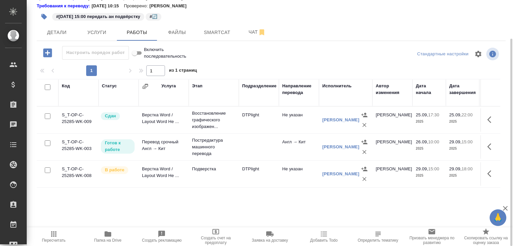
click at [188, 120] on td "Верстка Word / Layout Word Не ..." at bounding box center [164, 120] width 50 height 23
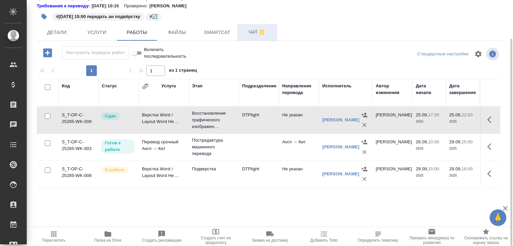
click at [251, 32] on span "Чат" at bounding box center [257, 32] width 32 height 8
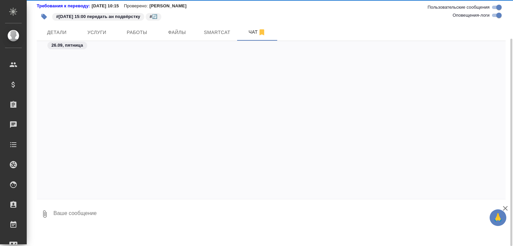
scroll to position [4798, 0]
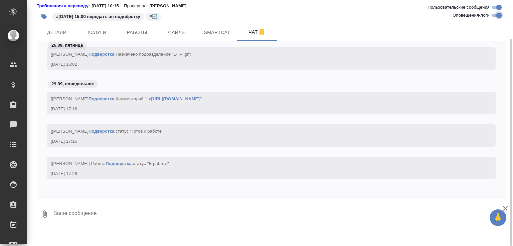
click at [499, 15] on input "Оповещения-логи" at bounding box center [499, 15] width 24 height 8
checkbox input "false"
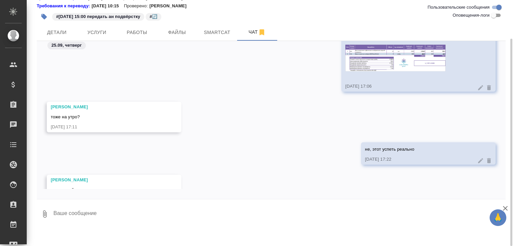
click at [506, 207] on icon "button" at bounding box center [505, 209] width 8 height 8
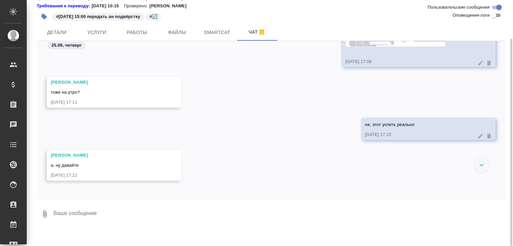
scroll to position [51, 0]
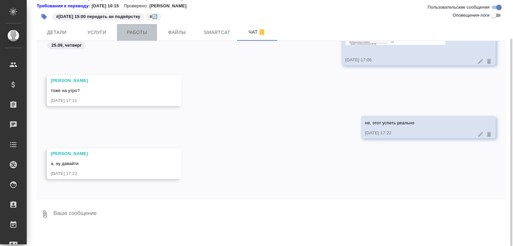
click at [154, 34] on button "Работы" at bounding box center [137, 32] width 40 height 17
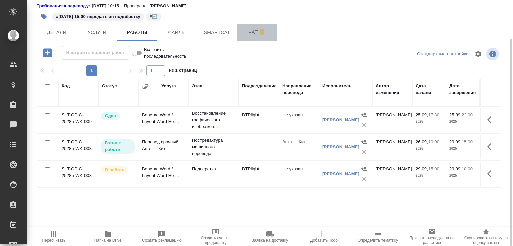
click at [245, 31] on span "Чат" at bounding box center [257, 32] width 32 height 8
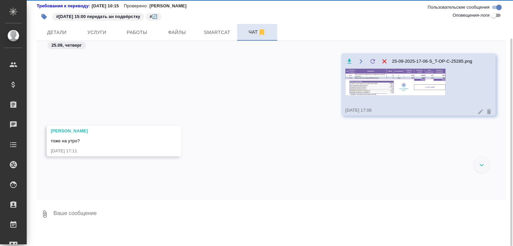
scroll to position [51, 0]
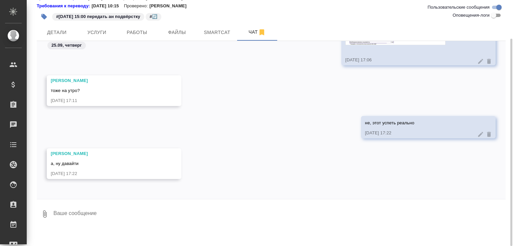
click at [110, 211] on textarea at bounding box center [279, 214] width 453 height 23
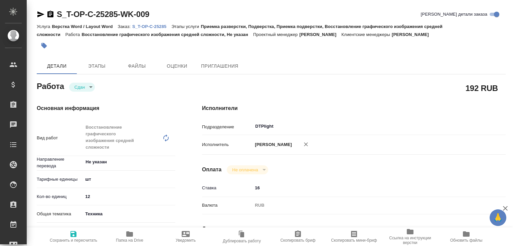
click at [134, 233] on span "Папка на Drive" at bounding box center [130, 236] width 48 height 13
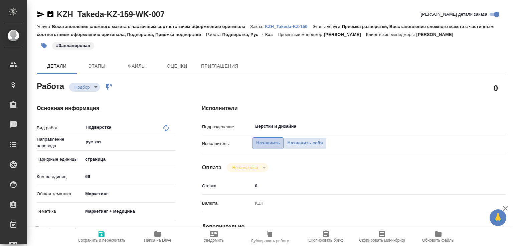
click at [265, 139] on button "Назначить" at bounding box center [267, 144] width 31 height 12
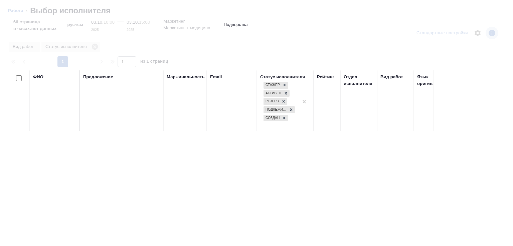
click at [53, 120] on input "text" at bounding box center [54, 119] width 43 height 8
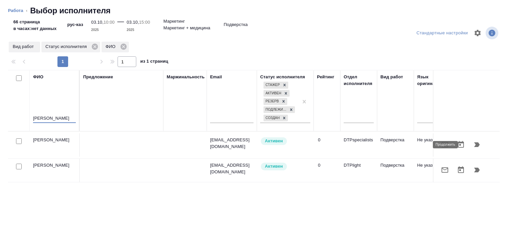
type input "яков"
click at [474, 143] on icon "button" at bounding box center [477, 145] width 6 height 5
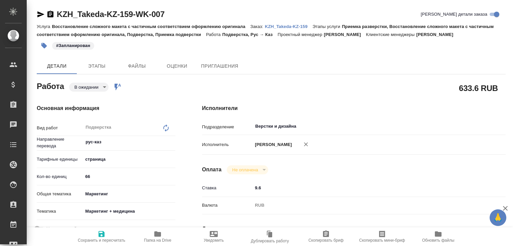
type textarea "x"
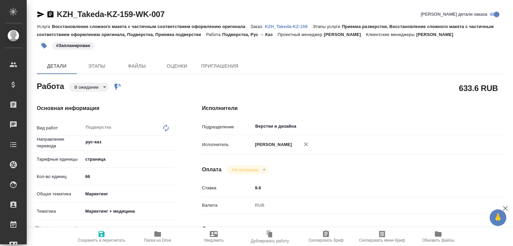
type textarea "x"
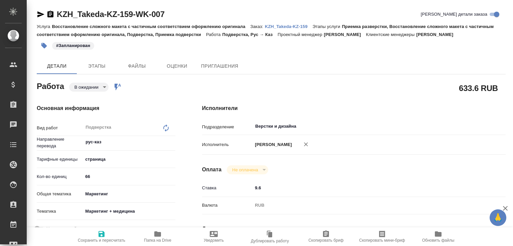
type textarea "x"
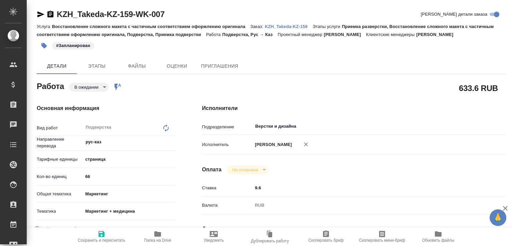
type textarea "x"
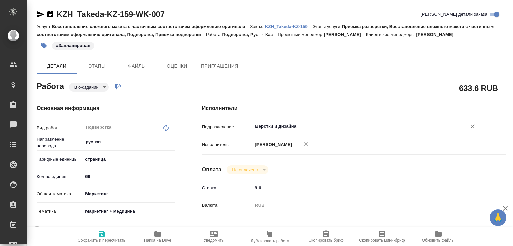
click at [270, 131] on div "Верстки и дизайна ​" at bounding box center [366, 127] width 228 height 12
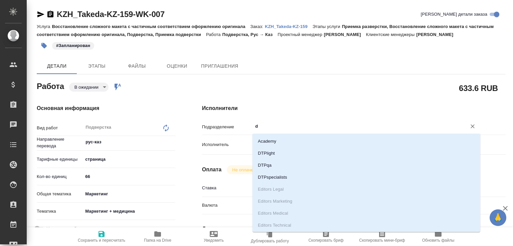
type input "dt"
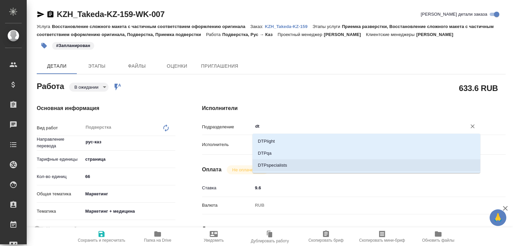
click at [268, 161] on li "DTPspecialists" at bounding box center [366, 166] width 228 height 12
type textarea "x"
type input "DTPspecialists"
type textarea "x"
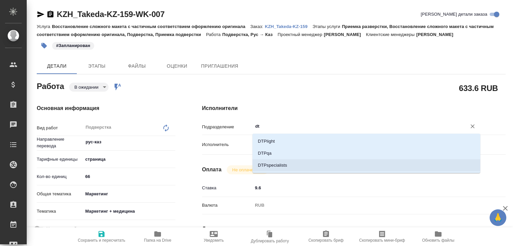
type textarea "x"
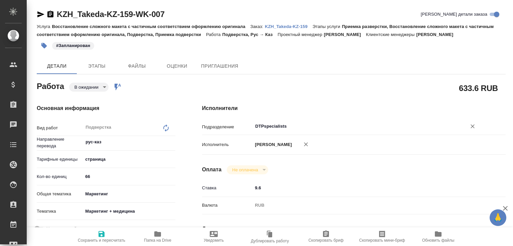
type input "DTPspecialists"
click at [107, 234] on span "Сохранить и пересчитать" at bounding box center [101, 236] width 48 height 13
type textarea "x"
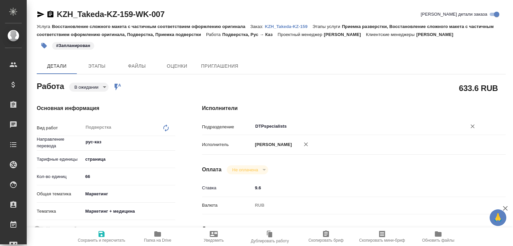
type textarea "x"
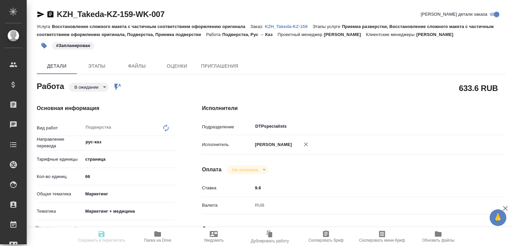
type textarea "x"
type input "pending"
type textarea "Подверстка"
type textarea "x"
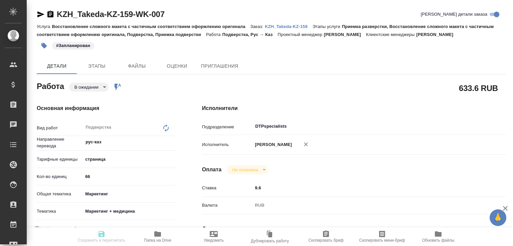
type input "рус-каз"
type input "5a8b1489cc6b4906c91bfdb2"
type input "66"
type input "marketing"
type input "5f647205b73bc97568ca66b5"
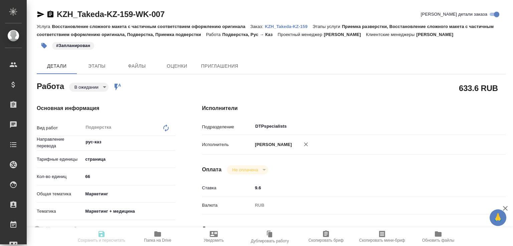
type input "03.10.2025 10:00"
type input "03.10.2025 15:00"
type input "DTPspecialists"
type input "notPayed"
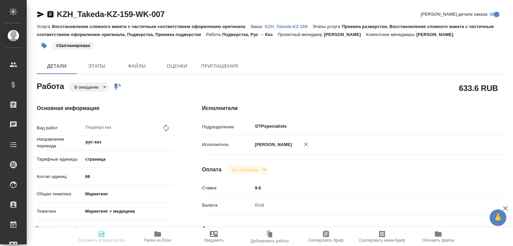
type input "9.6"
type input "RUB"
type input "[PERSON_NAME]"
type textarea "x"
type textarea "/Clients/Takeda KZ/Orders/KZH_Takeda-KZ-159/DTP/KZH_Takeda-KZ-159-WK-007"
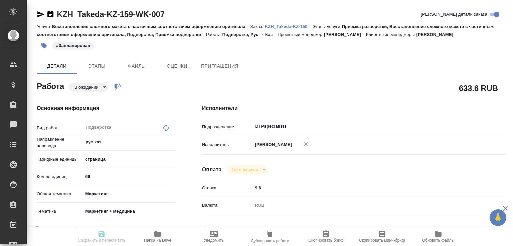
type textarea "x"
type input "KZH_Takeda-KZ-159"
type input "Восстановление сложного макета с частичным соответствием оформлению оригинала"
type input "Приемка разверстки, Восстановление сложного макета с частичным соответствием оф…"
type input "Асланукова Сати"
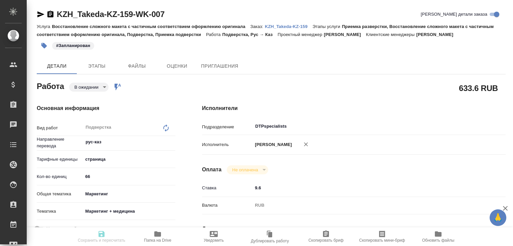
type input "[PERSON_NAME]"
type input "/Clients/Takeda KZ/Orders/KZH_Takeda-KZ-159"
type textarea "x"
type textarea "на каз скрины с восстановлением. Источники не переводим"
type textarea "x"
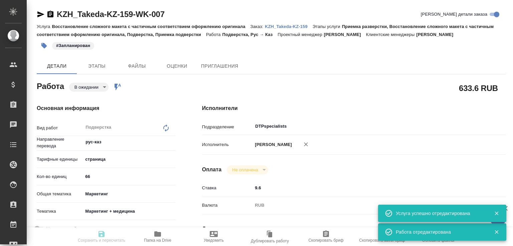
type textarea "x"
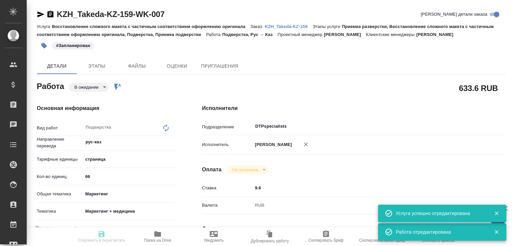
type textarea "x"
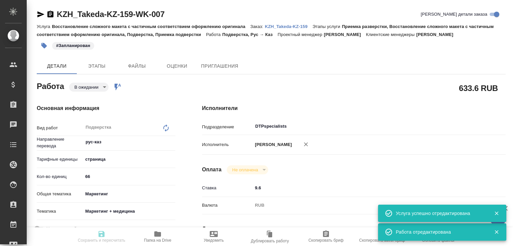
type input "pending"
type textarea "Подверстка"
type textarea "x"
type input "рус-каз"
type input "5a8b1489cc6b4906c91bfdb2"
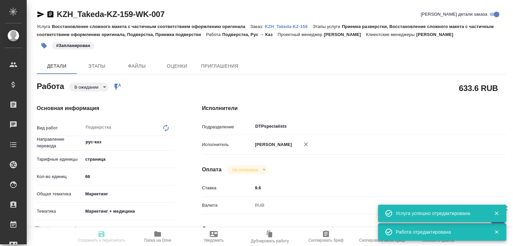
type input "66"
type input "marketing"
type input "5f647205b73bc97568ca66b5"
type input "03.10.2025 10:00"
type input "03.10.2025 15:00"
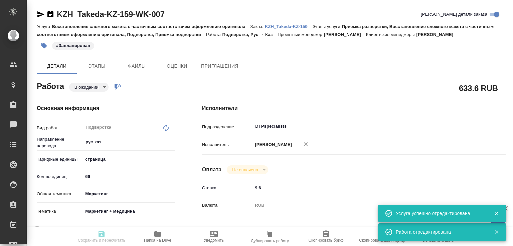
type input "03.10.2025 15:00"
type input "DTPspecialists"
type input "notPayed"
type input "9.6"
type input "RUB"
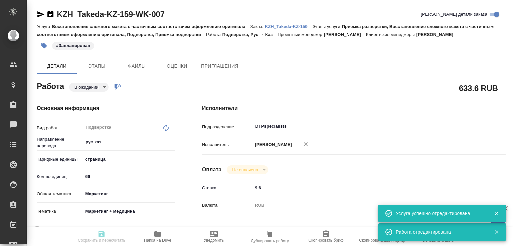
type input "[PERSON_NAME]"
type textarea "x"
type textarea "/Clients/Takeda KZ/Orders/KZH_Takeda-KZ-159/DTP/KZH_Takeda-KZ-159-WK-007"
type textarea "x"
type input "KZH_Takeda-KZ-159"
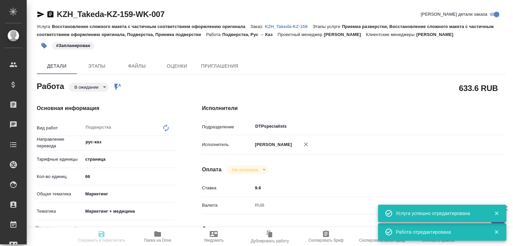
type input "Восстановление сложного макета с частичным соответствием оформлению оригинала"
type input "Приемка разверстки, Восстановление сложного макета с частичным соответствием оф…"
type input "Асланукова Сати"
type input "[PERSON_NAME]"
type input "/Clients/Takeda KZ/Orders/KZH_Takeda-KZ-159"
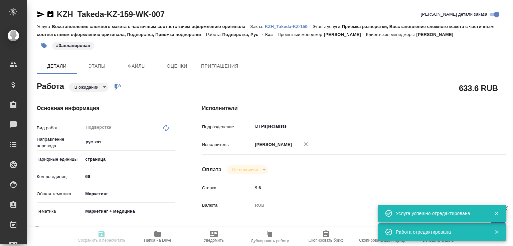
type textarea "x"
type textarea "на каз скрины с восстановлением. Источники не переводим"
type textarea "x"
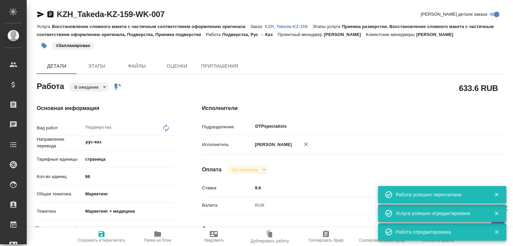
type textarea "x"
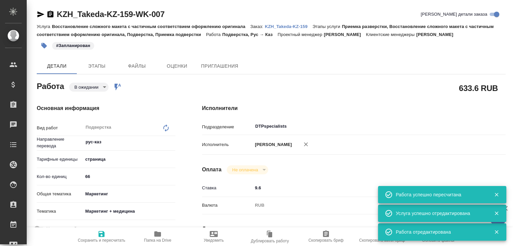
type textarea "x"
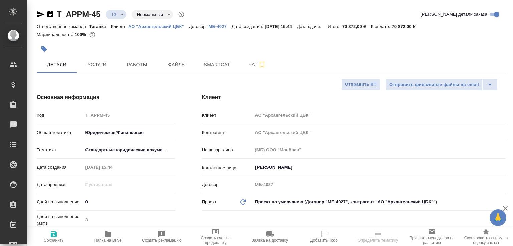
select select "RU"
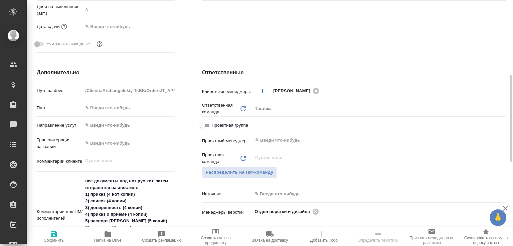
scroll to position [211, 0]
click at [314, 211] on icon at bounding box center [316, 211] width 6 height 6
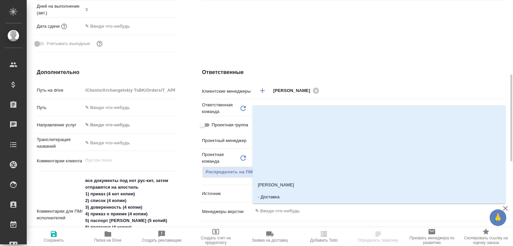
click at [314, 211] on input "text" at bounding box center [367, 211] width 227 height 8
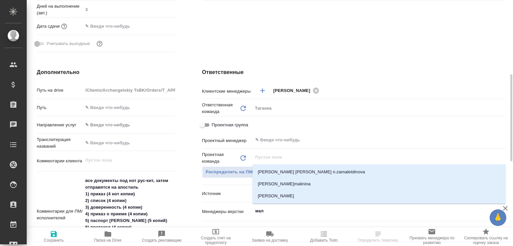
type input "мало"
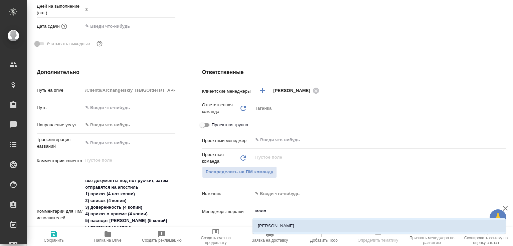
click at [290, 226] on li "[PERSON_NAME]" at bounding box center [378, 226] width 253 height 12
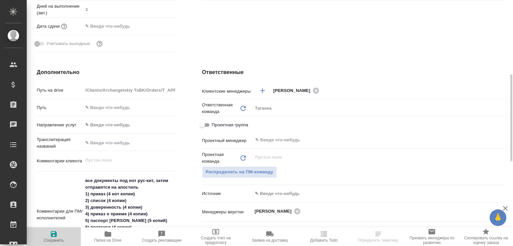
click at [65, 234] on span "Сохранить" at bounding box center [54, 236] width 46 height 13
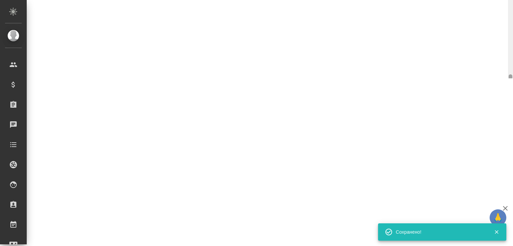
select select "RU"
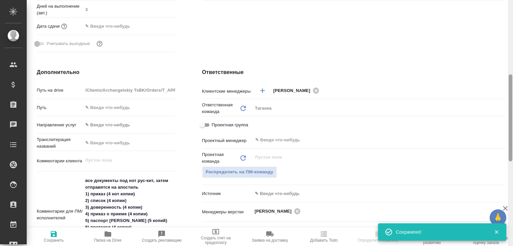
type textarea "x"
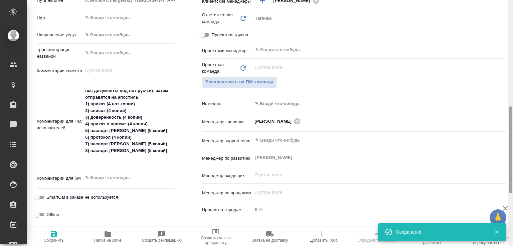
drag, startPoint x: 512, startPoint y: 147, endPoint x: 510, endPoint y: 180, distance: 33.1
click at [510, 180] on div at bounding box center [510, 150] width 4 height 87
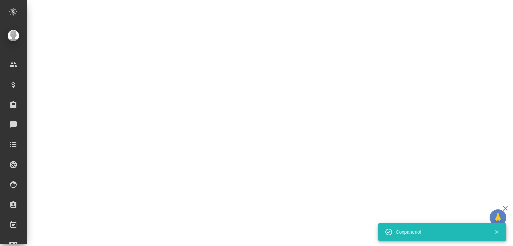
select select "RU"
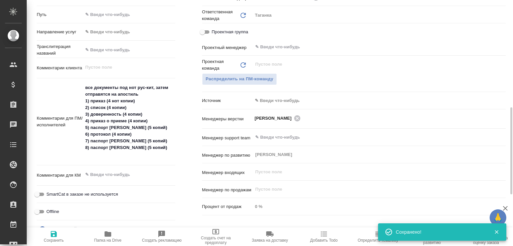
type textarea "x"
click at [507, 208] on icon "button" at bounding box center [505, 209] width 8 height 8
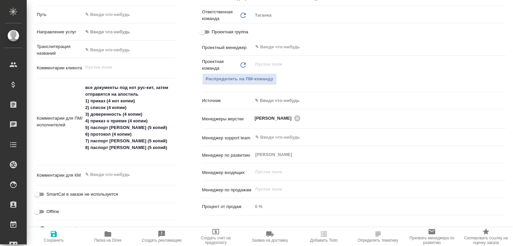
type textarea "x"
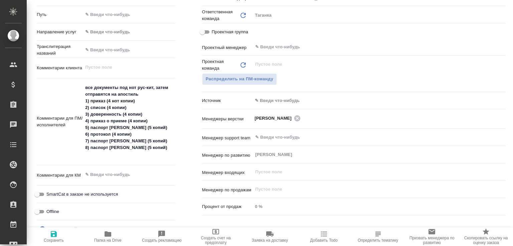
type textarea "x"
click at [114, 234] on span "Папка на Drive" at bounding box center [108, 236] width 46 height 13
type textarea "x"
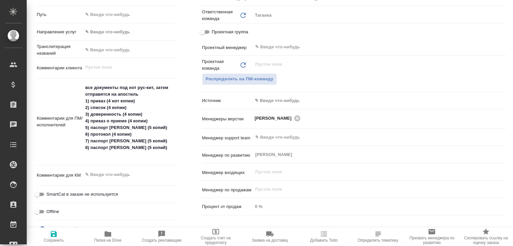
type textarea "x"
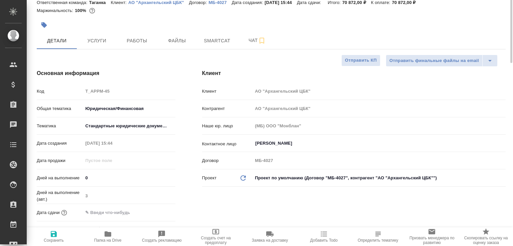
scroll to position [0, 0]
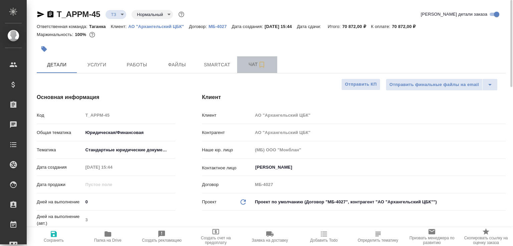
click at [241, 67] on span "Чат" at bounding box center [257, 64] width 32 height 8
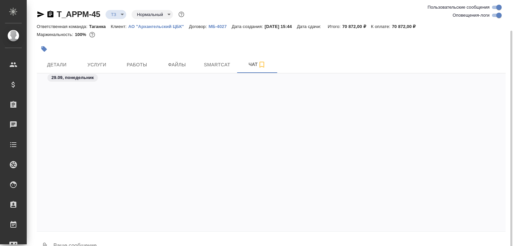
scroll to position [16, 0]
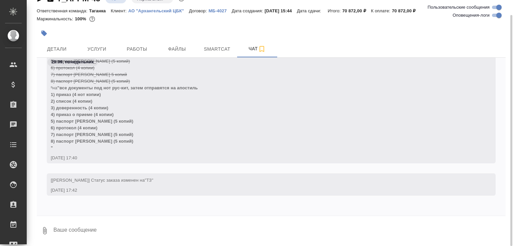
click at [130, 233] on textarea at bounding box center [279, 231] width 453 height 23
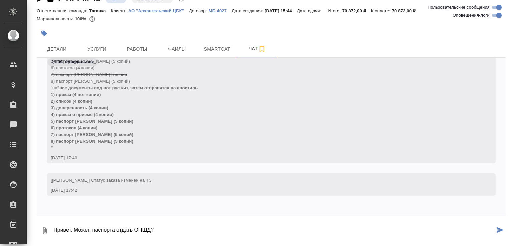
type textarea "Привет. Может, паспорта отдать ОПШД?"
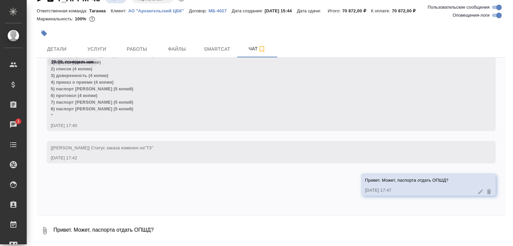
scroll to position [504, 0]
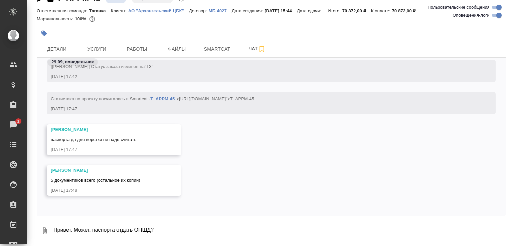
click at [118, 3] on body ".cls-1 fill:#fff; AWATERA Малофеева Екатерина e.malofeeva Клиенты Спецификации …" at bounding box center [256, 123] width 513 height 246
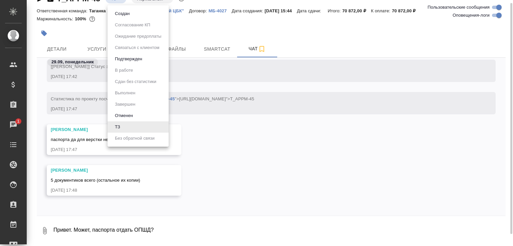
scroll to position [10, 0]
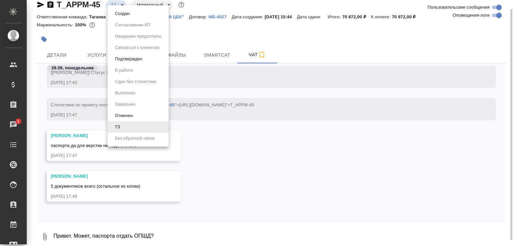
click at [118, 3] on div at bounding box center [256, 123] width 513 height 246
click at [118, 7] on body ".cls-1 fill:#fff; AWATERA Малофеева Екатерина e.malofeeva Клиенты Спецификации …" at bounding box center [256, 123] width 513 height 246
click at [118, 7] on ul "Создан Согласование КП Ожидание предоплаты Связаться с клиентом Подтвержден В р…" at bounding box center [138, 76] width 61 height 142
click at [118, 9] on li "Создан" at bounding box center [138, 13] width 61 height 11
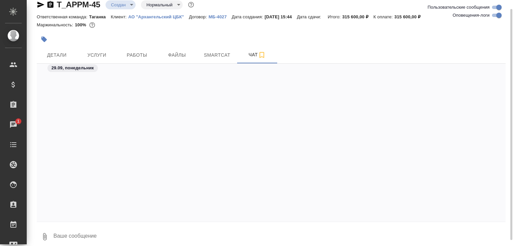
scroll to position [302, 0]
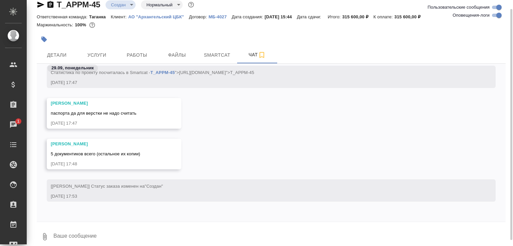
click at [53, 4] on icon "button" at bounding box center [50, 4] width 6 height 7
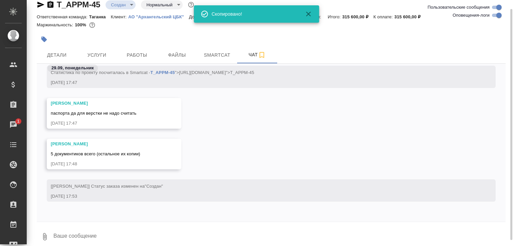
click at [47, 231] on button "0" at bounding box center [45, 237] width 16 height 23
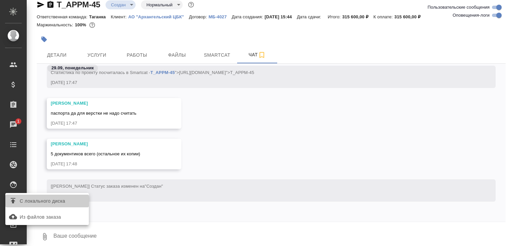
click at [59, 202] on span "С локального диска" at bounding box center [42, 201] width 45 height 8
click at [0, 0] on input "С локального диска" at bounding box center [0, 0] width 0 height 0
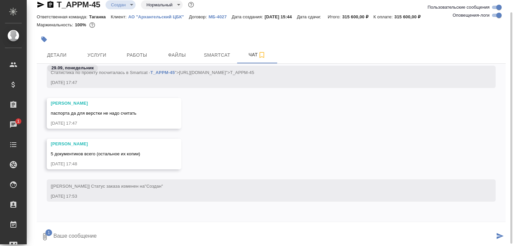
scroll to position [11, 0]
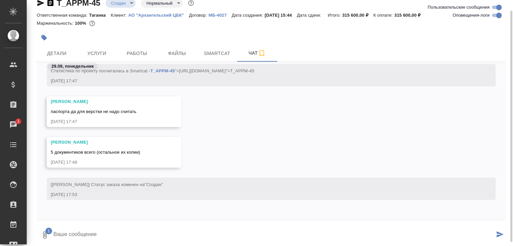
click at [99, 225] on textarea at bounding box center [274, 235] width 442 height 23
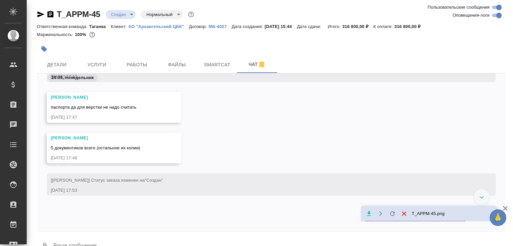
scroll to position [396, 0]
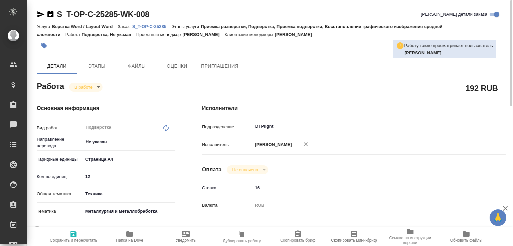
click at [155, 25] on p "S_T-OP-C-25285" at bounding box center [151, 26] width 39 height 5
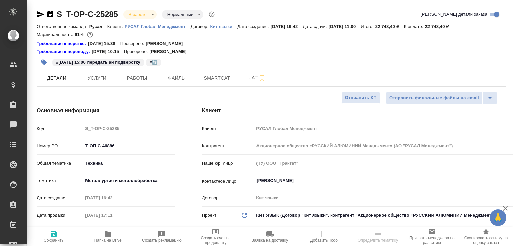
select select "RU"
click at [246, 77] on span "Чат" at bounding box center [257, 78] width 32 height 8
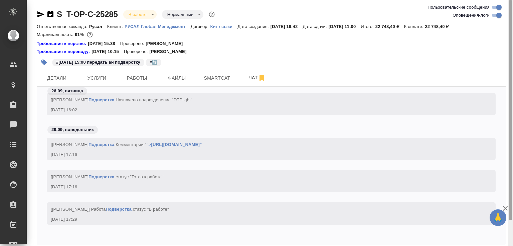
scroll to position [29, 0]
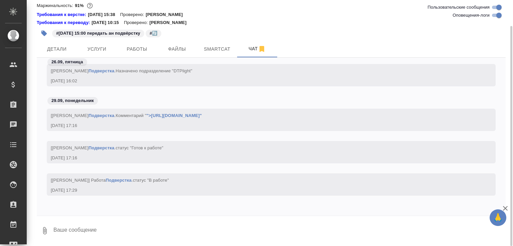
click at [107, 226] on textarea at bounding box center [279, 231] width 453 height 23
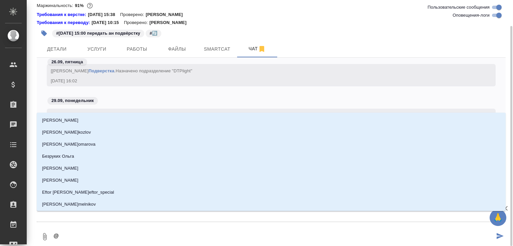
type textarea "@у"
type input "у"
type textarea "@ур"
type input "ур"
type textarea "@ура"
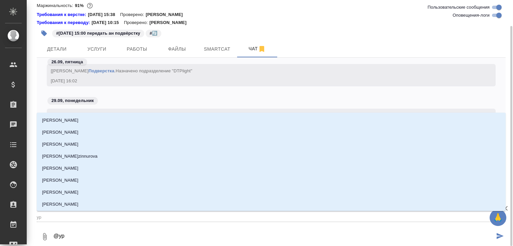
type input "ура"
type textarea "@урав"
type input "урав"
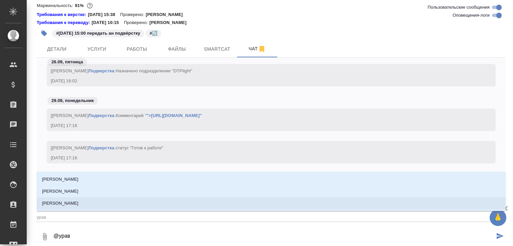
click at [78, 206] on p "[PERSON_NAME]" at bounding box center [60, 203] width 36 height 7
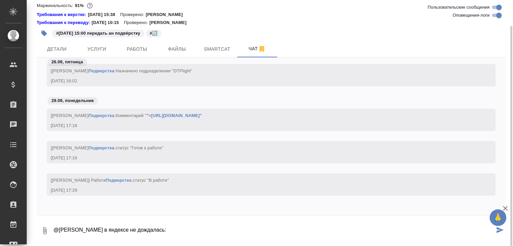
paste textarea "тут файл поход на ориг названием, но по содержанию вообще другой"
drag, startPoint x: 226, startPoint y: 230, endPoint x: 229, endPoint y: 232, distance: 3.5
click at [229, 232] on textarea "@[PERSON_NAME] в яндексе не дождалась: тут файл поход на ориг названием, но по …" at bounding box center [274, 231] width 442 height 23
type textarea "@[PERSON_NAME] в яндексе не дождалась: тут файл похож на ориг названием, но по …"
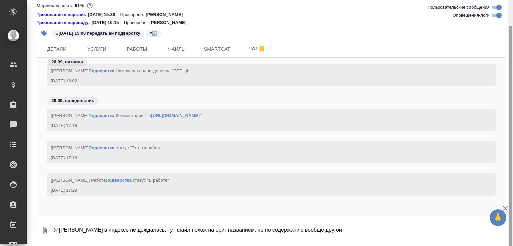
scroll to position [4831, 0]
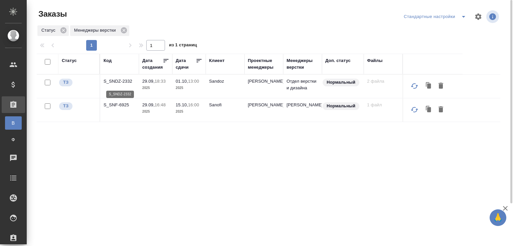
click at [122, 83] on p "S_SNDZ-2332" at bounding box center [119, 81] width 32 height 7
click at [202, 14] on div at bounding box center [271, 17] width 156 height 16
drag, startPoint x: 202, startPoint y: 14, endPoint x: 208, endPoint y: 12, distance: 6.2
click at [208, 12] on div at bounding box center [271, 17] width 156 height 16
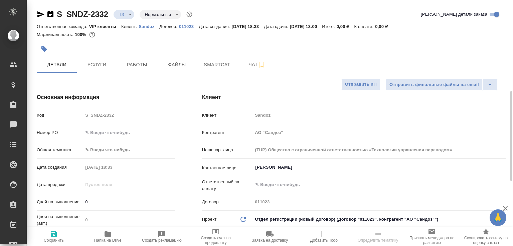
select select "RU"
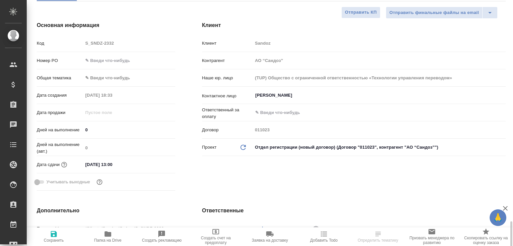
scroll to position [215, 0]
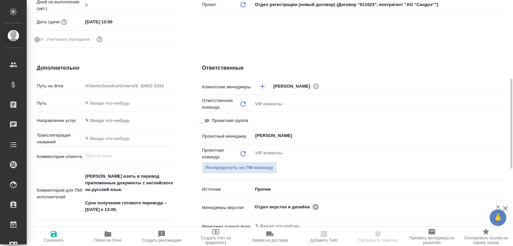
click at [313, 205] on icon at bounding box center [316, 207] width 6 height 6
click at [313, 205] on input "text" at bounding box center [367, 207] width 227 height 8
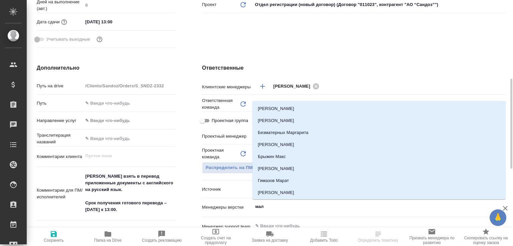
type input "мало"
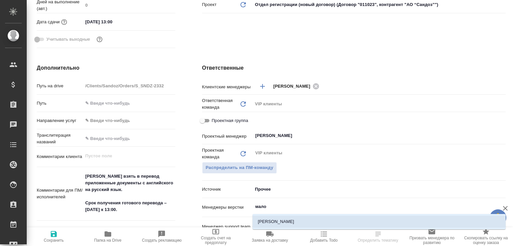
click at [308, 217] on li "[PERSON_NAME]" at bounding box center [378, 222] width 253 height 12
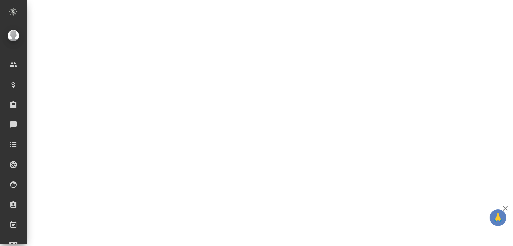
select select "RU"
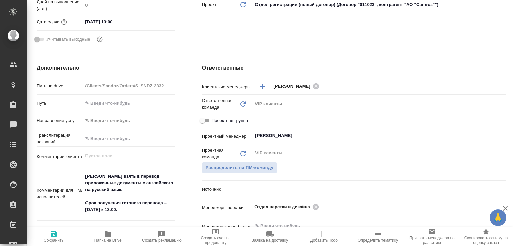
type textarea "x"
click at [59, 234] on span "Сохранить" at bounding box center [54, 236] width 46 height 13
type textarea "x"
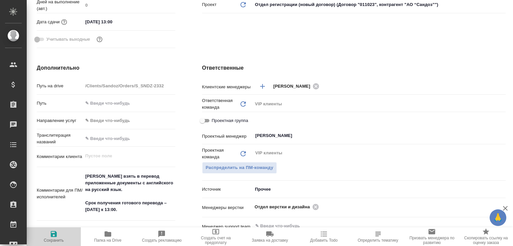
type textarea "x"
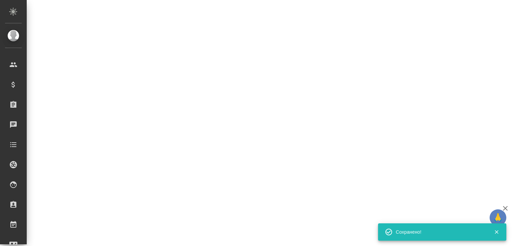
select select "RU"
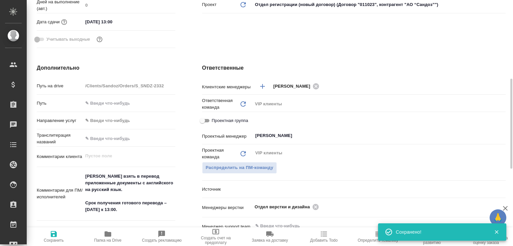
type textarea "x"
click at [313, 207] on icon at bounding box center [316, 207] width 6 height 6
type textarea "x"
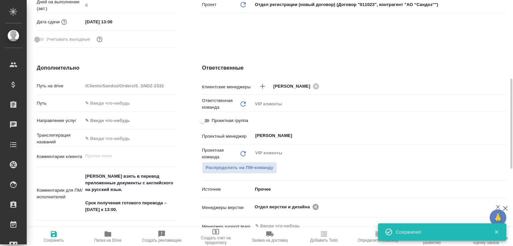
type textarea "x"
click at [310, 207] on input "text" at bounding box center [367, 207] width 227 height 8
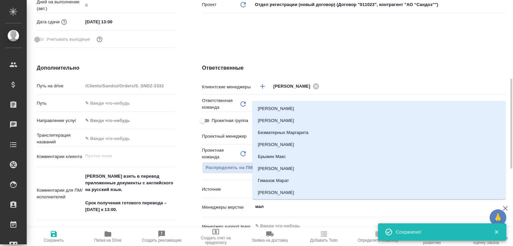
type input "мало"
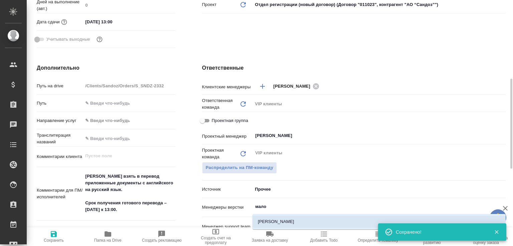
click at [286, 221] on li "[PERSON_NAME]" at bounding box center [378, 222] width 253 height 12
type textarea "x"
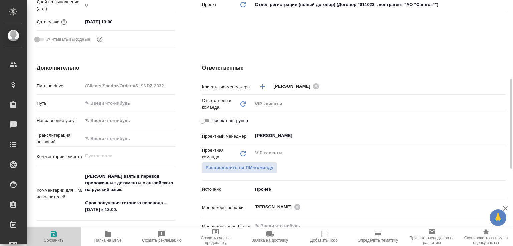
click at [47, 233] on span "Сохранить" at bounding box center [54, 236] width 46 height 13
type textarea "x"
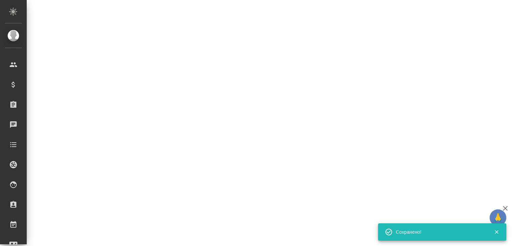
select select "RU"
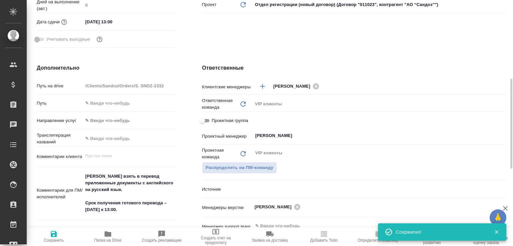
type textarea "x"
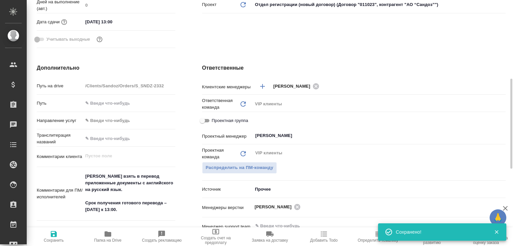
type textarea "x"
click at [110, 235] on icon "button" at bounding box center [108, 234] width 7 height 5
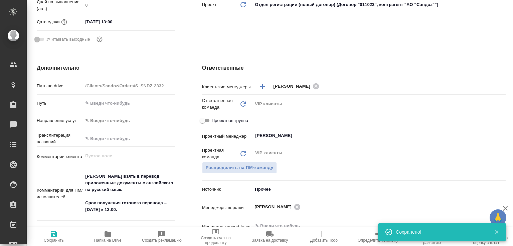
type textarea "x"
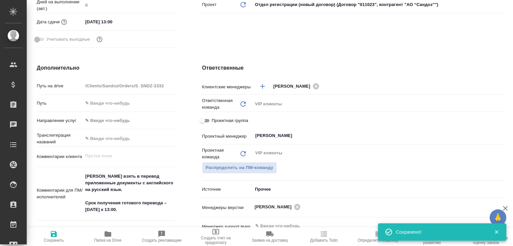
type textarea "x"
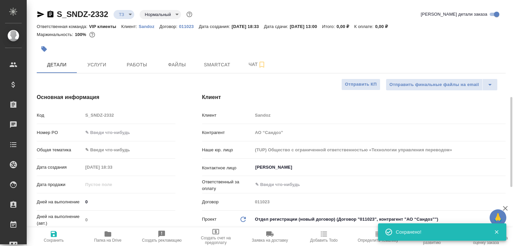
scroll to position [0, 0]
click at [50, 13] on icon "button" at bounding box center [50, 14] width 8 height 8
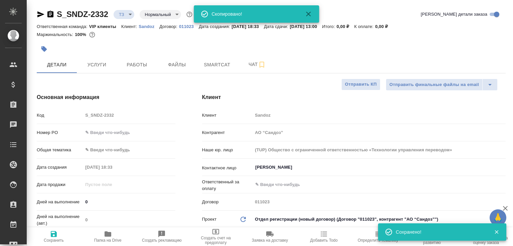
click at [127, 13] on body "🙏 .cls-1 fill:#fff; AWATERA Малофеева Екатерина e.malofeeva Клиенты Спецификаци…" at bounding box center [256, 123] width 513 height 246
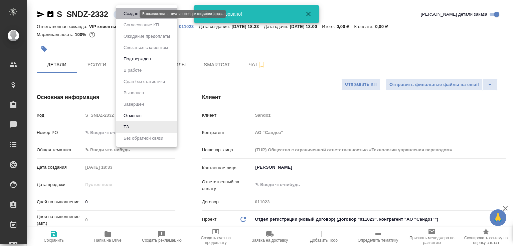
click at [127, 13] on button "Создан" at bounding box center [131, 13] width 19 height 7
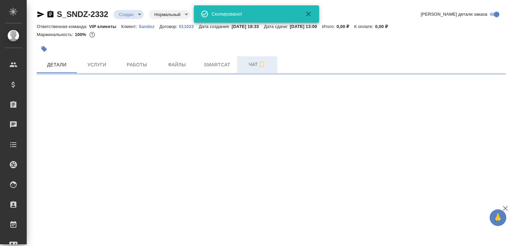
select select "RU"
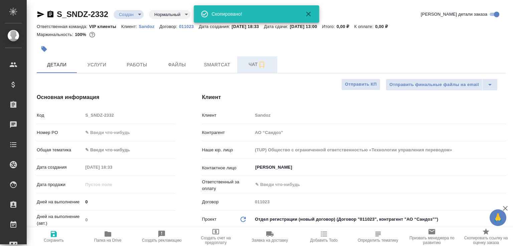
type textarea "x"
click at [243, 61] on span "Чат" at bounding box center [257, 64] width 32 height 8
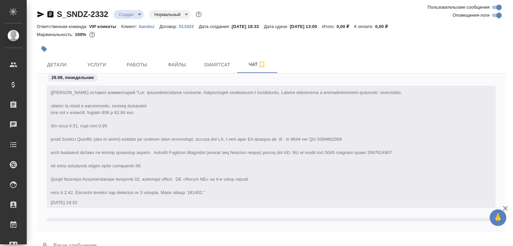
scroll to position [100, 0]
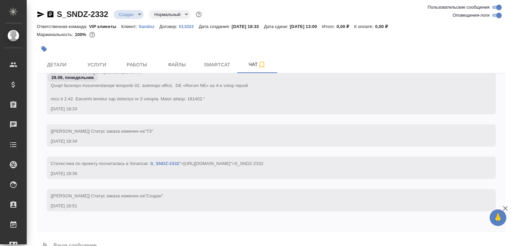
click at [45, 241] on button "0" at bounding box center [45, 246] width 16 height 23
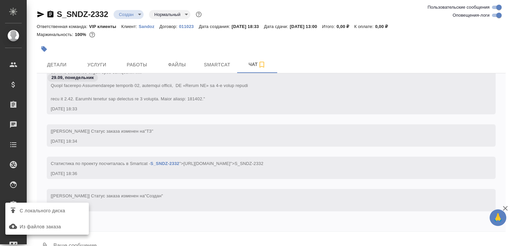
click at [64, 209] on span "С локального диска" at bounding box center [42, 211] width 45 height 8
click at [0, 0] on input "С локального диска" at bounding box center [0, 0] width 0 height 0
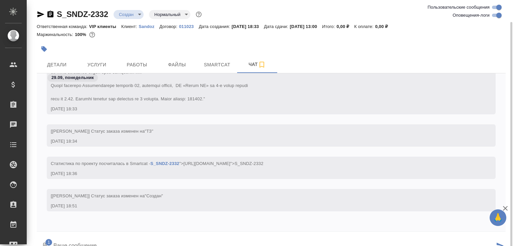
scroll to position [11, 0]
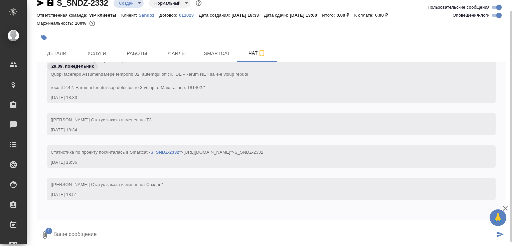
click at [87, 228] on textarea at bounding box center [274, 235] width 442 height 23
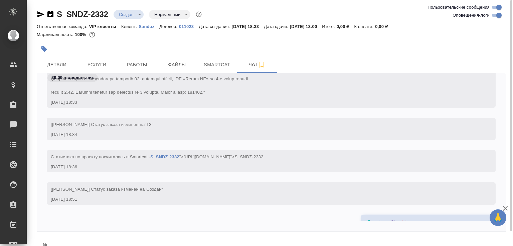
scroll to position [147, 0]
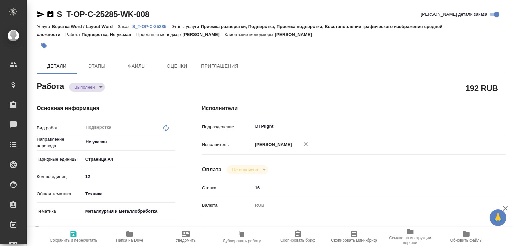
click at [92, 86] on body "🙏 .cls-1 fill:#fff; AWATERA [PERSON_NAME]malofeeva Клиенты Спецификации Заказы …" at bounding box center [256, 123] width 513 height 246
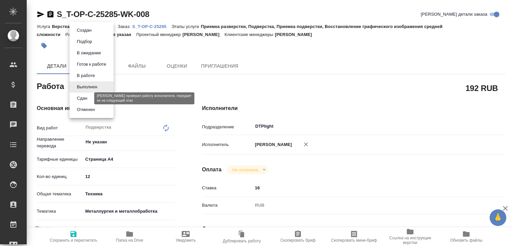
click at [88, 96] on button "Сдан" at bounding box center [82, 98] width 14 height 7
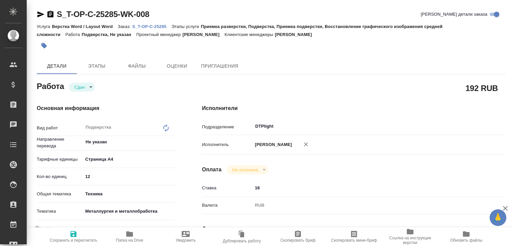
type textarea "x"
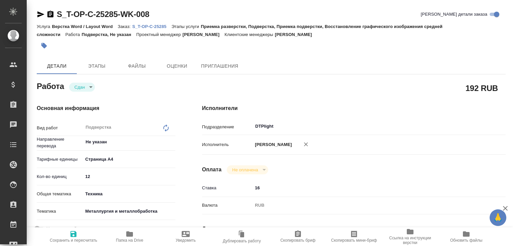
click at [127, 230] on icon "button" at bounding box center [130, 234] width 8 height 8
type textarea "x"
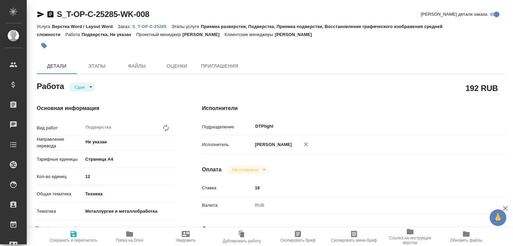
type textarea "x"
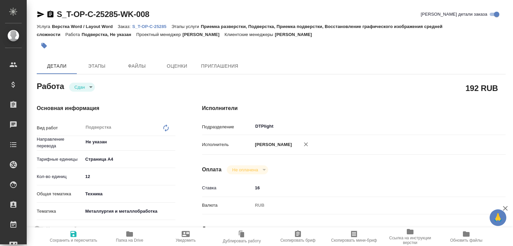
type textarea "x"
drag, startPoint x: 146, startPoint y: 30, endPoint x: 153, endPoint y: 29, distance: 6.8
click at [146, 30] on div "Услуга Верстка Word / Layout Word Заказ: S_T-OP-C-25285 Этапы услуги Приемка ра…" at bounding box center [271, 30] width 469 height 16
click at [158, 26] on p "S_T-OP-C-25285" at bounding box center [151, 26] width 39 height 5
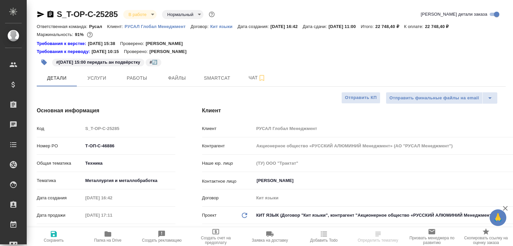
select select "RU"
click at [252, 75] on span "Чат" at bounding box center [257, 78] width 32 height 8
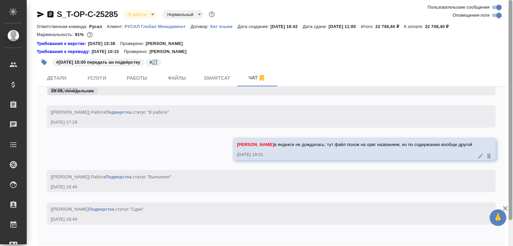
scroll to position [29, 0]
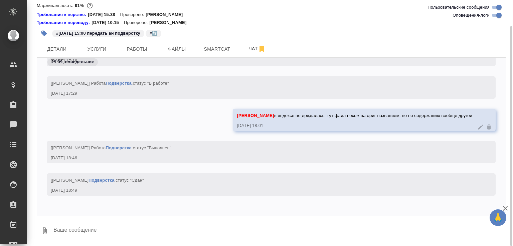
click at [117, 245] on div "S_T-OP-C-25285 В работе inProgress Нормальный normal Ответственная команда: Рус…" at bounding box center [271, 108] width 476 height 275
click at [115, 234] on textarea at bounding box center [279, 231] width 453 height 23
paste textarea "https://drive.awatera.com/apps/files/files/10507419?dir=/Shares/%D0%A2-%D0%9E%D…"
type textarea "https://drive.awatera.com/apps/files/files/10507419?dir=/Shares/%D0%A2-%D0%9E%D…"
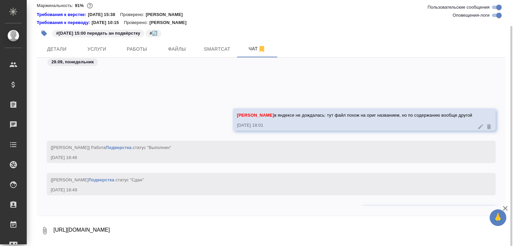
scroll to position [5082, 0]
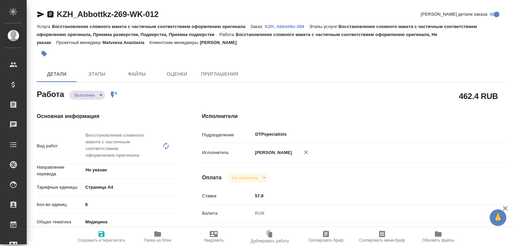
click at [97, 93] on body "🙏 .cls-1 fill:#fff; AWATERA [PERSON_NAME]malofeeva Клиенты Спецификации Заказы …" at bounding box center [256, 123] width 513 height 246
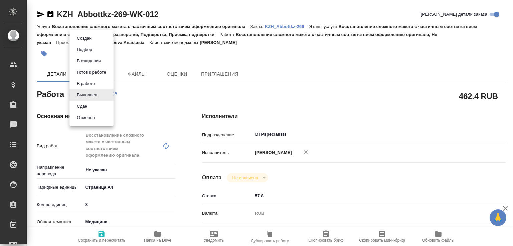
click at [93, 105] on li "Сдан" at bounding box center [91, 106] width 44 height 11
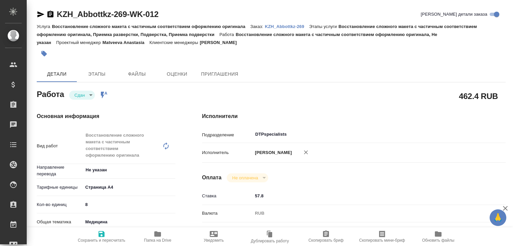
type textarea "x"
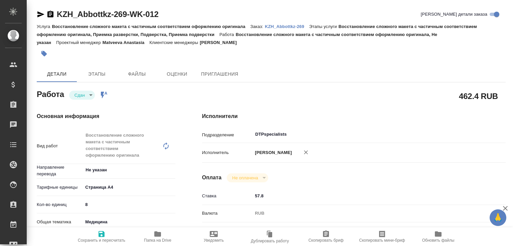
click at [160, 230] on icon "button" at bounding box center [158, 234] width 8 height 8
type textarea "x"
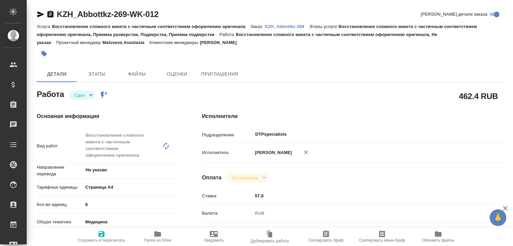
type textarea "x"
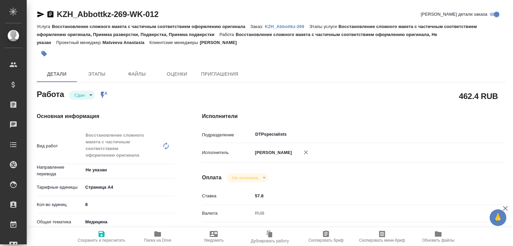
type textarea "x"
click at [274, 27] on p "KZH_Abbottkz-269" at bounding box center [287, 26] width 44 height 5
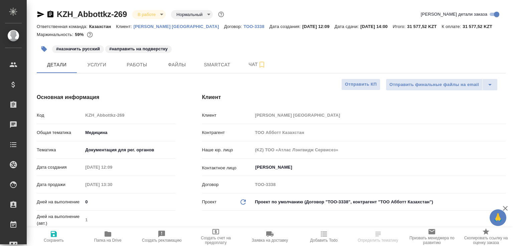
select select "RU"
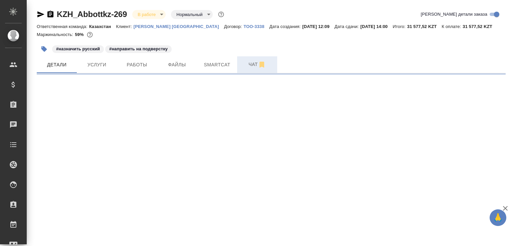
select select "RU"
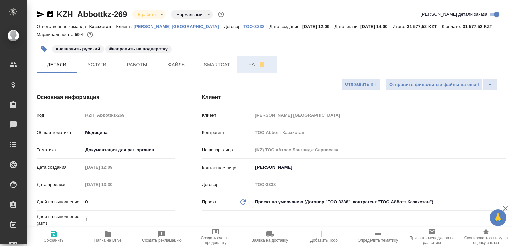
type textarea "x"
click at [253, 64] on span "Чат" at bounding box center [257, 64] width 32 height 8
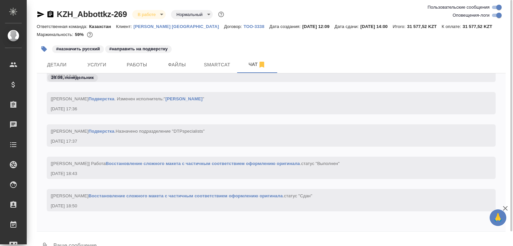
click at [58, 238] on textarea at bounding box center [279, 246] width 453 height 23
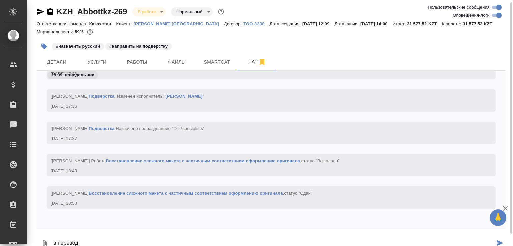
paste textarea "https://drive.awatera.com/apps/files/files/10531545?dir=/Shares/Abbottkz/Orders…"
type textarea "в перевод https://drive.awatera.com/apps/files/files/10531545?dir=/Shares/Abbot…"
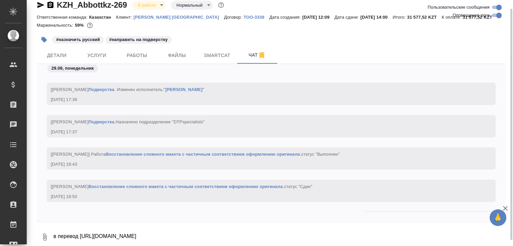
scroll to position [1717, 0]
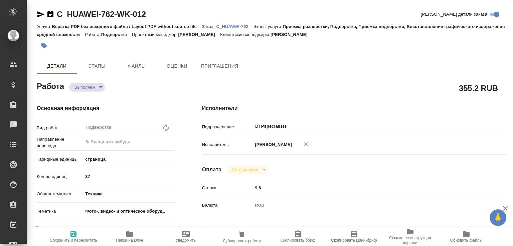
click at [92, 89] on body "🙏 .cls-1 fill:#fff; AWATERA [PERSON_NAME]malofeeva Клиенты Спецификации Заказы …" at bounding box center [256, 123] width 513 height 246
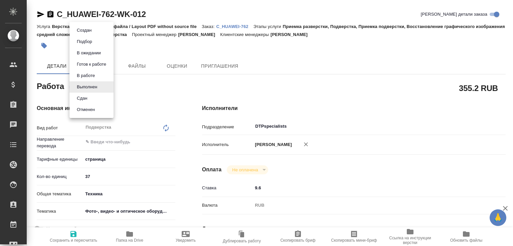
click at [92, 98] on li "Сдан" at bounding box center [91, 98] width 44 height 11
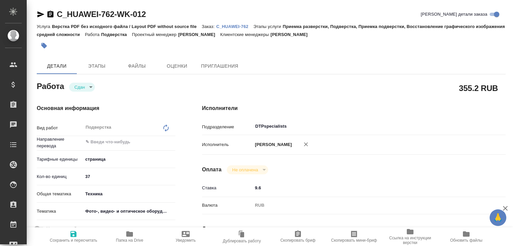
click at [142, 231] on span "Папка на Drive" at bounding box center [130, 236] width 48 height 13
type textarea "x"
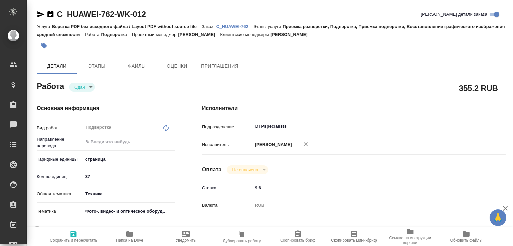
type textarea "x"
click at [230, 25] on p "C_HUAWEI-762" at bounding box center [234, 26] width 37 height 5
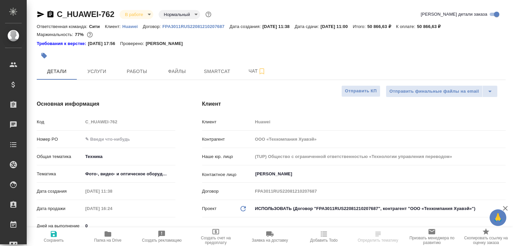
select select "RU"
type textarea "x"
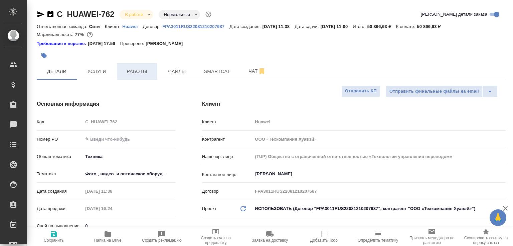
click at [131, 75] on span "Работы" at bounding box center [137, 71] width 32 height 8
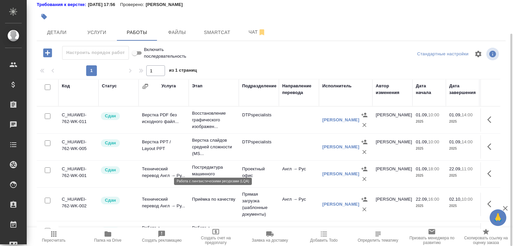
scroll to position [105, 0]
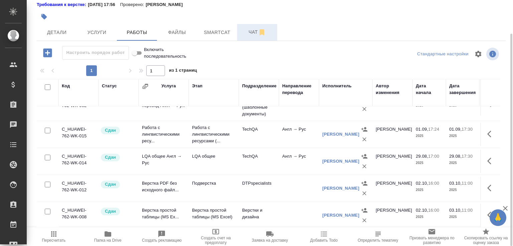
click at [247, 34] on span "Чат" at bounding box center [257, 32] width 32 height 8
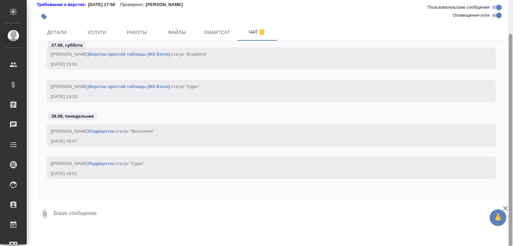
scroll to position [22, 0]
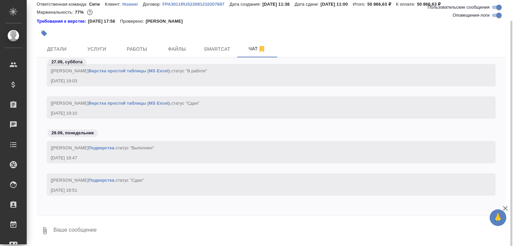
click at [116, 222] on textarea at bounding box center [279, 231] width 453 height 23
paste textarea "https://drive.awatera.com/apps/files/files/10239422?dir=/Shares/Huawei/Orders/C…"
type textarea "https://drive.awatera.com/apps/files/files/10239422?dir=/Shares/Huawei/Orders/C…"
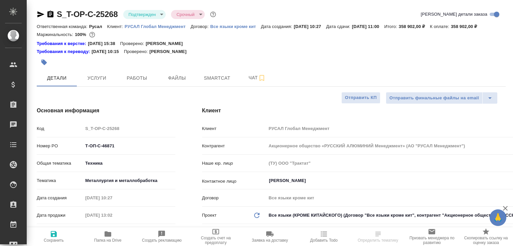
select select "RU"
click at [133, 233] on button "Папка на Drive" at bounding box center [108, 237] width 54 height 19
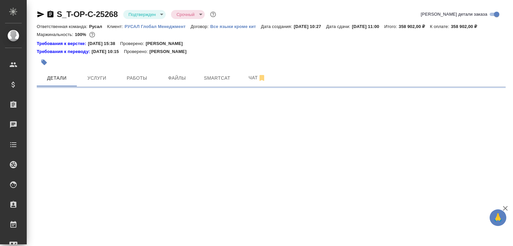
select select "RU"
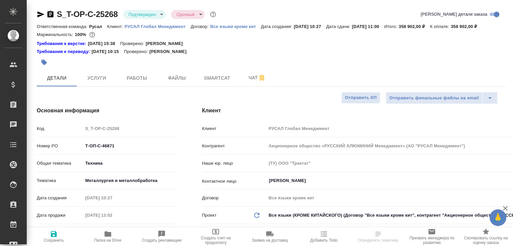
select select "RU"
type textarea "x"
